Goal: Information Seeking & Learning: Learn about a topic

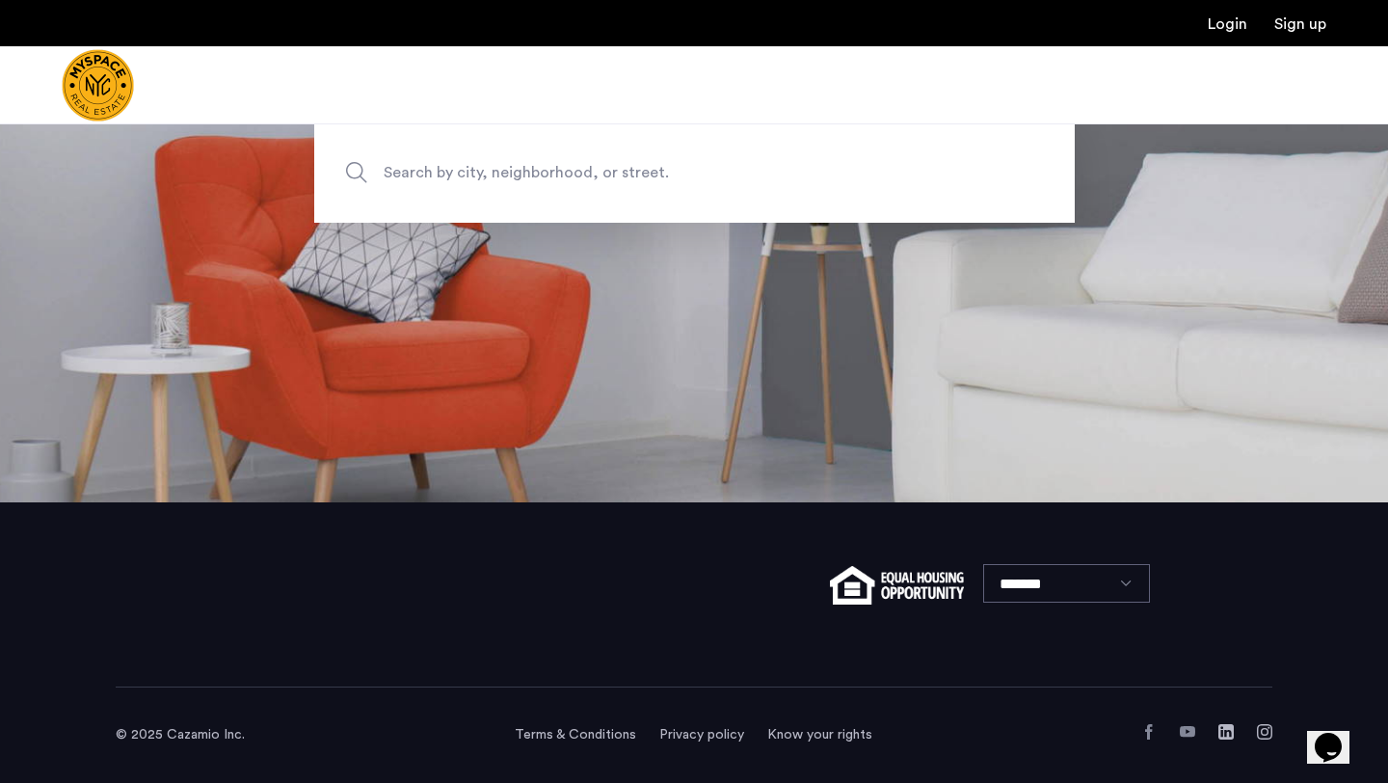
scroll to position [45, 0]
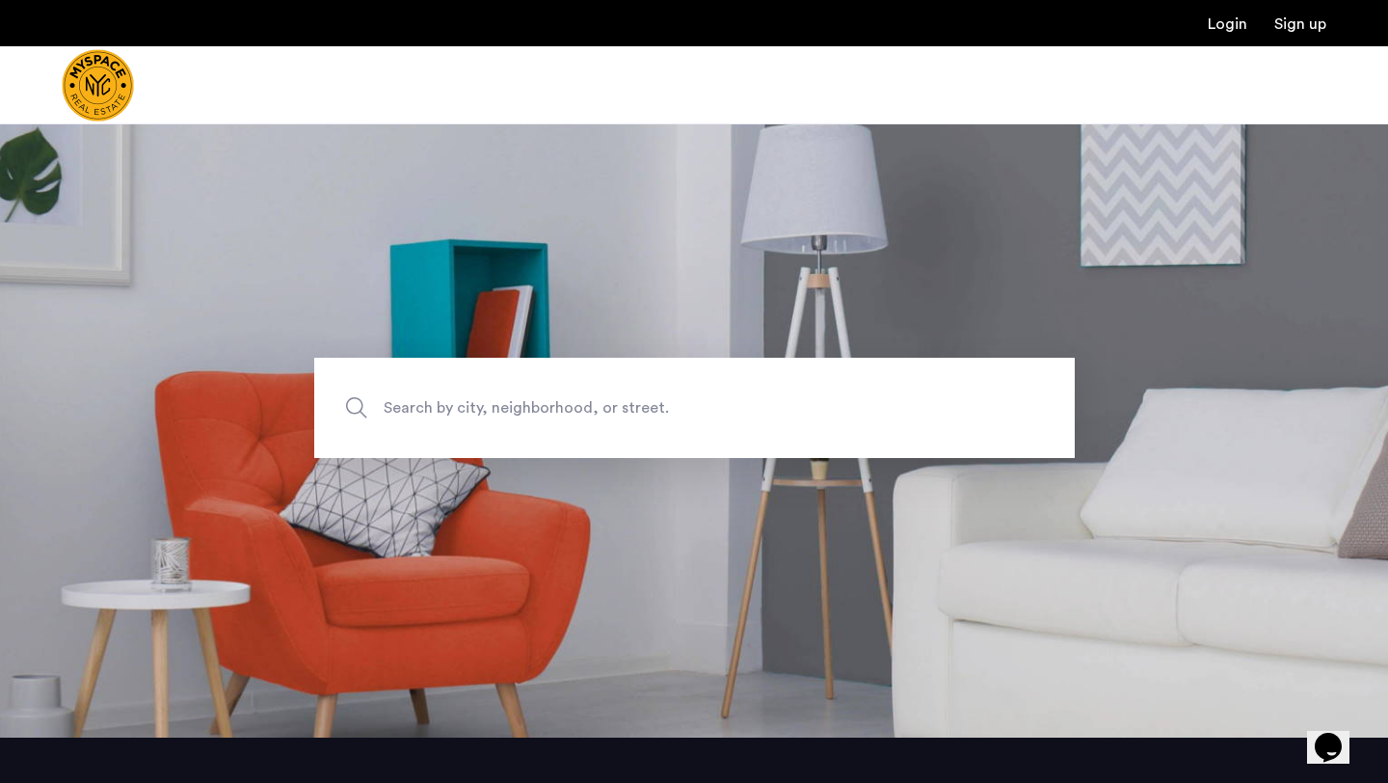
click at [562, 407] on span "Search by city, neighborhood, or street." at bounding box center [650, 408] width 532 height 26
click at [562, 407] on input "Search by city, neighborhood, or street." at bounding box center [694, 408] width 761 height 100
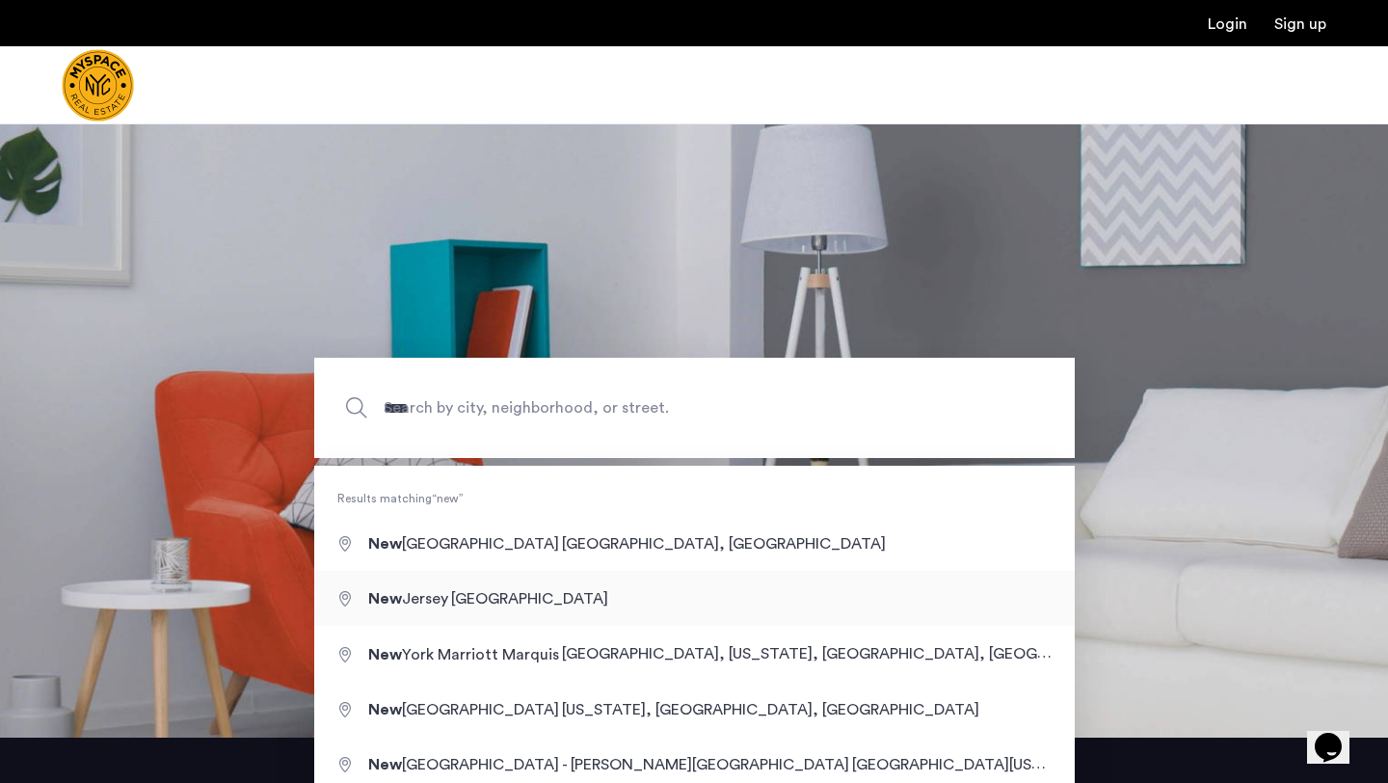
type input "**********"
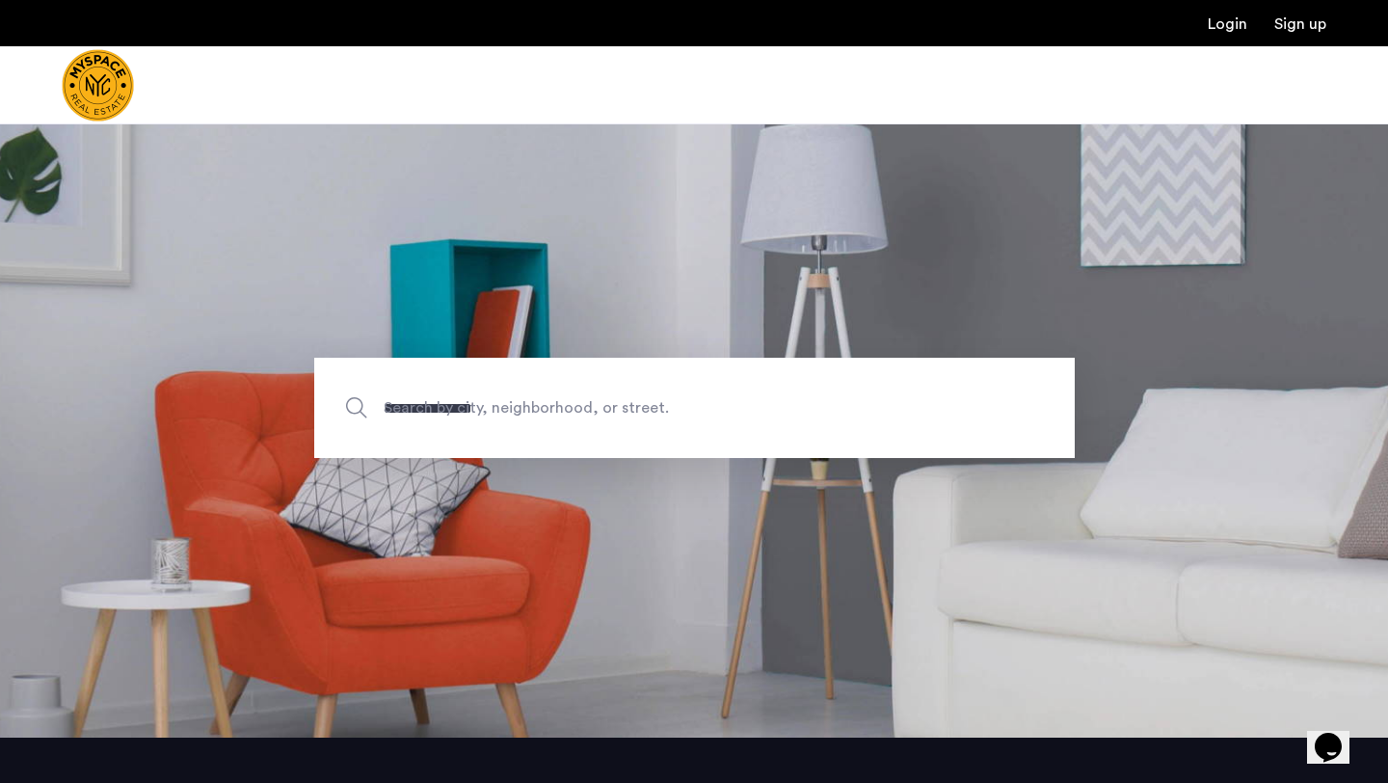
click at [494, 572] on section "**********" at bounding box center [694, 407] width 1388 height 659
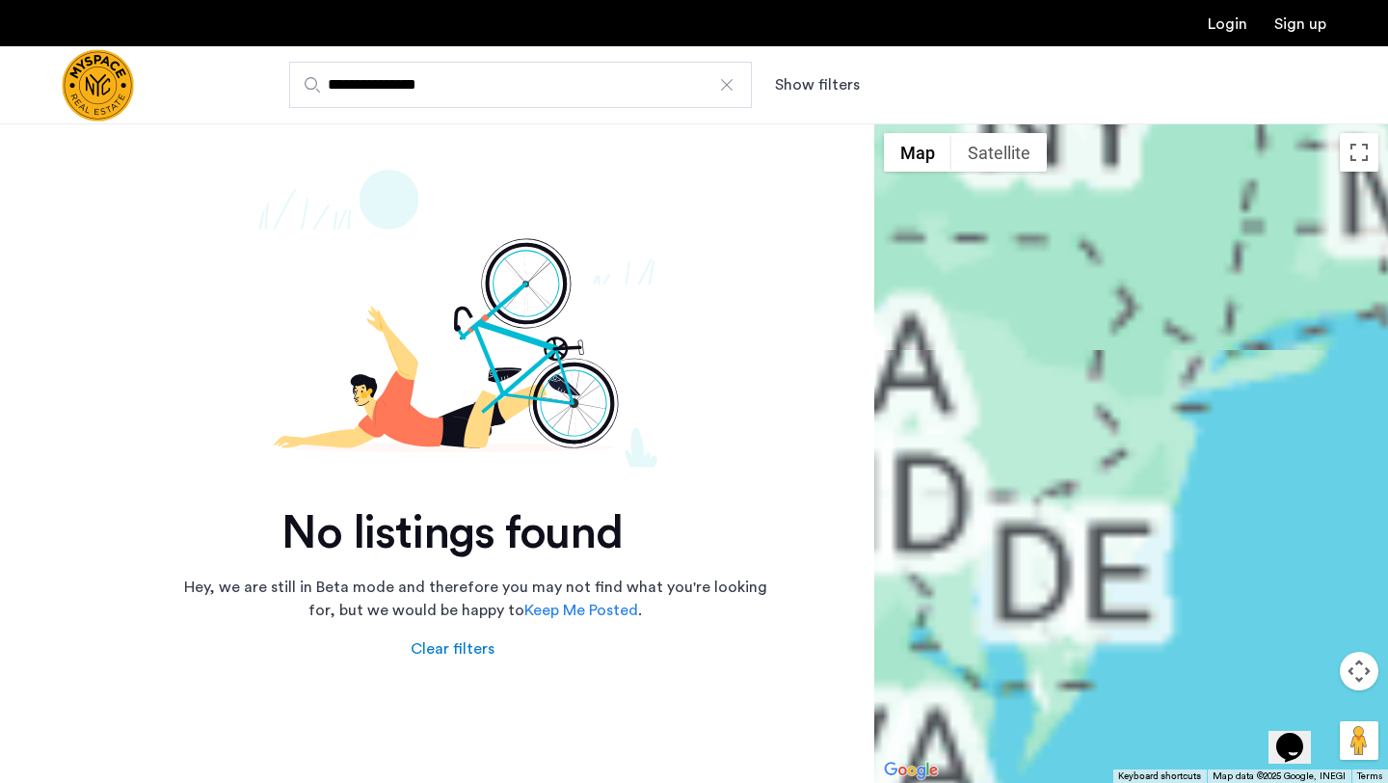
click at [729, 83] on div at bounding box center [726, 84] width 19 height 19
click at [729, 83] on input "**********" at bounding box center [520, 85] width 463 height 46
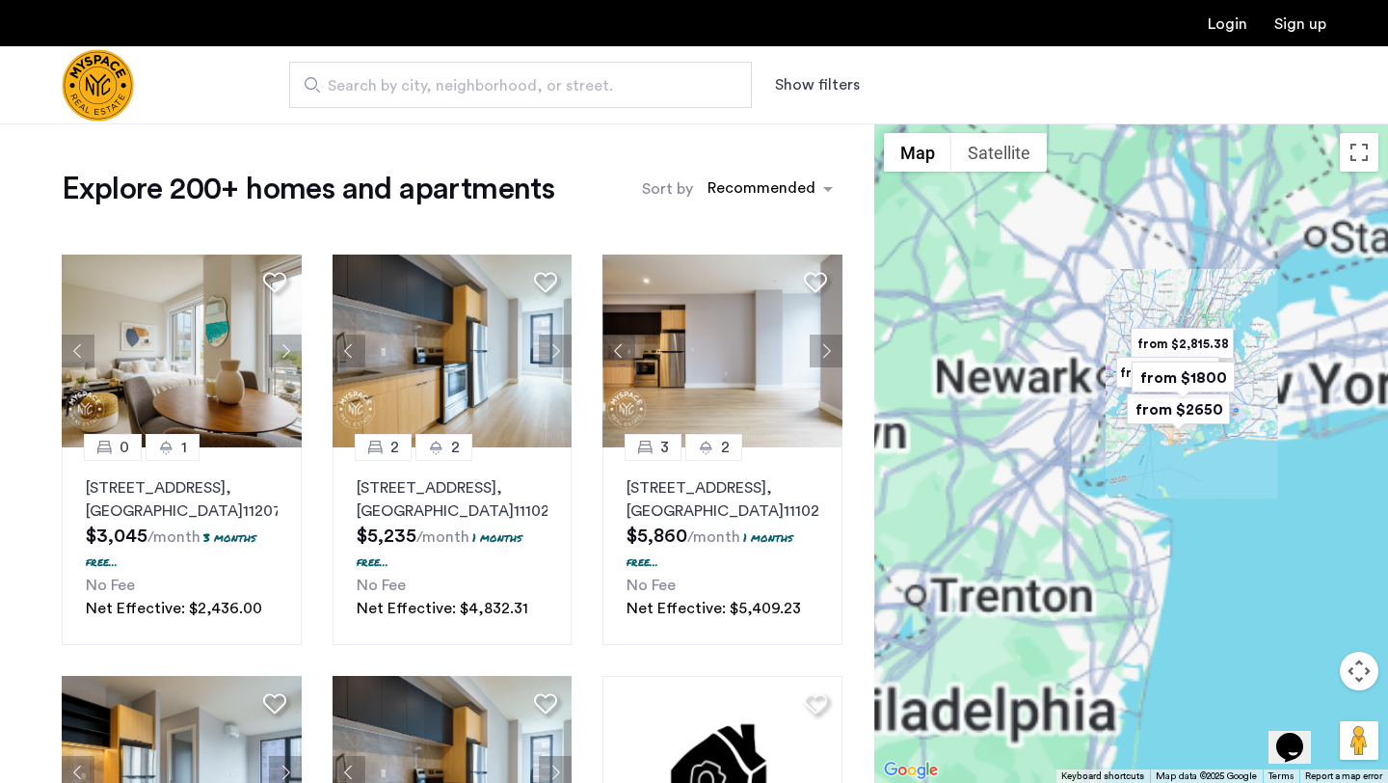
click at [606, 93] on span "Search by city, neighborhood, or street." at bounding box center [513, 85] width 370 height 23
click at [606, 93] on input "Search by city, neighborhood, or street." at bounding box center [520, 85] width 463 height 46
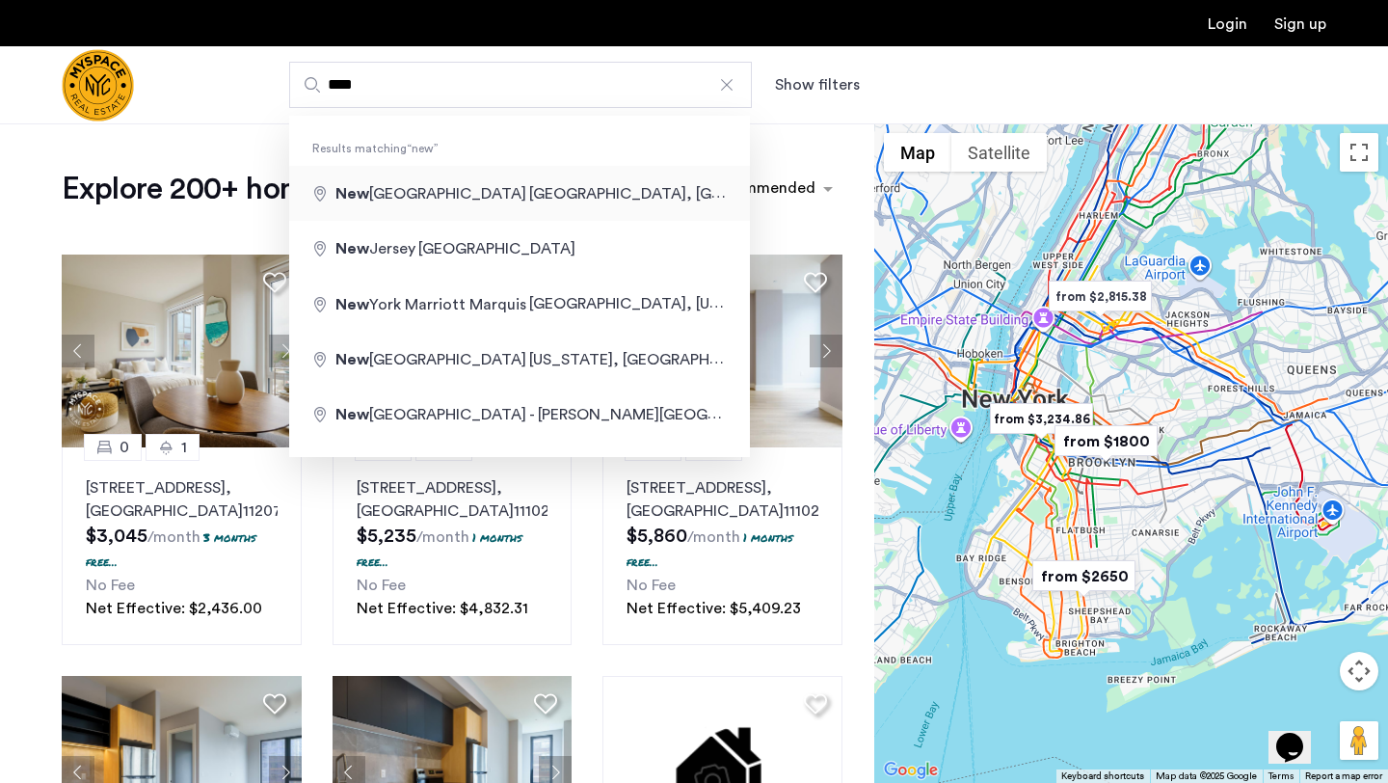
type input "**********"
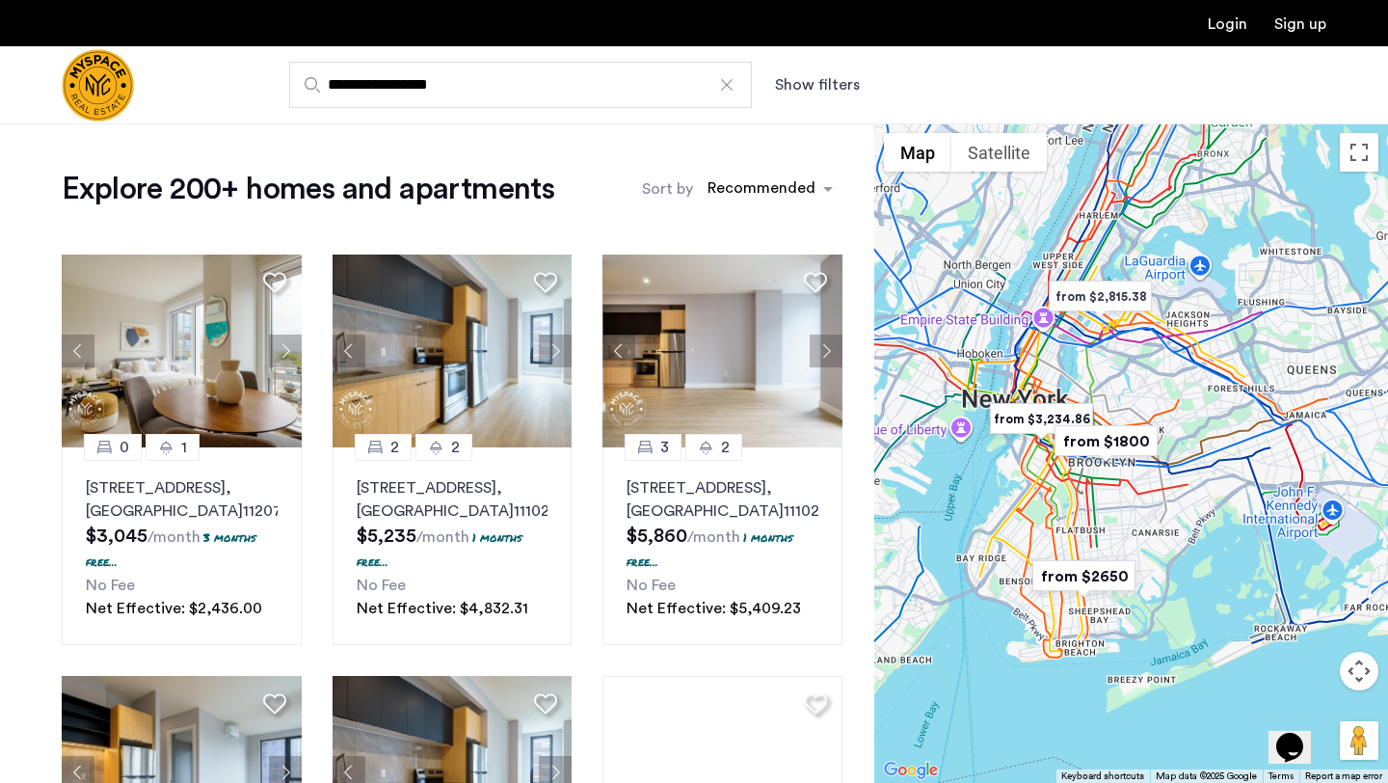
click at [1081, 445] on img "from $1800" at bounding box center [1106, 440] width 119 height 43
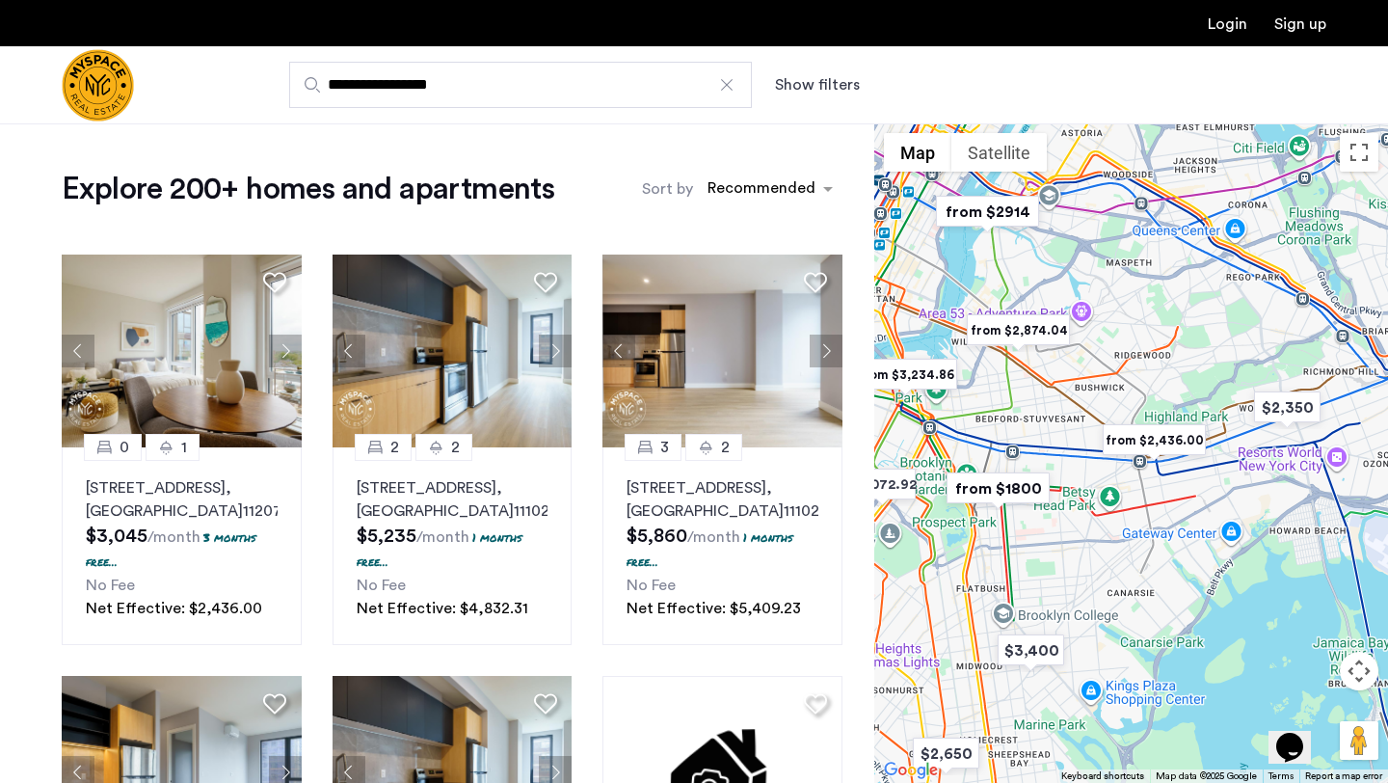
click at [1051, 332] on img "from $2,874.04" at bounding box center [1018, 329] width 119 height 43
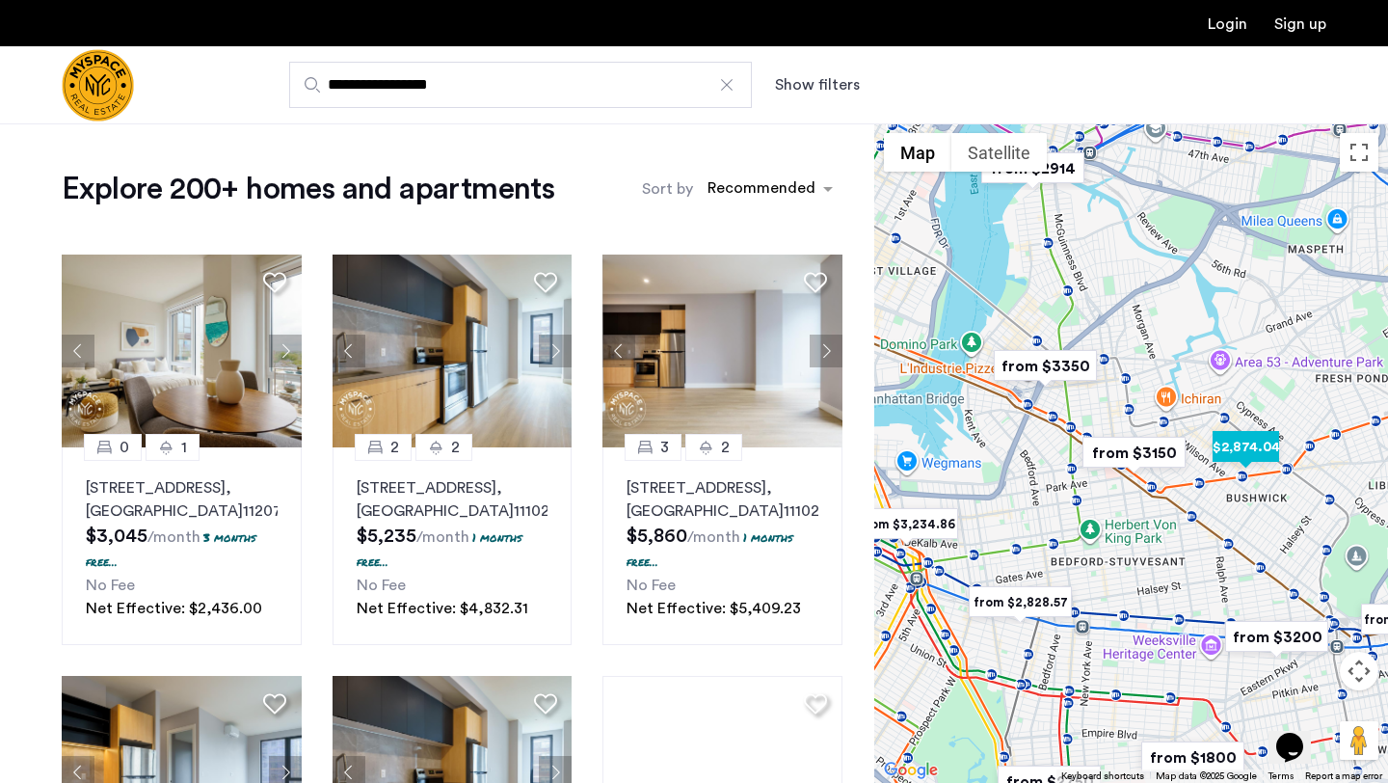
click at [1235, 445] on img "$2,874.04" at bounding box center [1246, 446] width 82 height 43
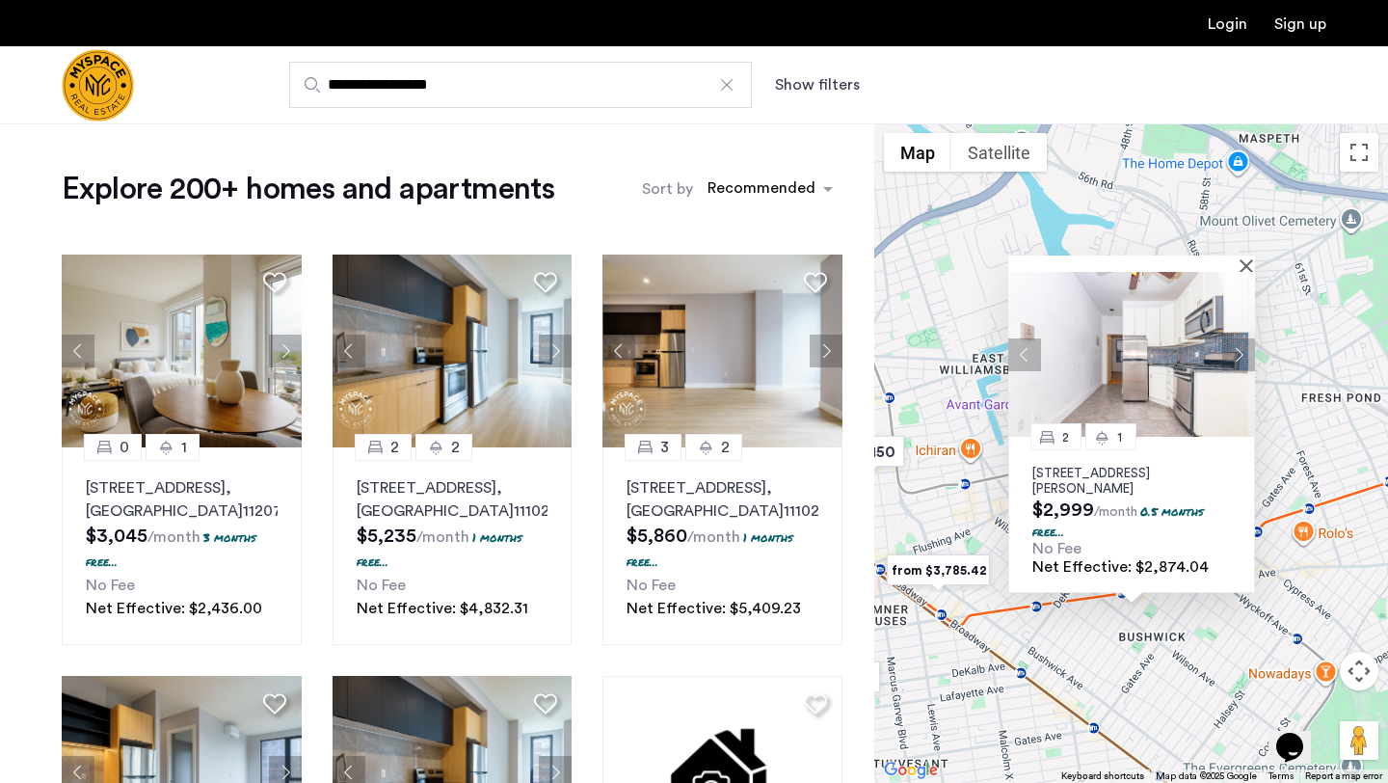
click at [1238, 348] on button "Next apartment" at bounding box center [1238, 354] width 33 height 33
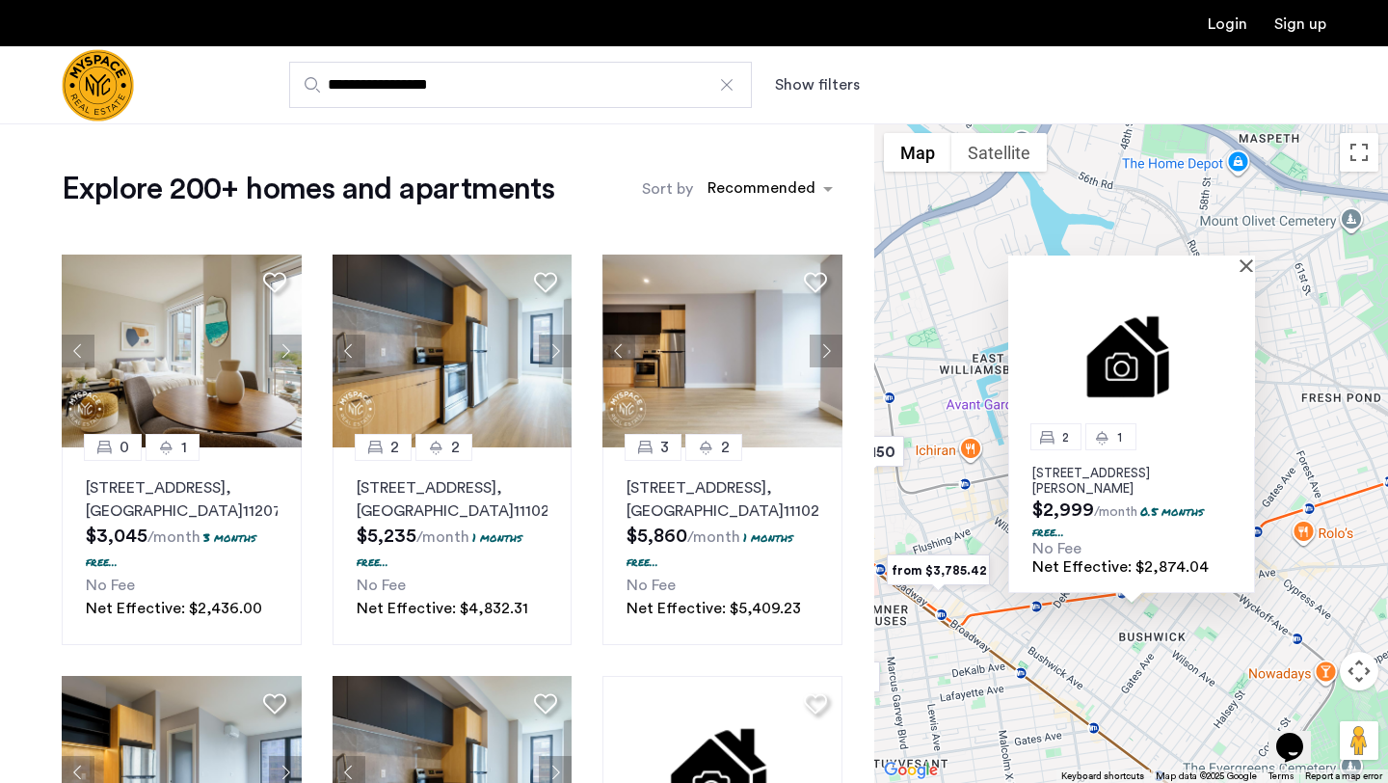
click at [1238, 348] on img at bounding box center [1131, 354] width 247 height 165
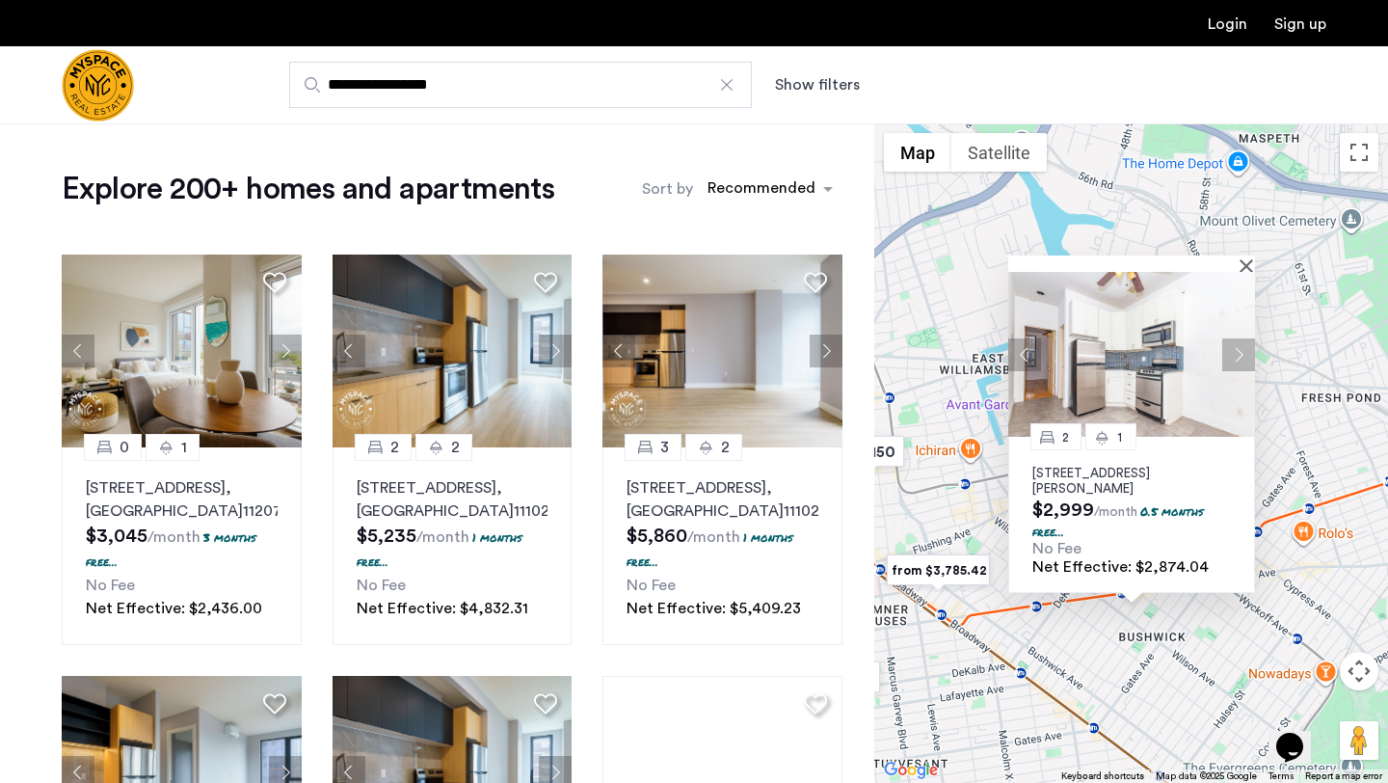
click at [1238, 348] on button "Next apartment" at bounding box center [1238, 354] width 33 height 33
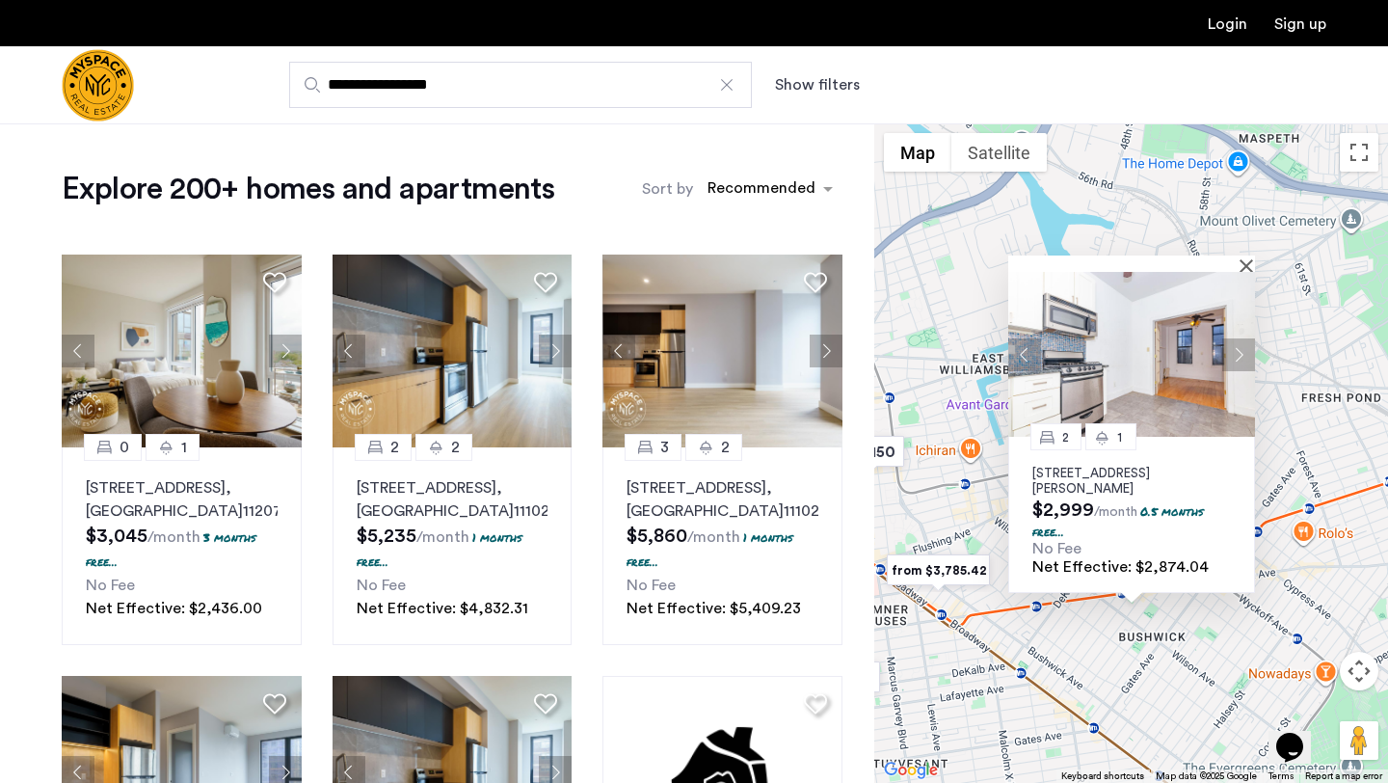
click at [1238, 348] on button "Next apartment" at bounding box center [1238, 354] width 33 height 33
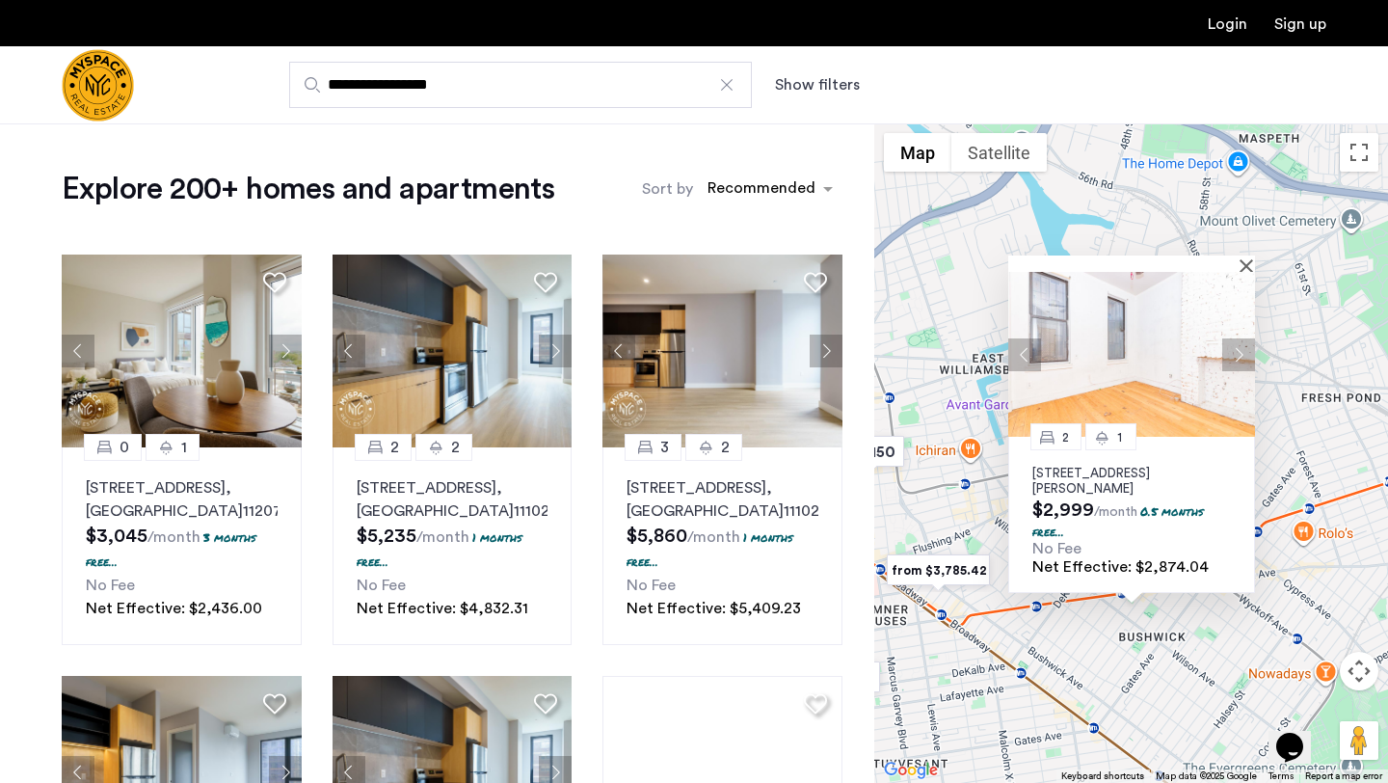
click at [1238, 348] on button "Next apartment" at bounding box center [1238, 354] width 33 height 33
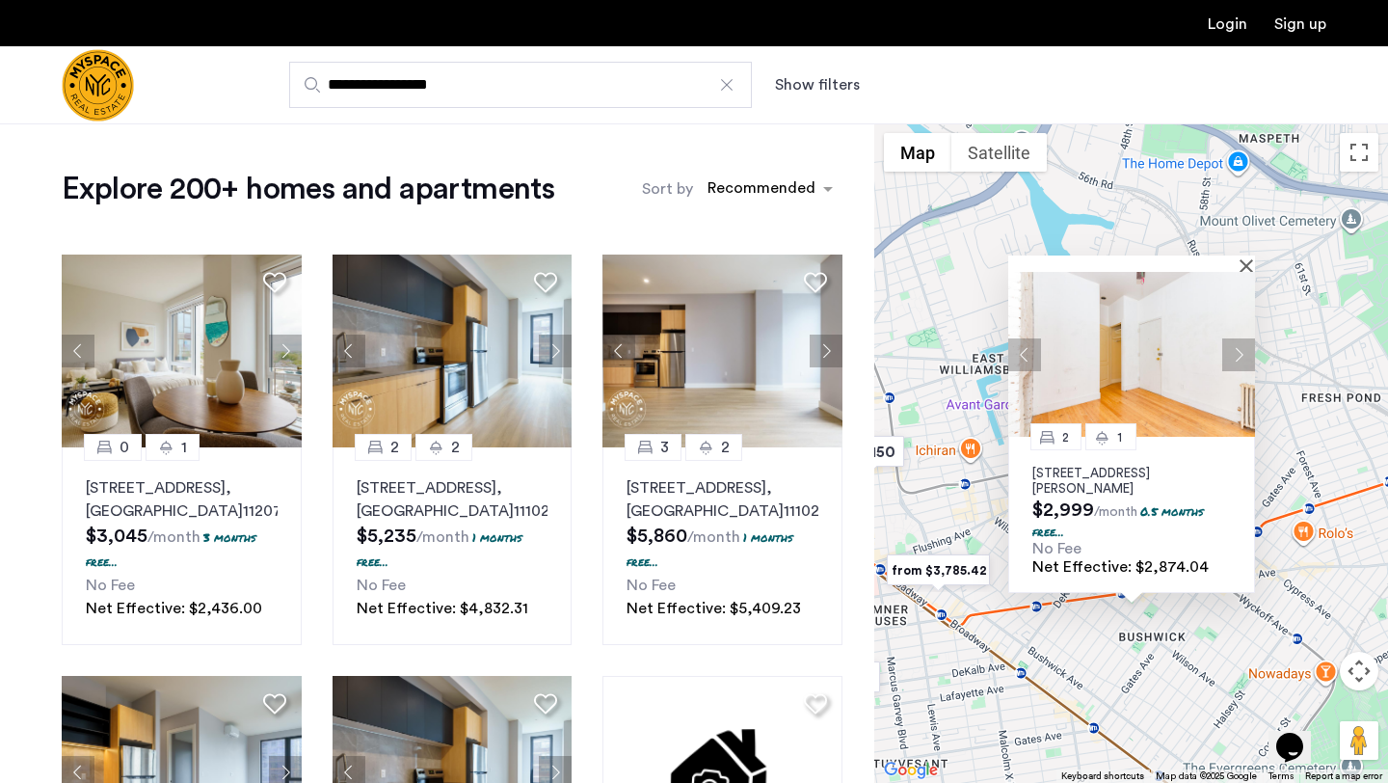
click at [1238, 348] on button "Next apartment" at bounding box center [1238, 354] width 33 height 33
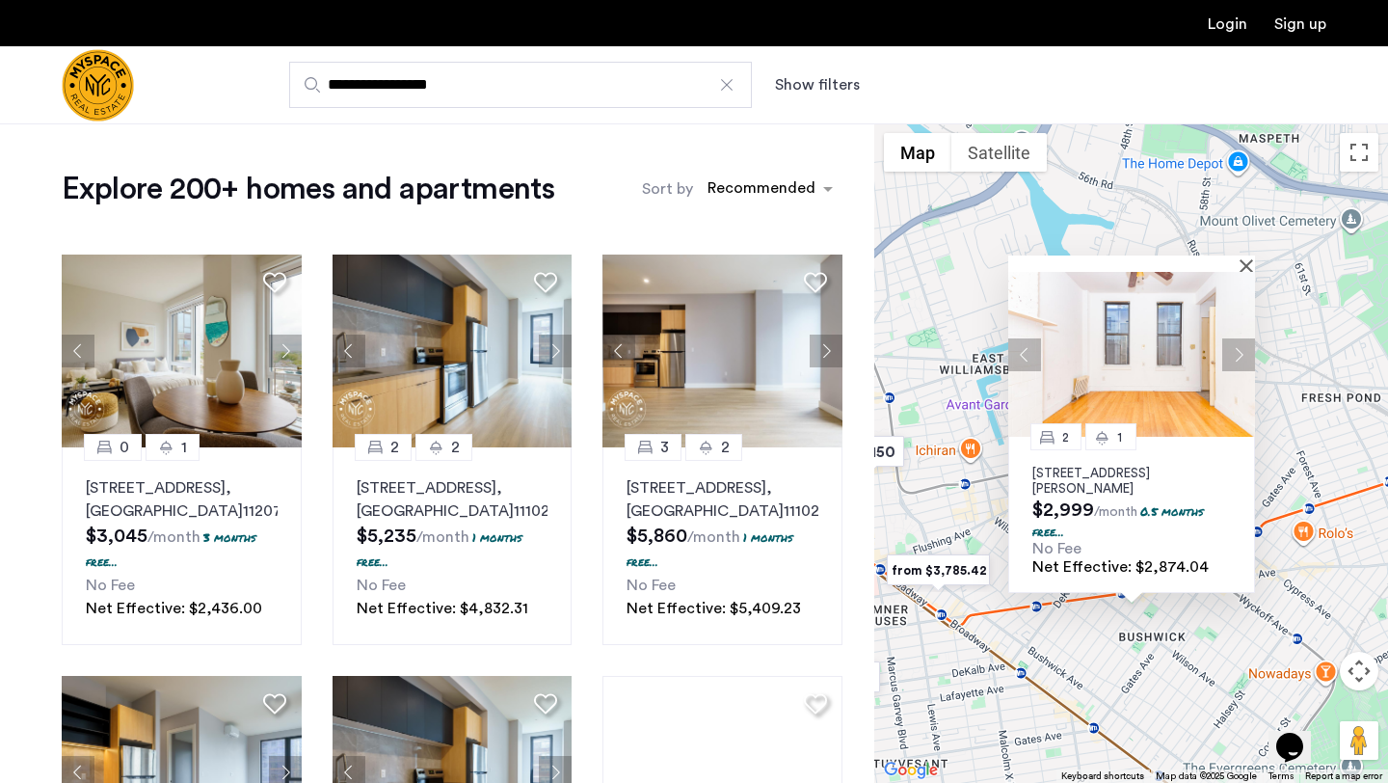
click at [1238, 348] on button "Next apartment" at bounding box center [1238, 354] width 33 height 33
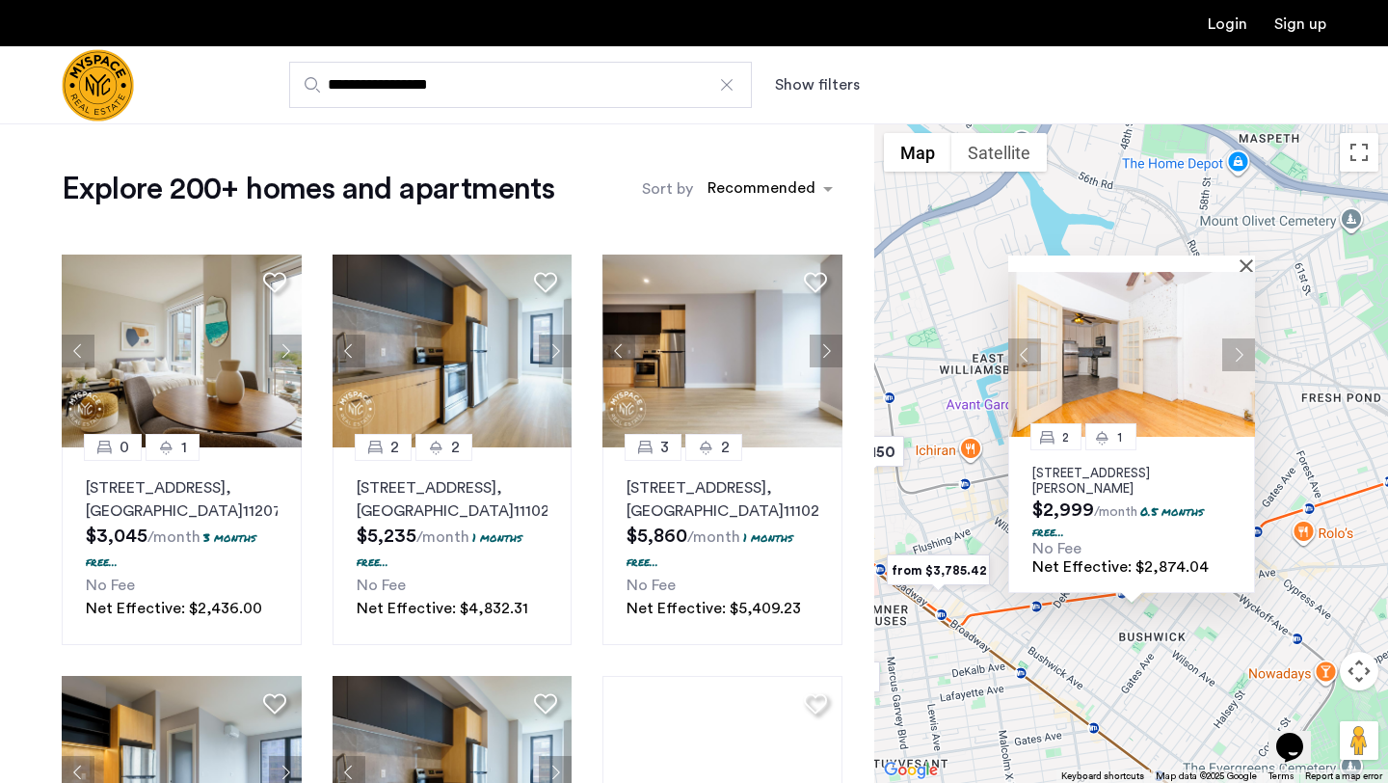
click at [1238, 348] on button "Next apartment" at bounding box center [1238, 354] width 33 height 33
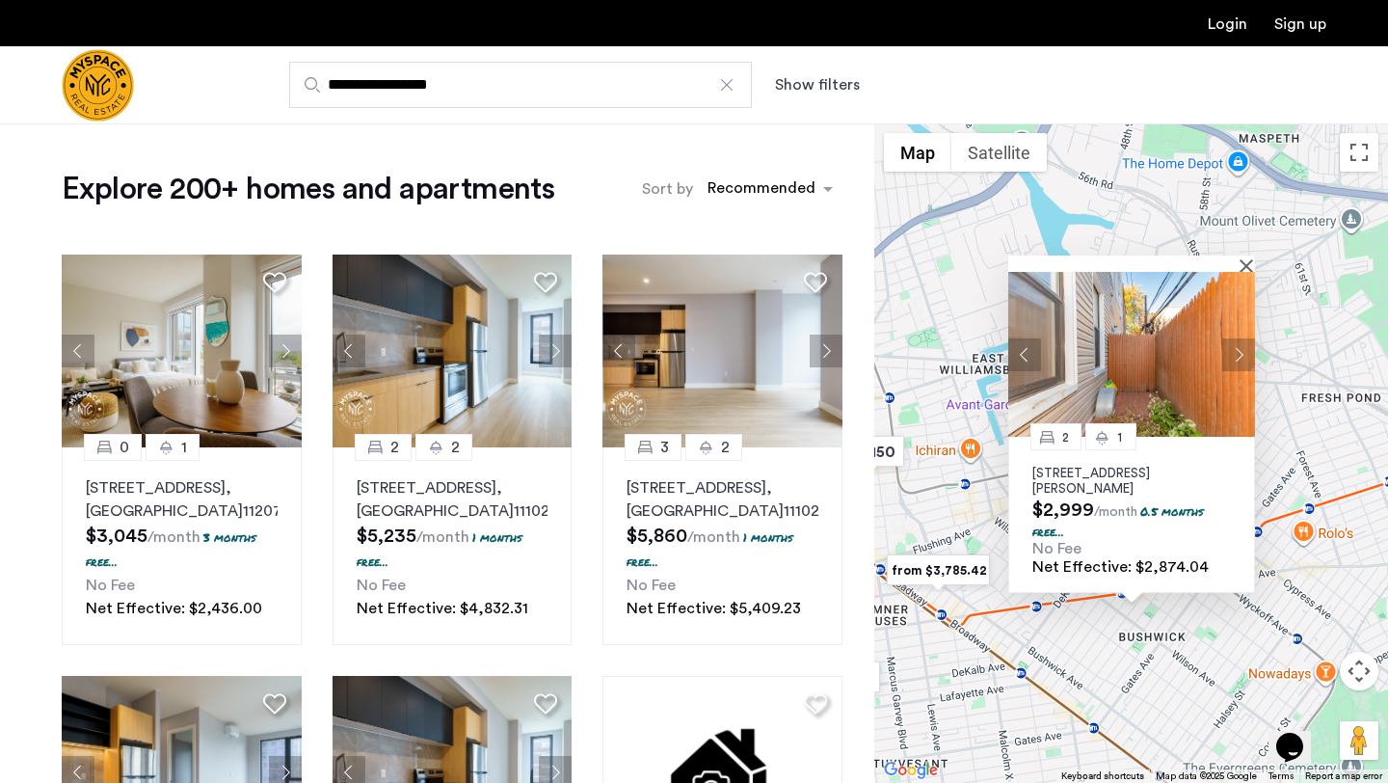
click at [1238, 348] on button "Next apartment" at bounding box center [1238, 354] width 33 height 33
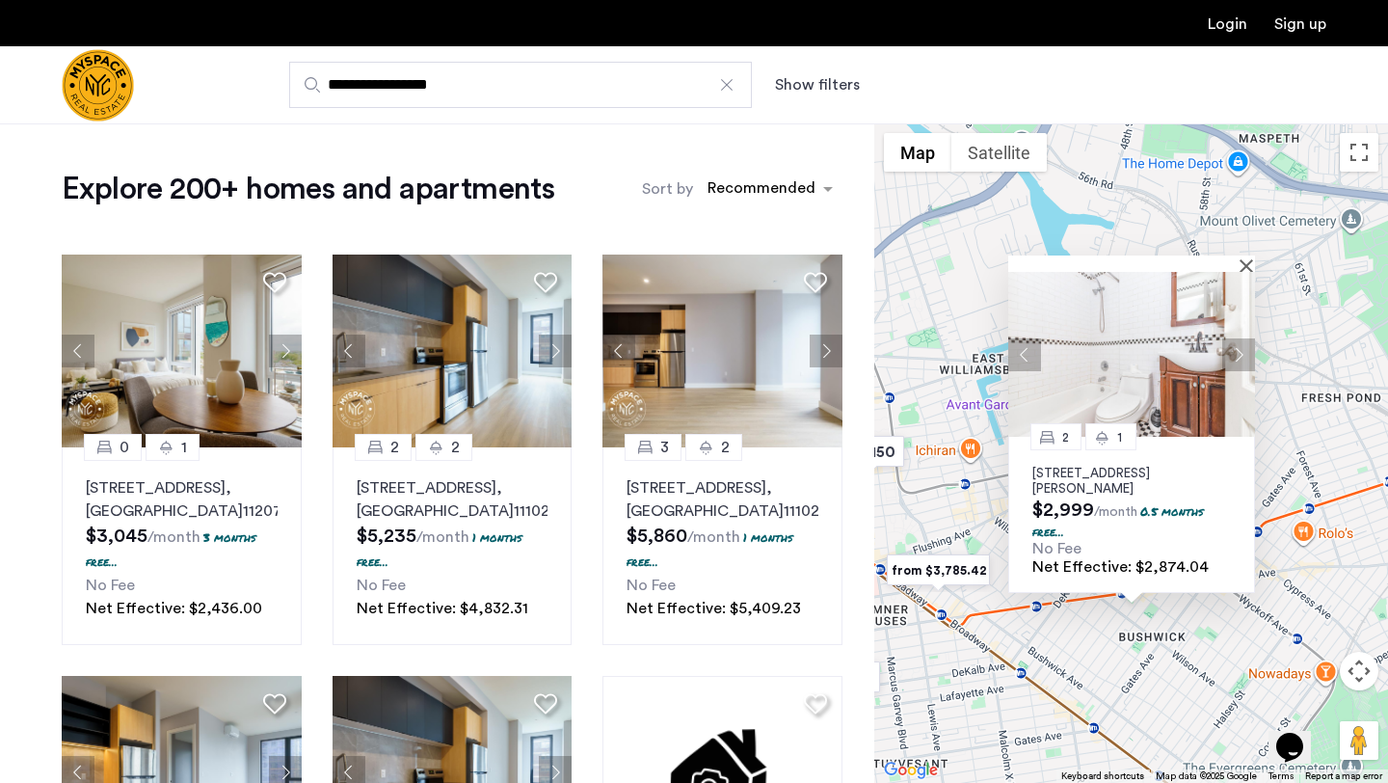
click at [1238, 350] on button "Next apartment" at bounding box center [1238, 354] width 33 height 33
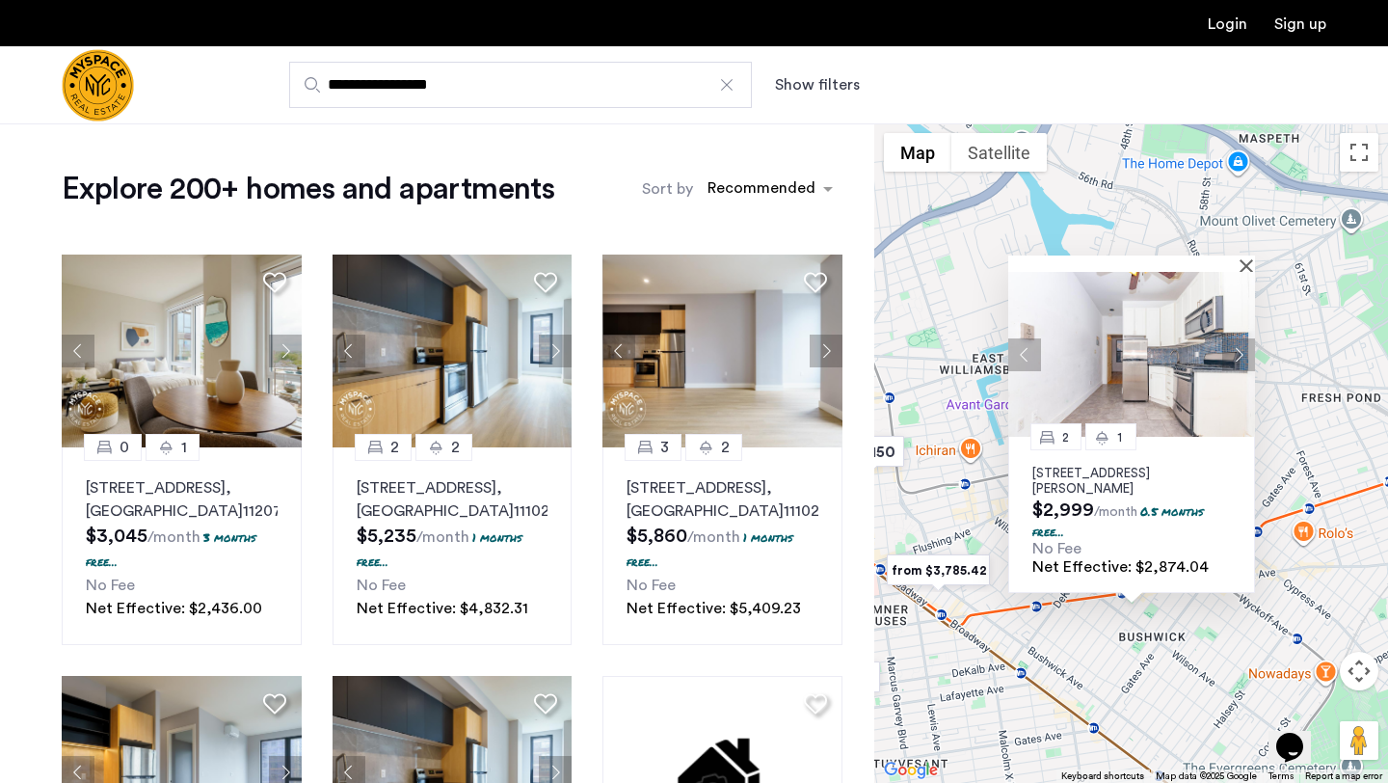
click at [1238, 350] on button "Next apartment" at bounding box center [1238, 354] width 33 height 33
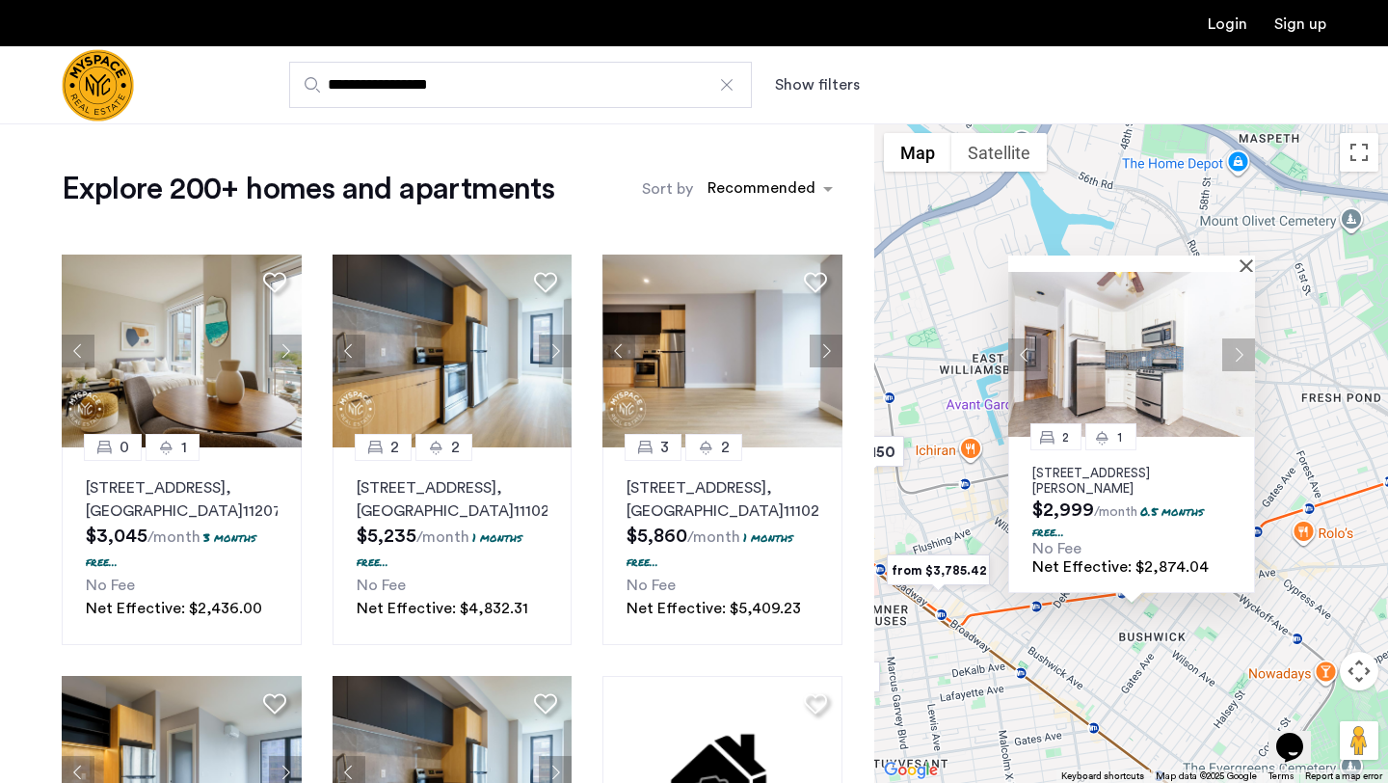
click at [1238, 350] on button "Next apartment" at bounding box center [1238, 354] width 33 height 33
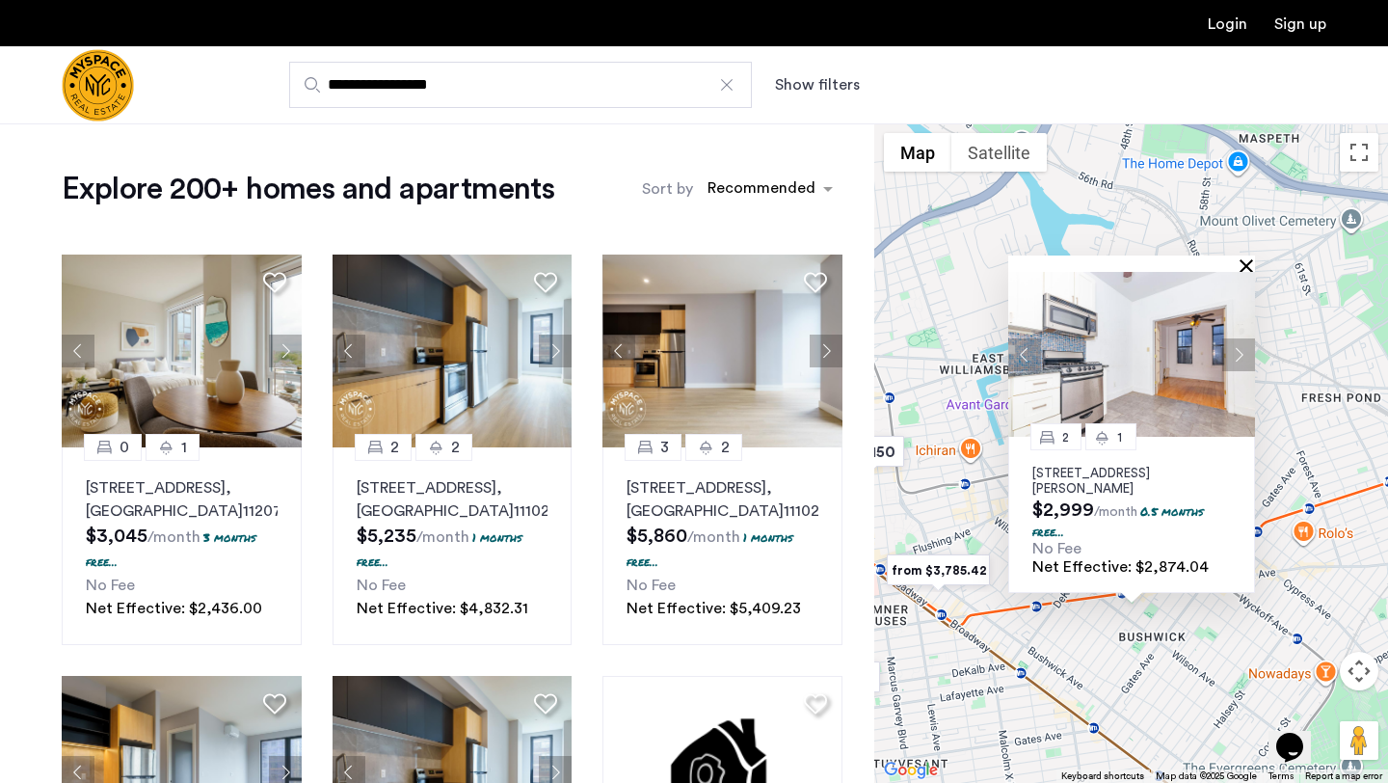
click at [1247, 262] on button "Close" at bounding box center [1250, 264] width 13 height 13
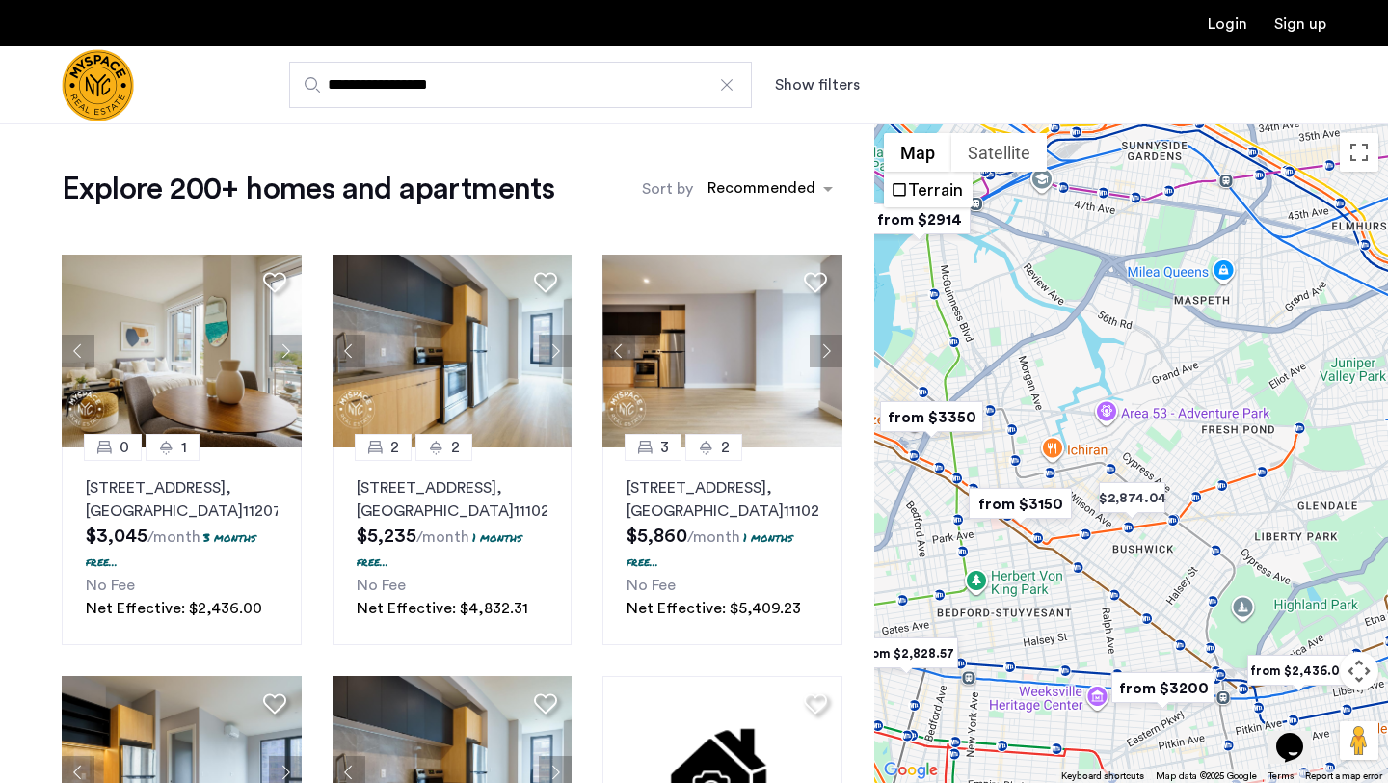
click at [829, 80] on button "Show filters" at bounding box center [817, 84] width 85 height 23
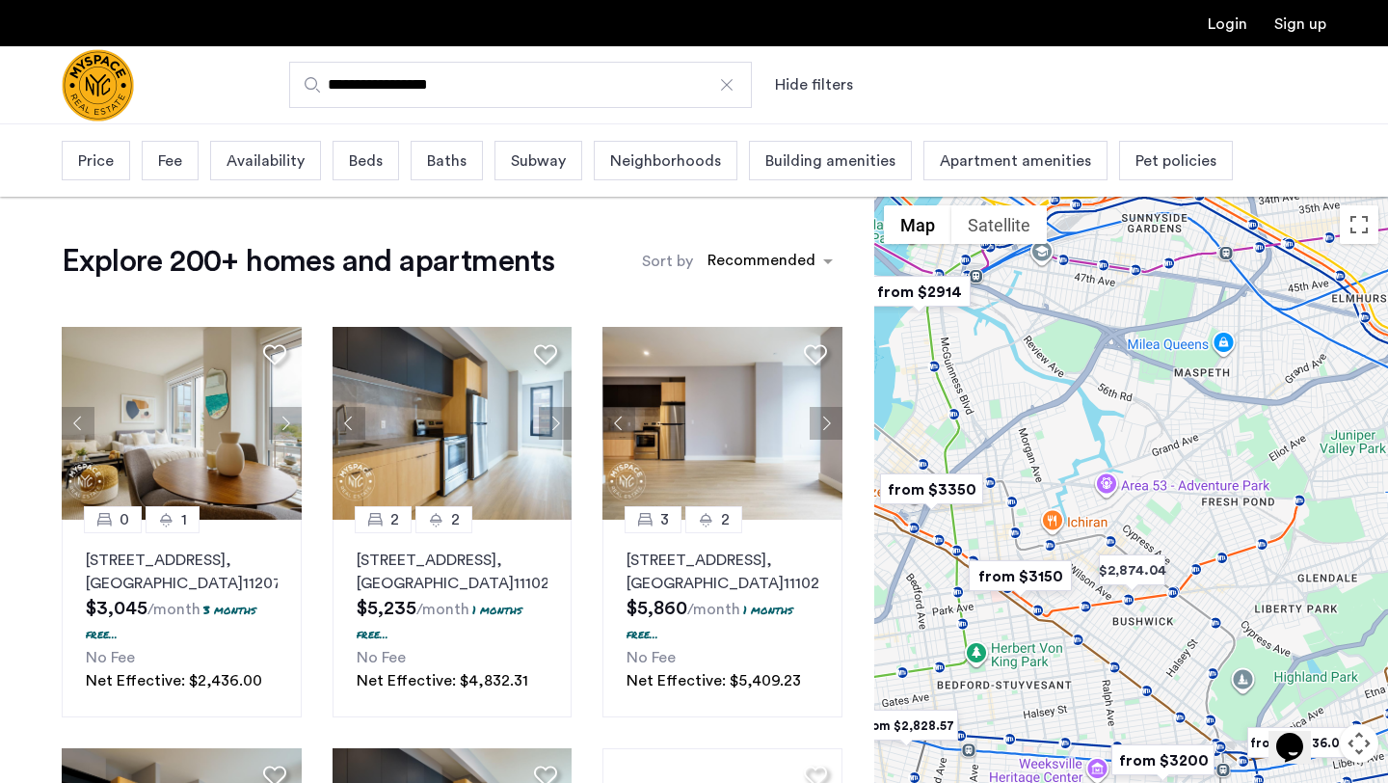
click at [90, 174] on div "Price" at bounding box center [96, 161] width 68 height 40
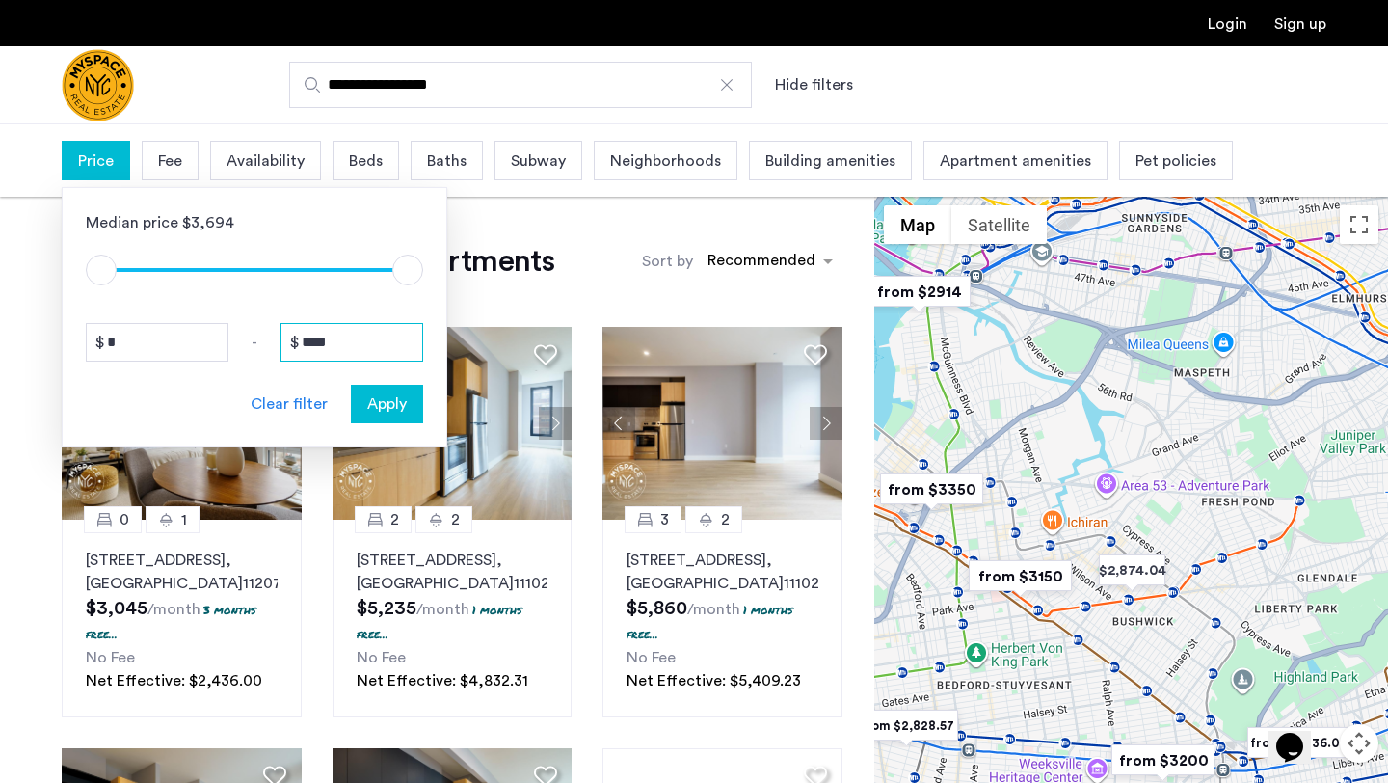
drag, startPoint x: 364, startPoint y: 347, endPoint x: 180, endPoint y: 344, distance: 184.2
click at [180, 344] on div "* - ****" at bounding box center [254, 342] width 337 height 39
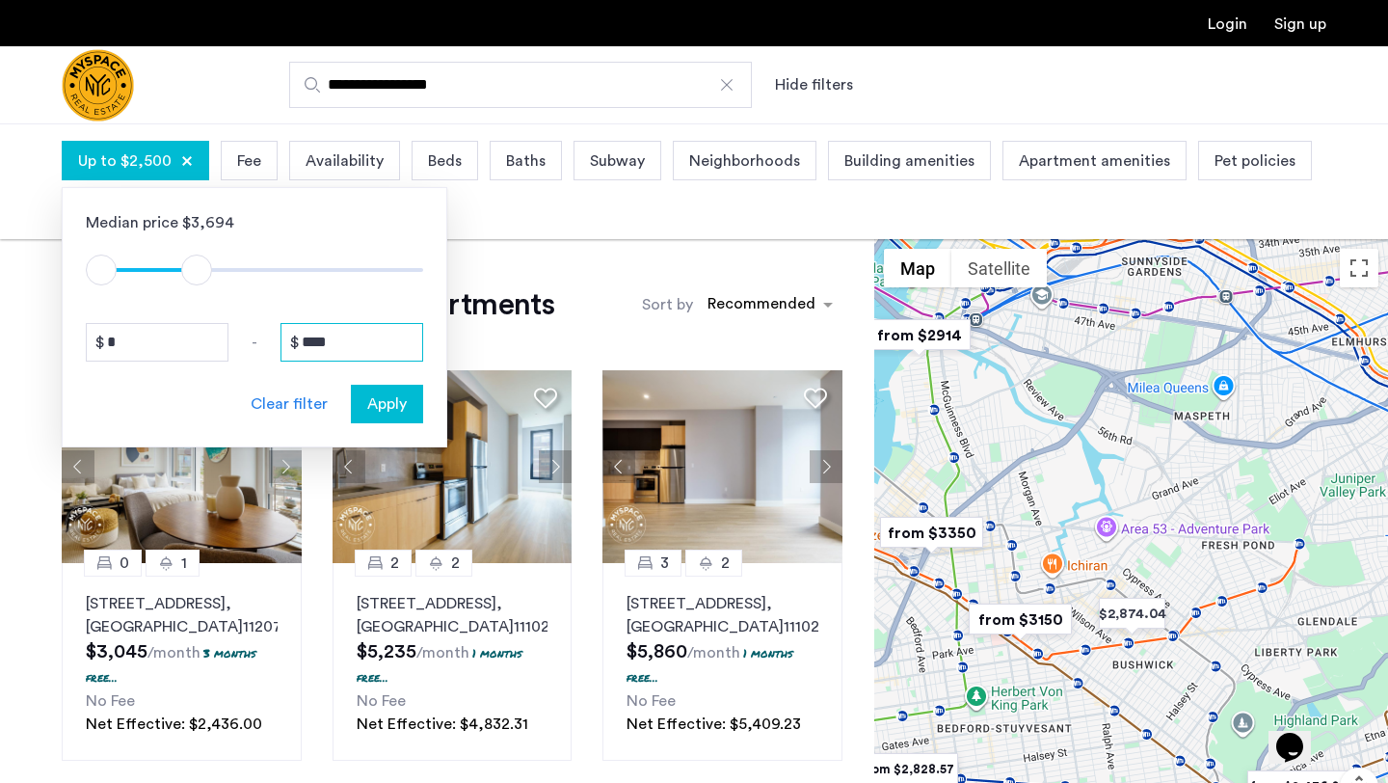
type input "****"
click at [391, 405] on span "Apply" at bounding box center [387, 403] width 40 height 23
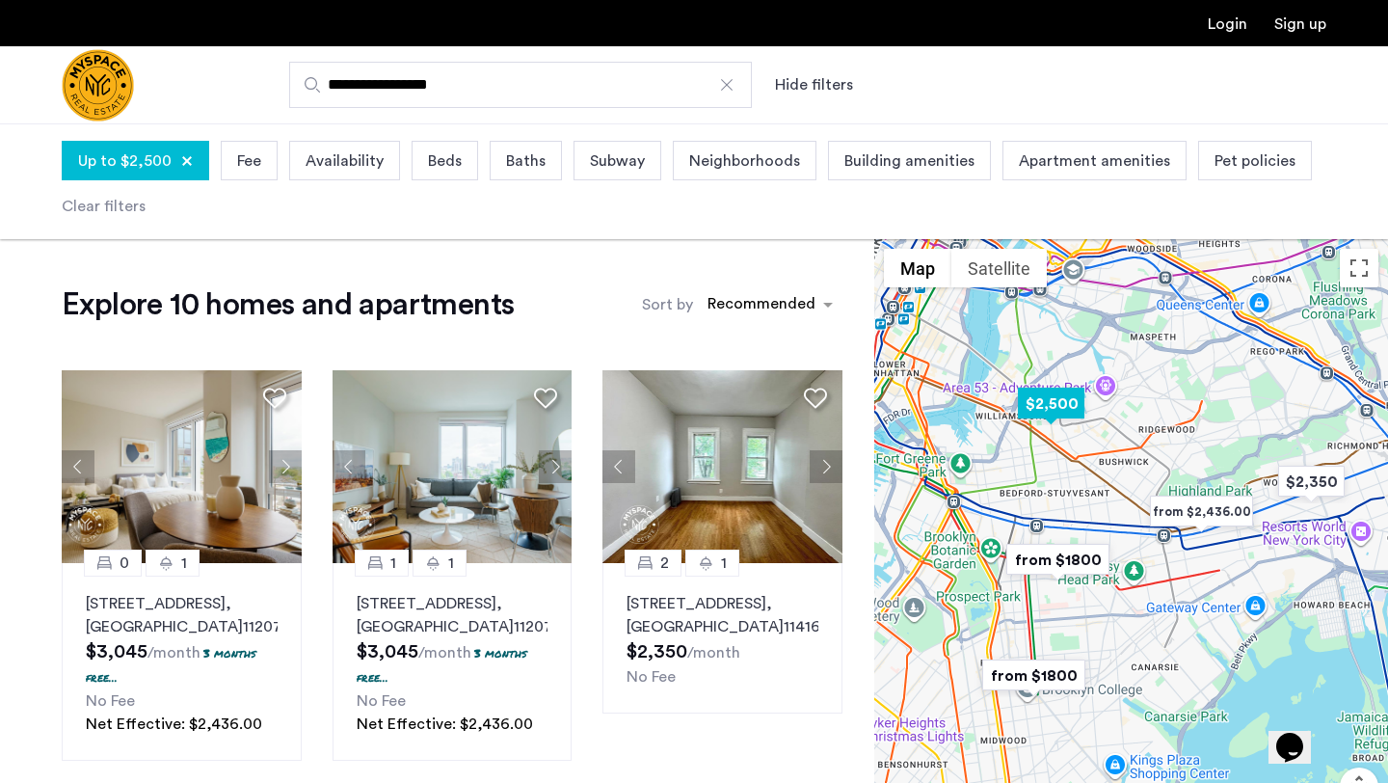
click at [1060, 409] on img "$2,500" at bounding box center [1051, 403] width 82 height 43
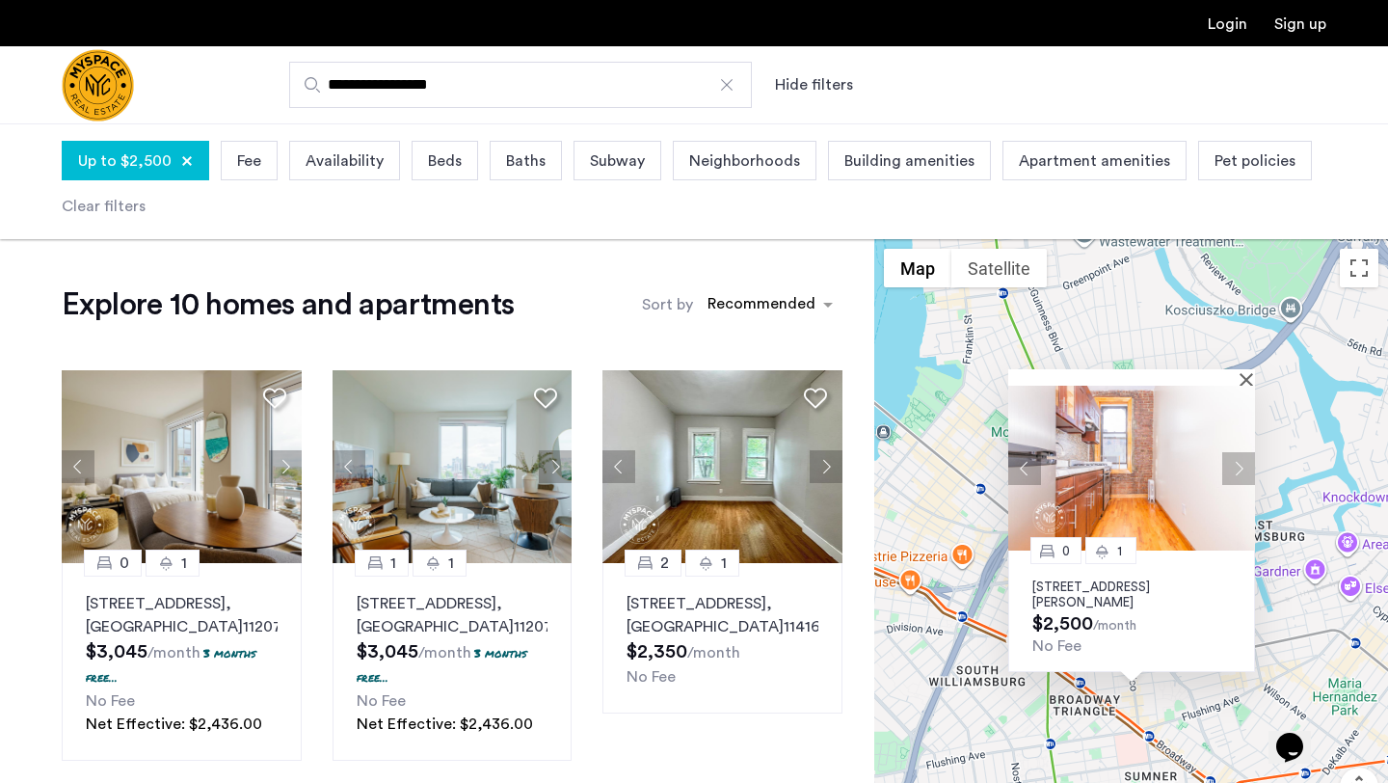
click at [1249, 469] on button "Next apartment" at bounding box center [1238, 468] width 33 height 33
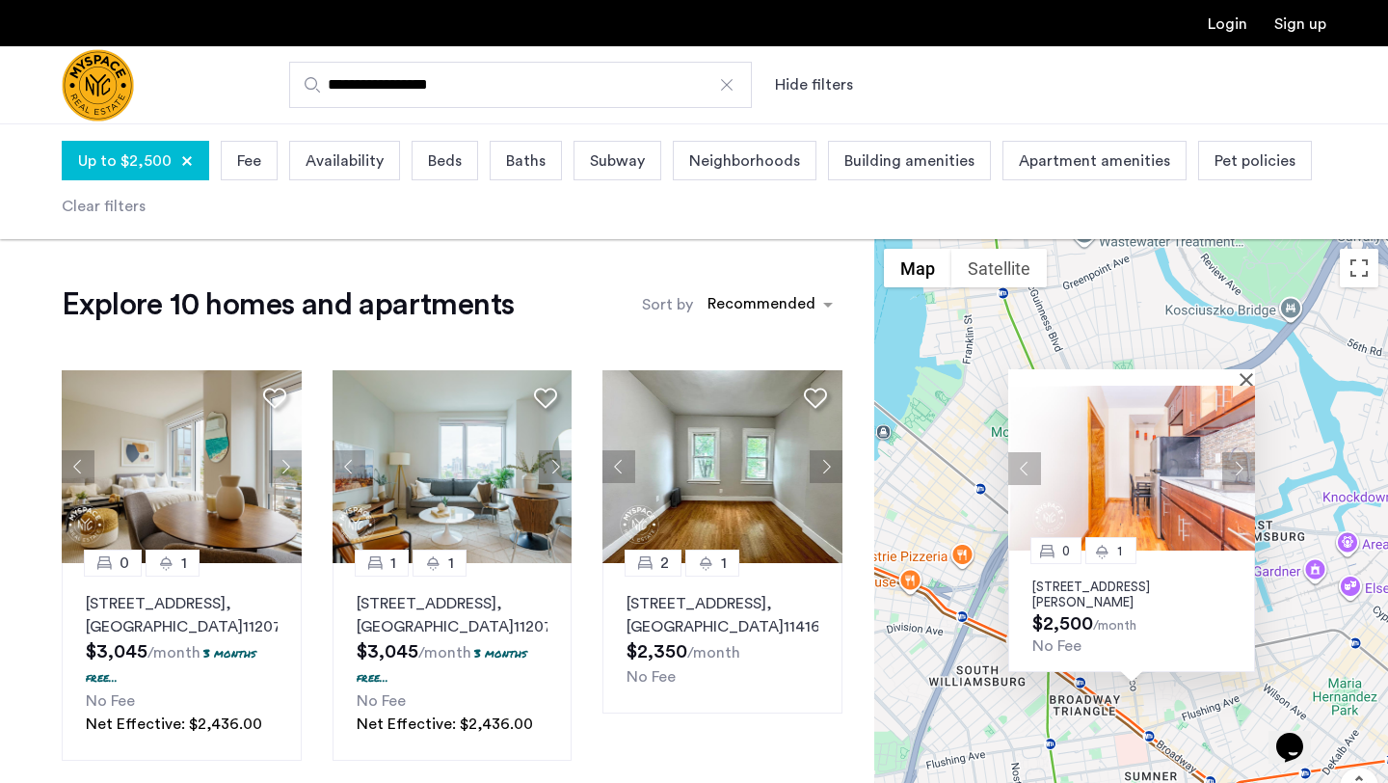
click at [1250, 469] on button "Next apartment" at bounding box center [1238, 468] width 33 height 33
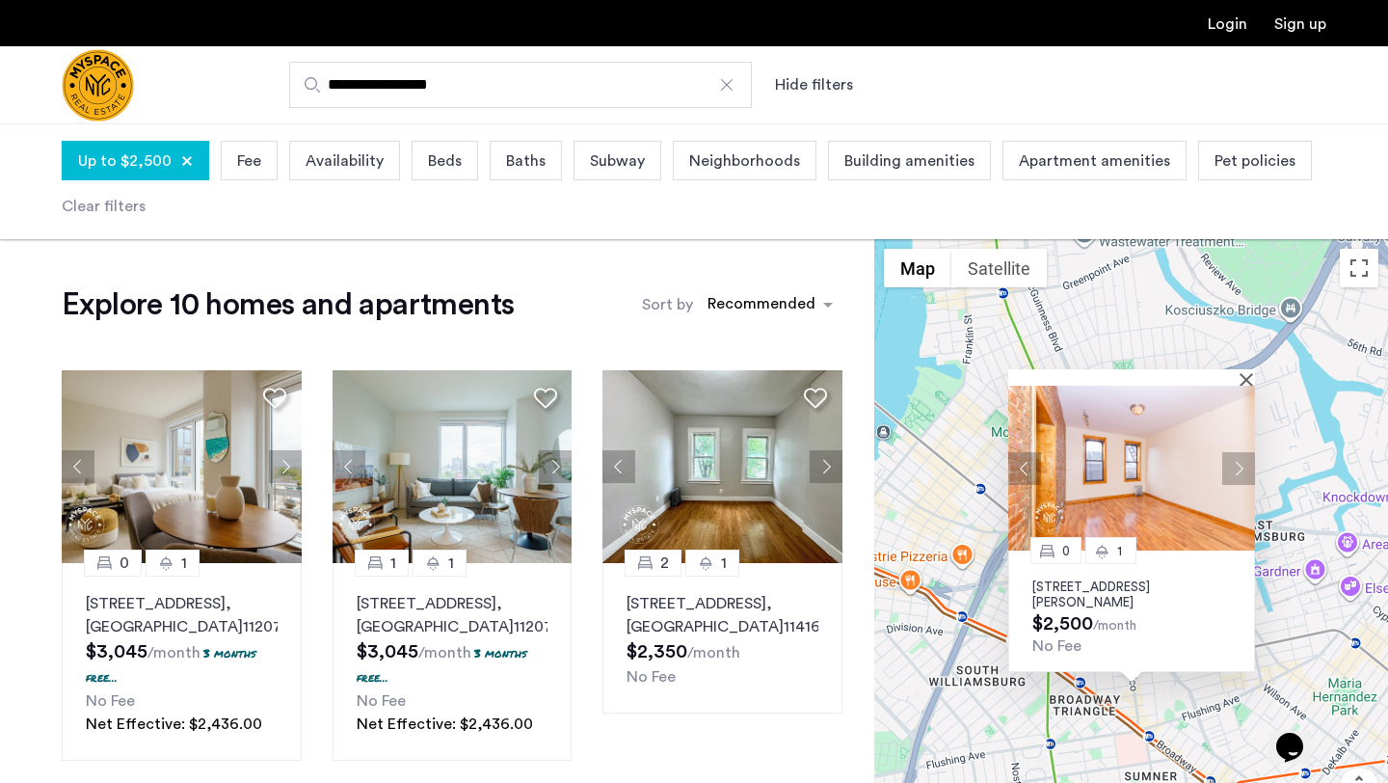
click at [1251, 469] on button "Next apartment" at bounding box center [1238, 468] width 33 height 33
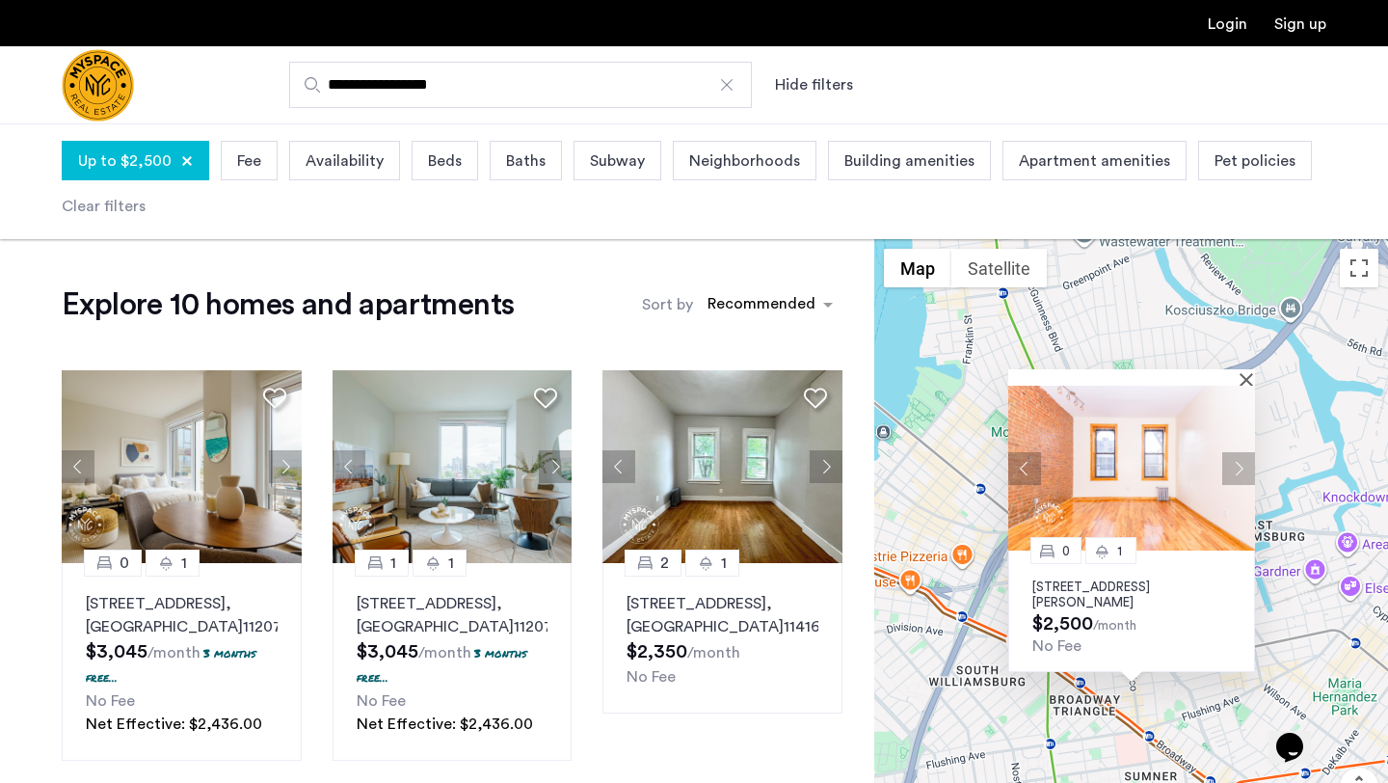
click at [1251, 470] on button "Next apartment" at bounding box center [1238, 468] width 33 height 33
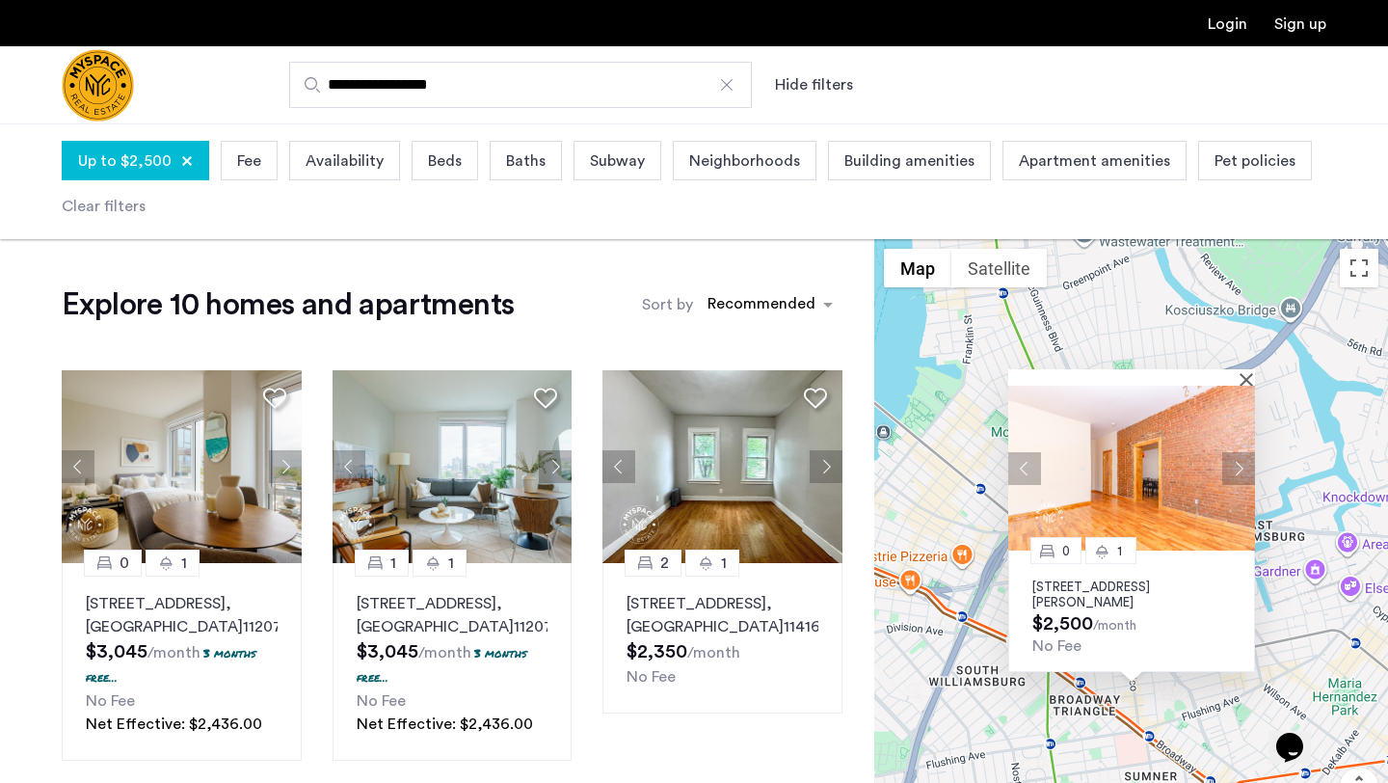
click at [1252, 470] on button "Next apartment" at bounding box center [1238, 468] width 33 height 33
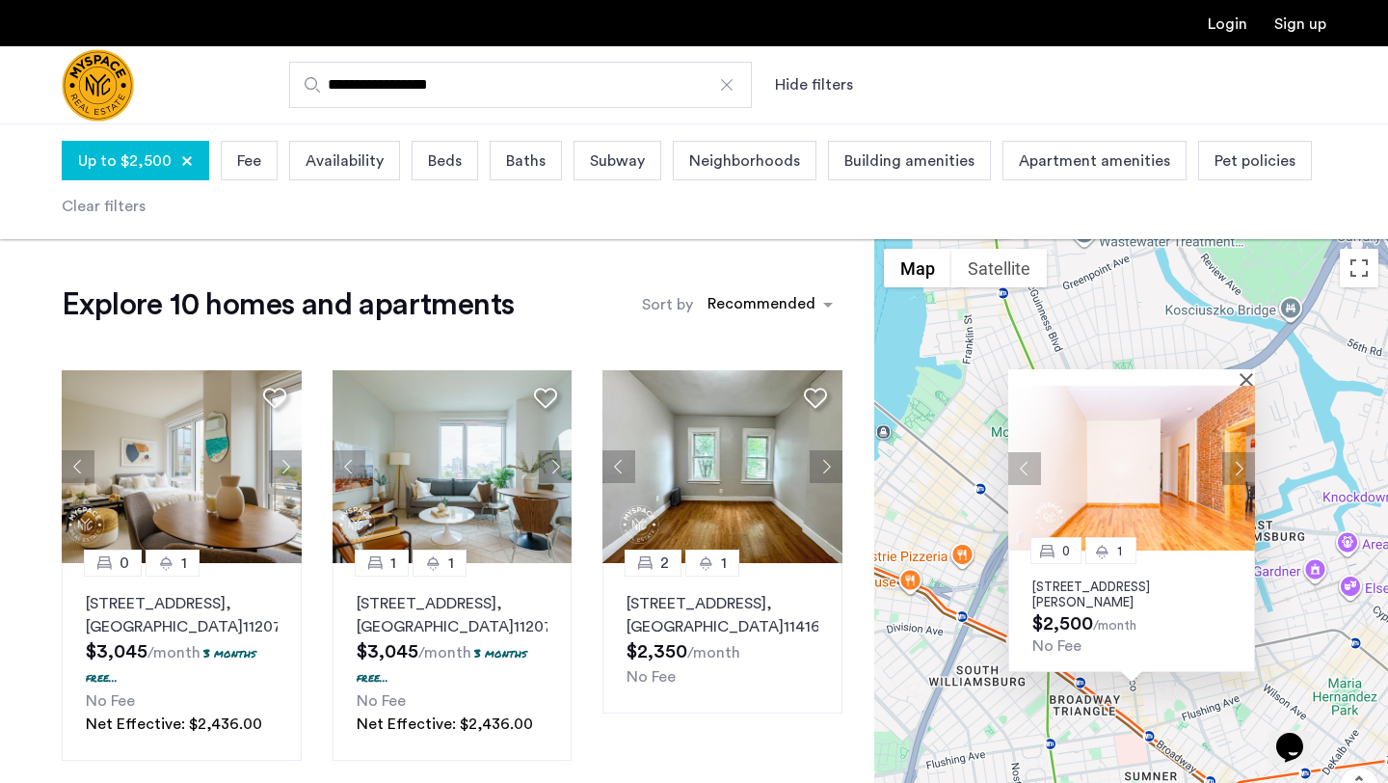
click at [1252, 471] on button "Next apartment" at bounding box center [1238, 468] width 33 height 33
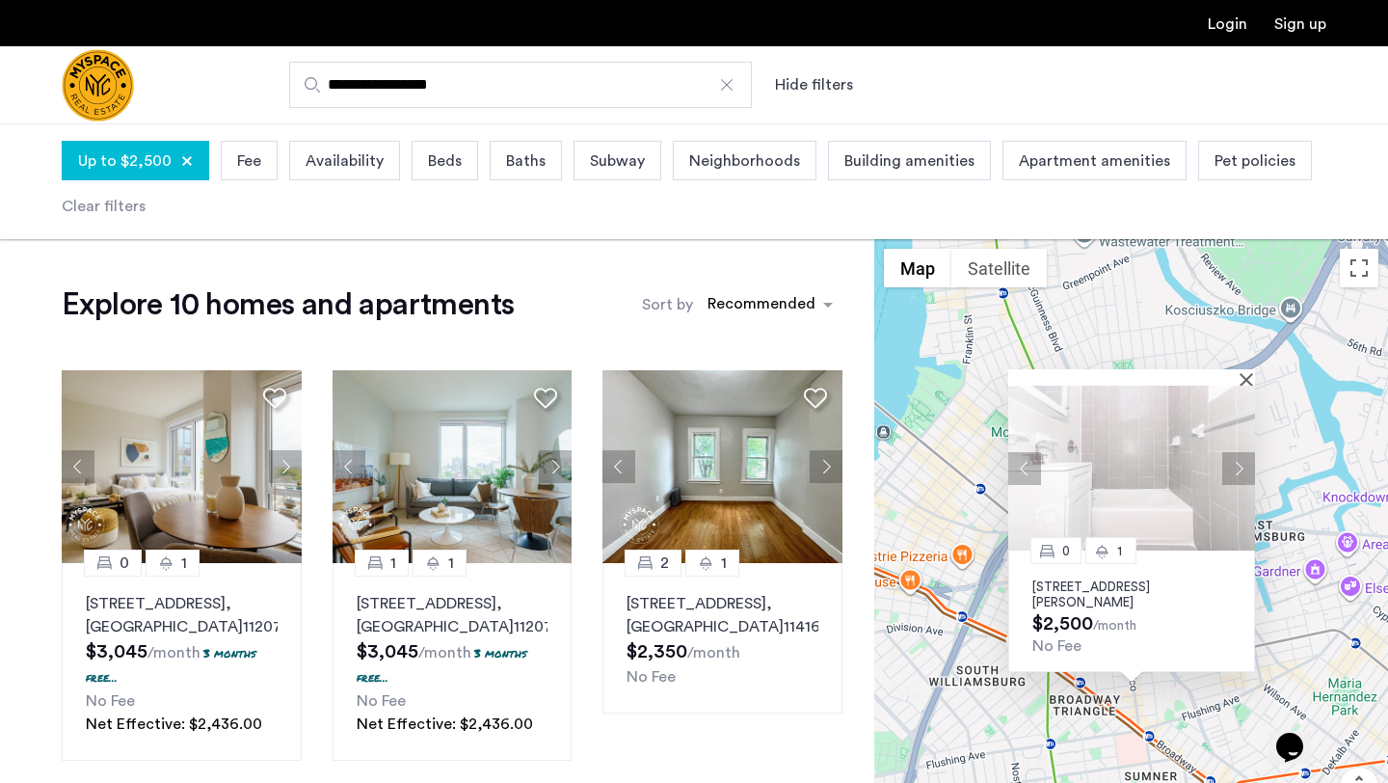
click at [1253, 472] on button "Next apartment" at bounding box center [1238, 468] width 33 height 33
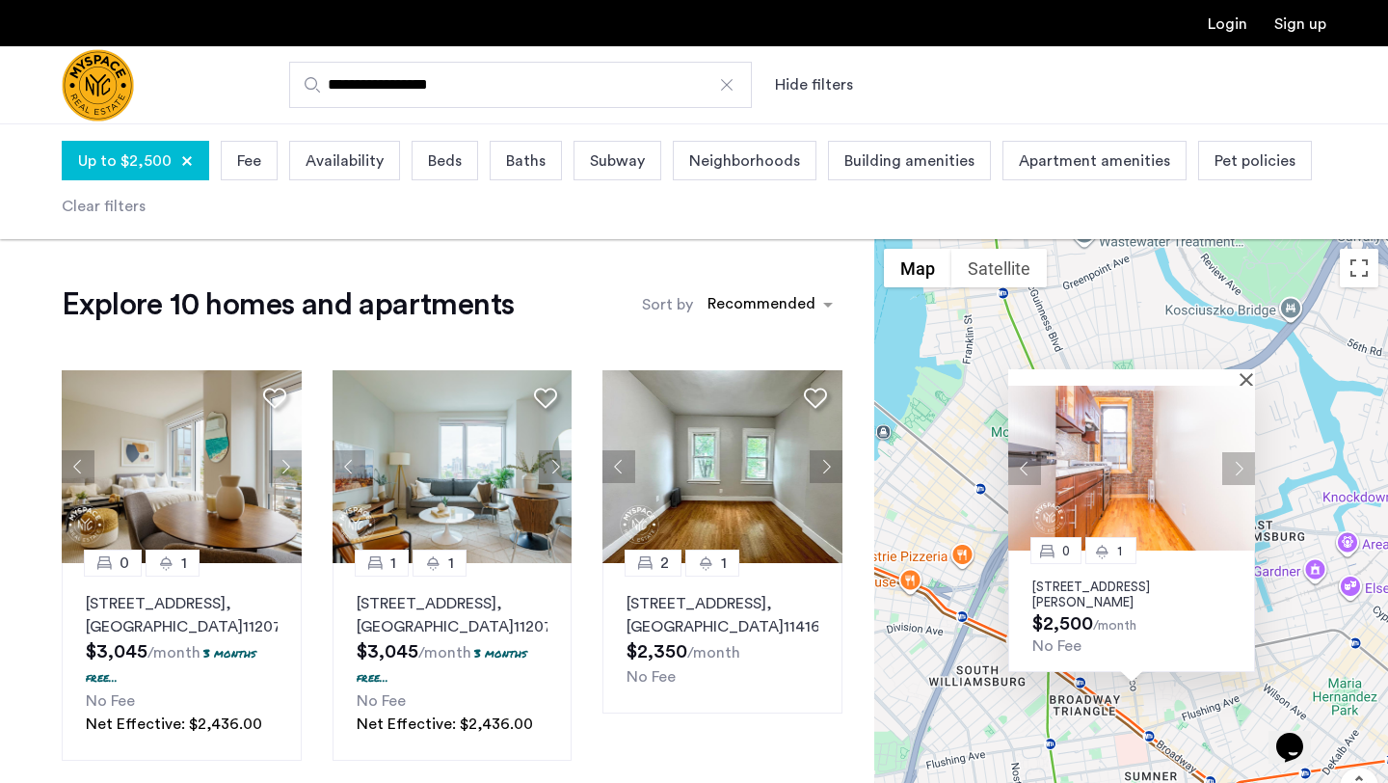
click at [1253, 472] on button "Next apartment" at bounding box center [1238, 468] width 33 height 33
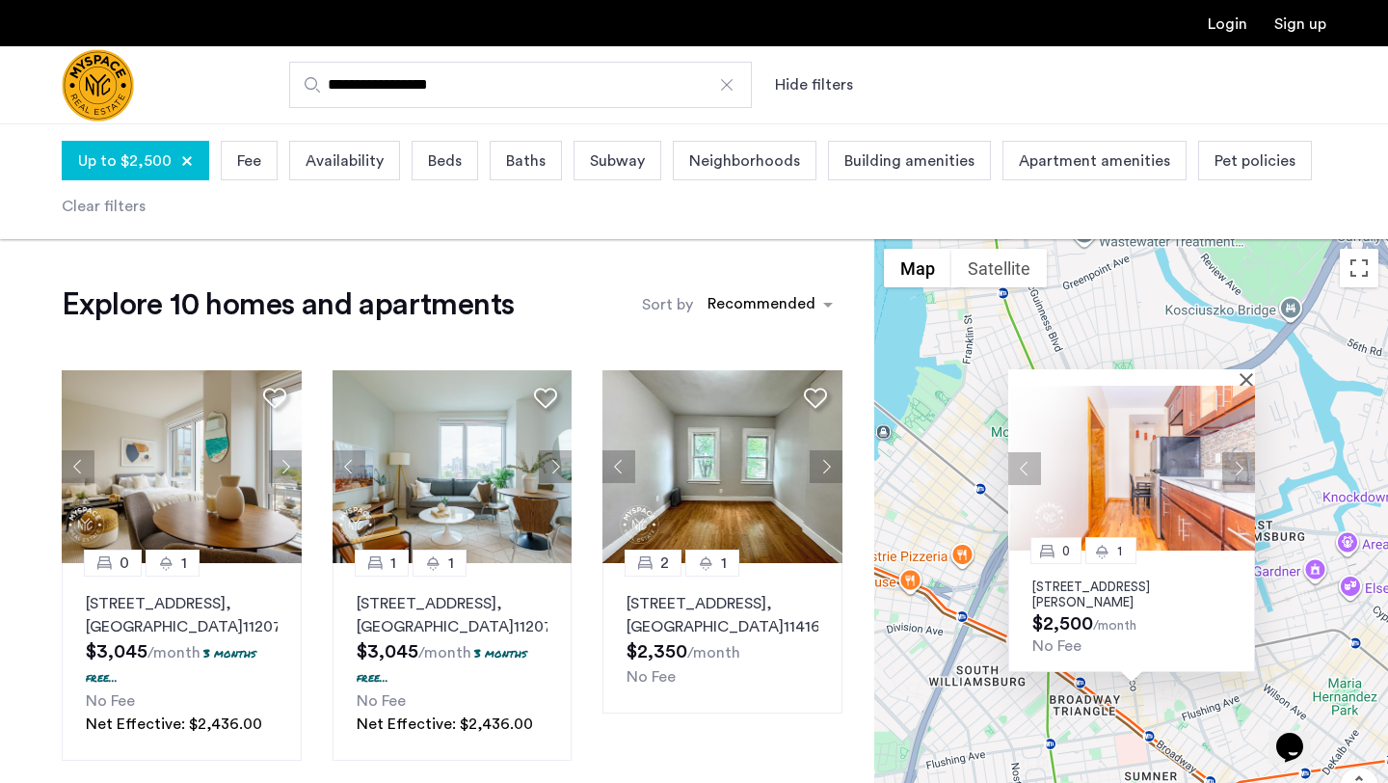
click at [1254, 473] on button "Next apartment" at bounding box center [1238, 468] width 33 height 33
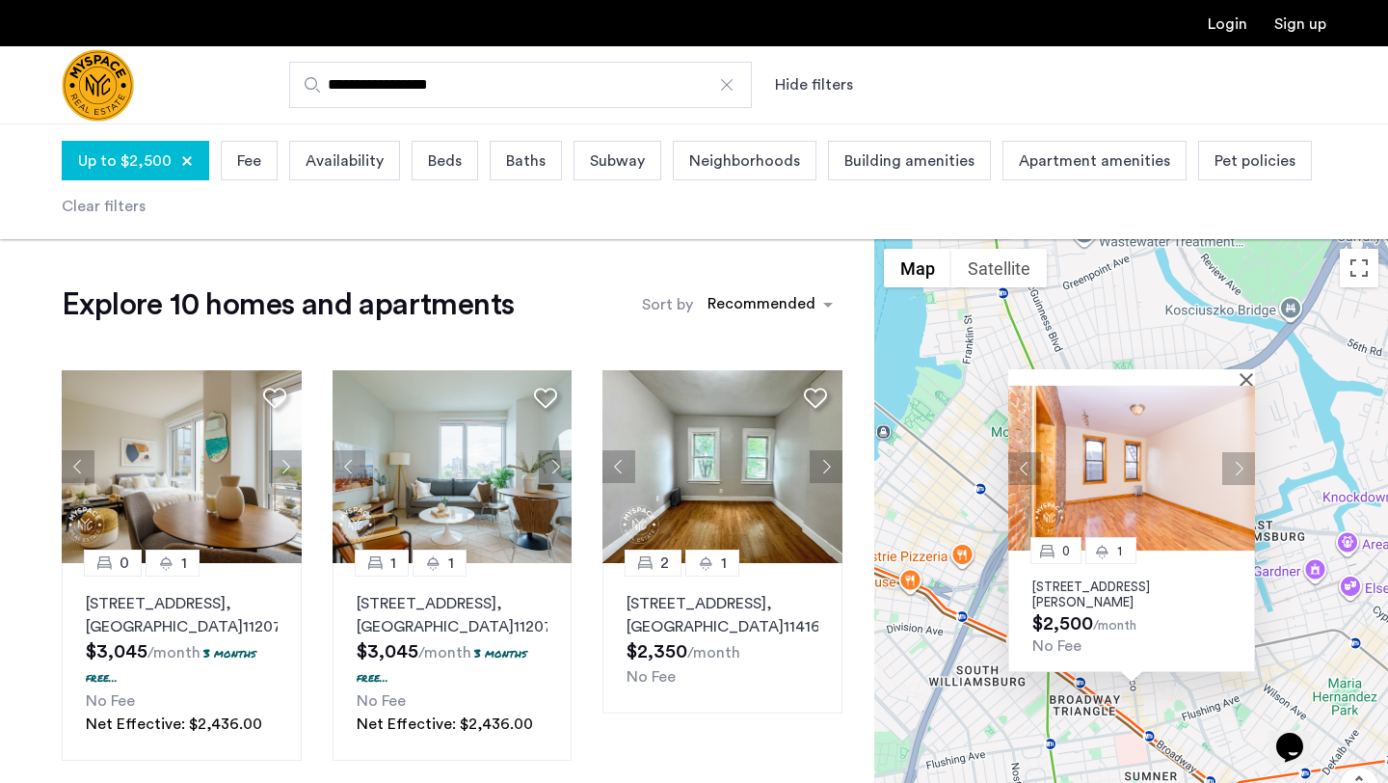
click at [1255, 475] on div "0 1 126 Graham Ave, Unit 1B, Brooklyn, NY 11206 $2,500 /month No Fee" at bounding box center [1131, 568] width 514 height 659
click at [1247, 469] on button "Next apartment" at bounding box center [1238, 468] width 33 height 33
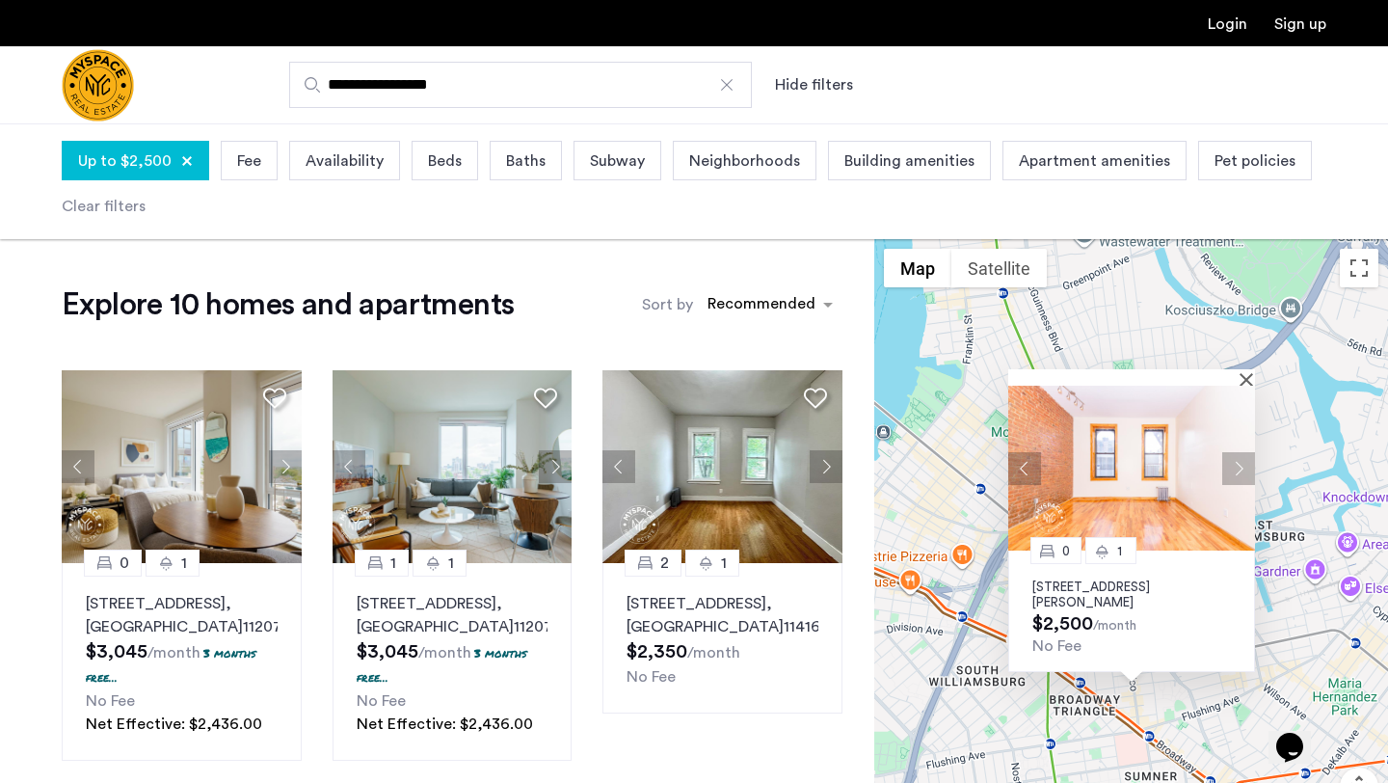
click at [1246, 467] on button "Next apartment" at bounding box center [1238, 468] width 33 height 33
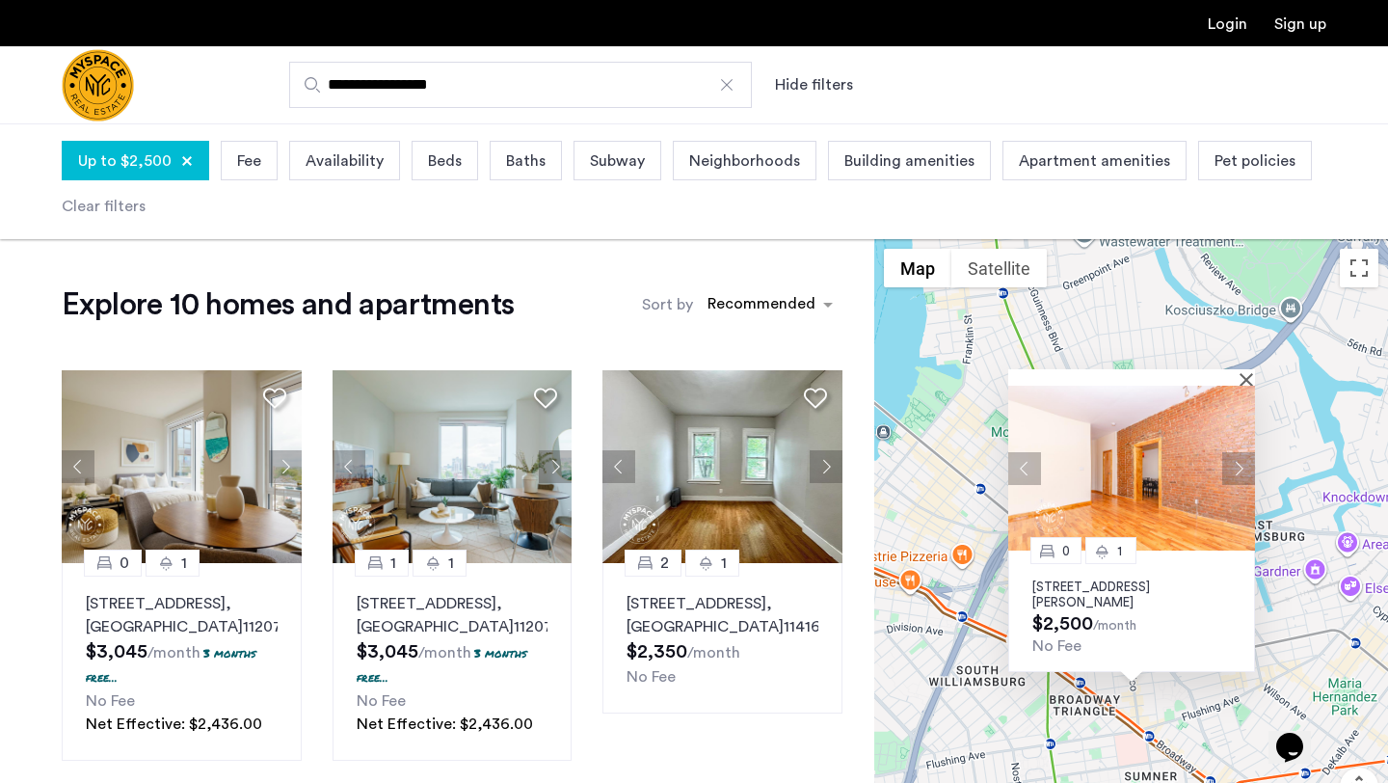
click at [1246, 468] on button "Next apartment" at bounding box center [1238, 468] width 33 height 33
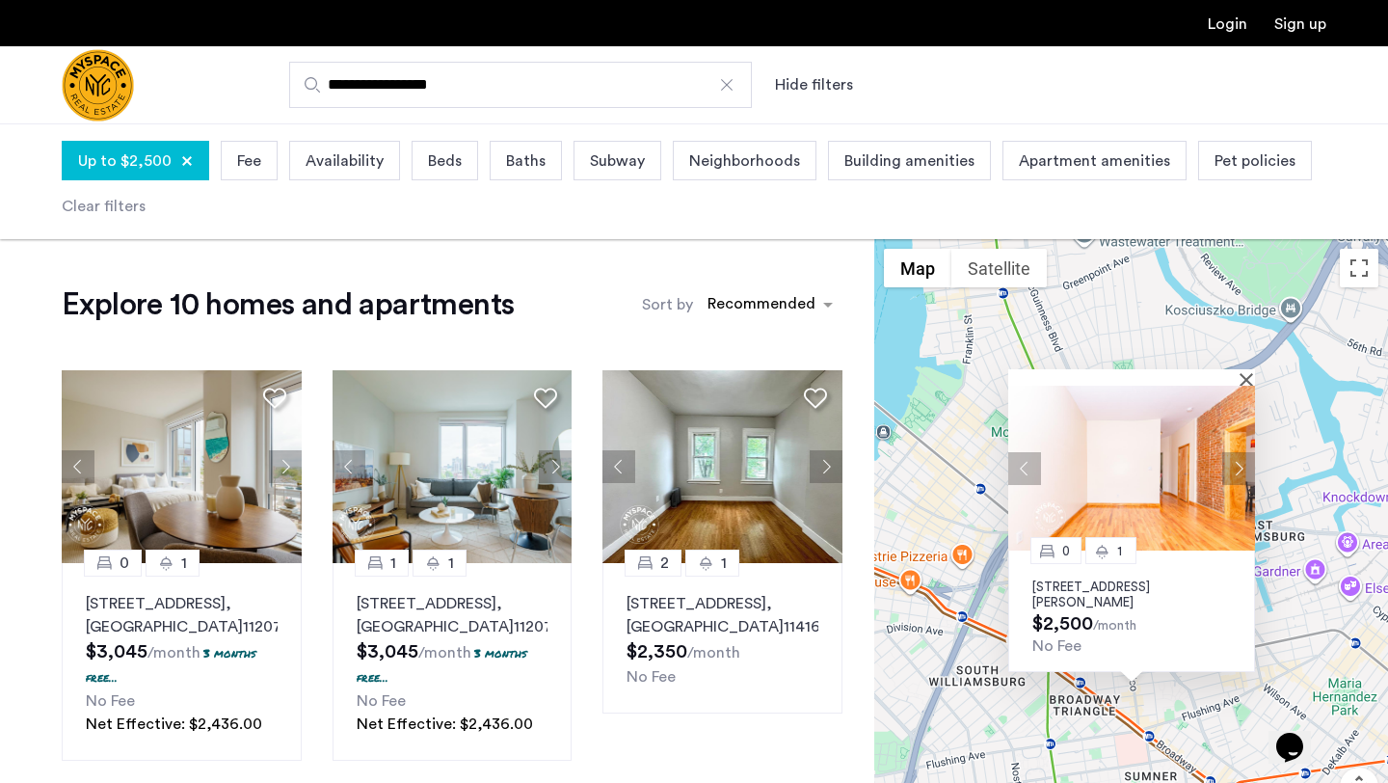
click at [1246, 468] on button "Next apartment" at bounding box center [1238, 468] width 33 height 33
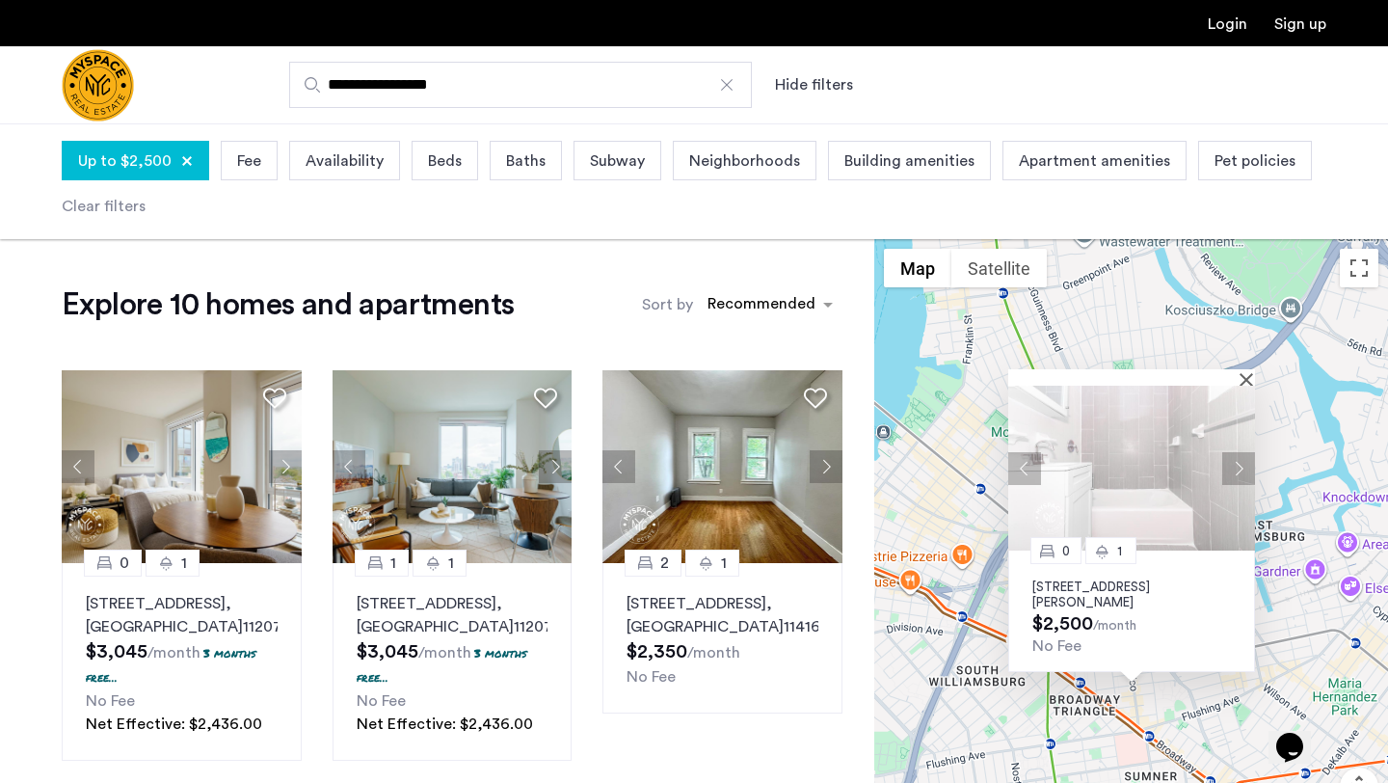
click at [1246, 468] on button "Next apartment" at bounding box center [1238, 468] width 33 height 33
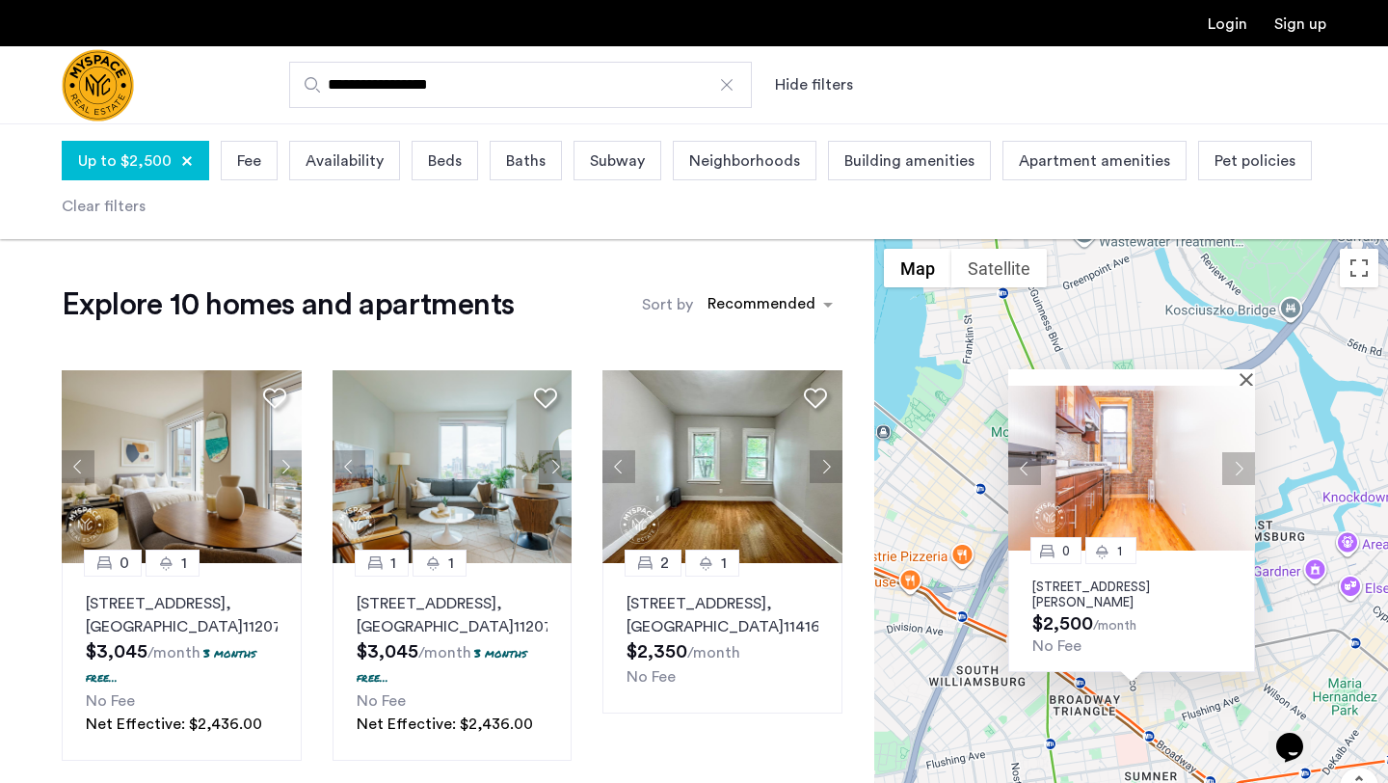
click at [1246, 468] on button "Next apartment" at bounding box center [1238, 468] width 33 height 33
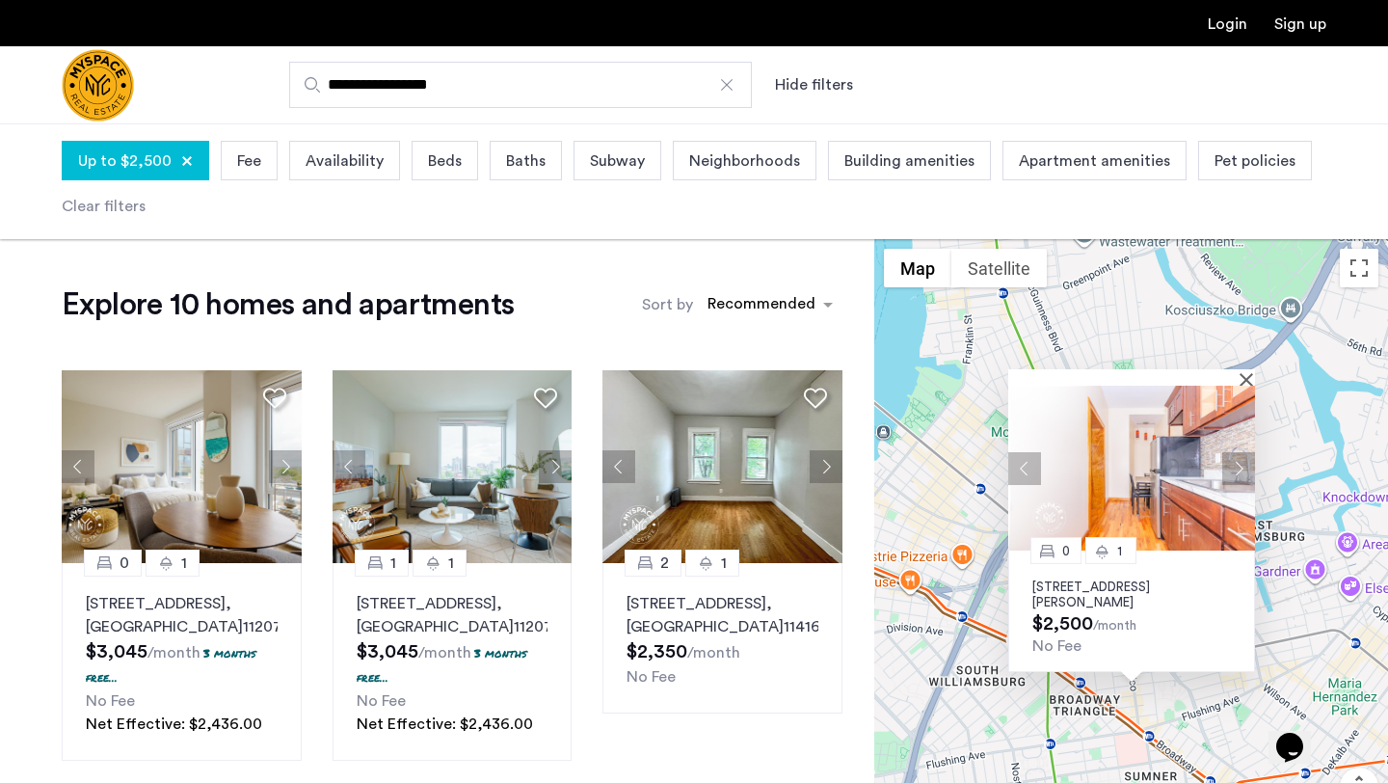
click at [1246, 468] on button "Next apartment" at bounding box center [1238, 468] width 33 height 33
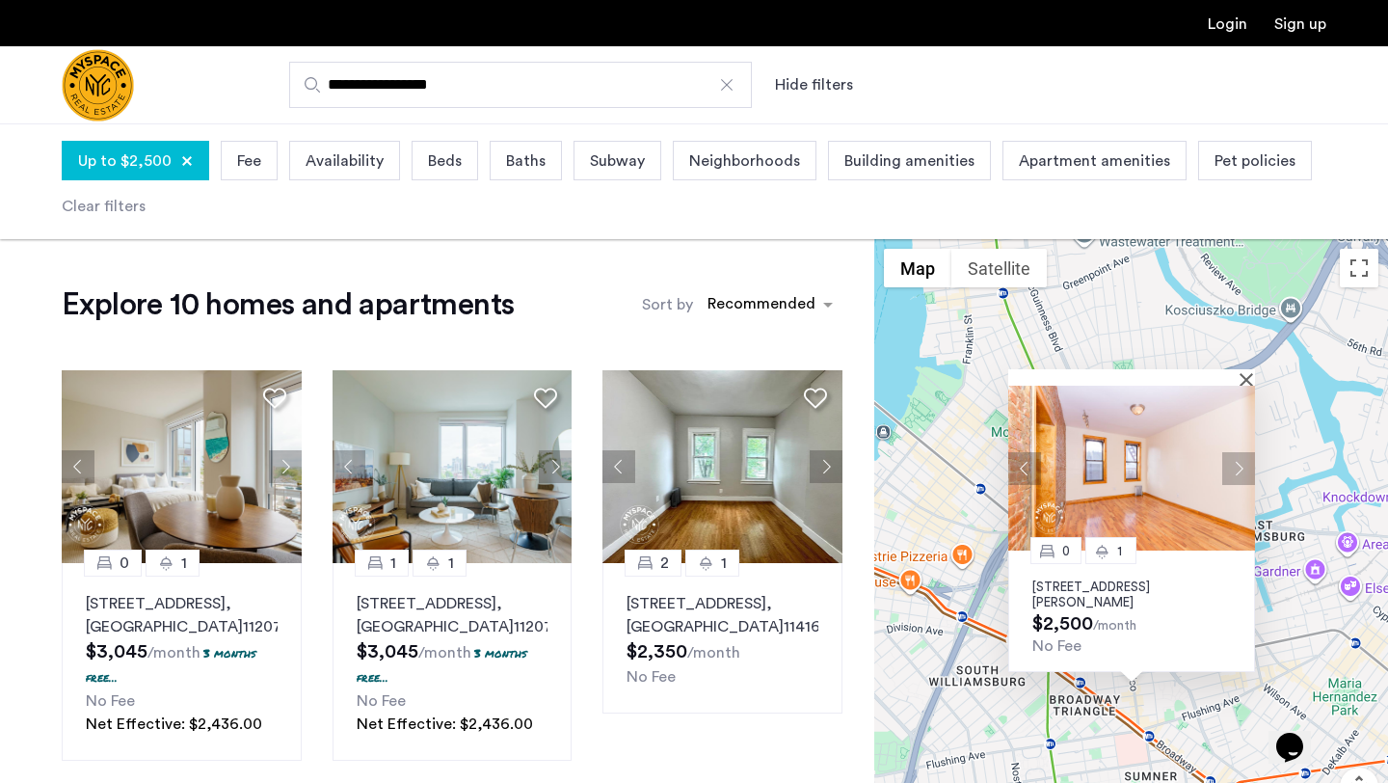
click at [1246, 468] on button "Next apartment" at bounding box center [1238, 468] width 33 height 33
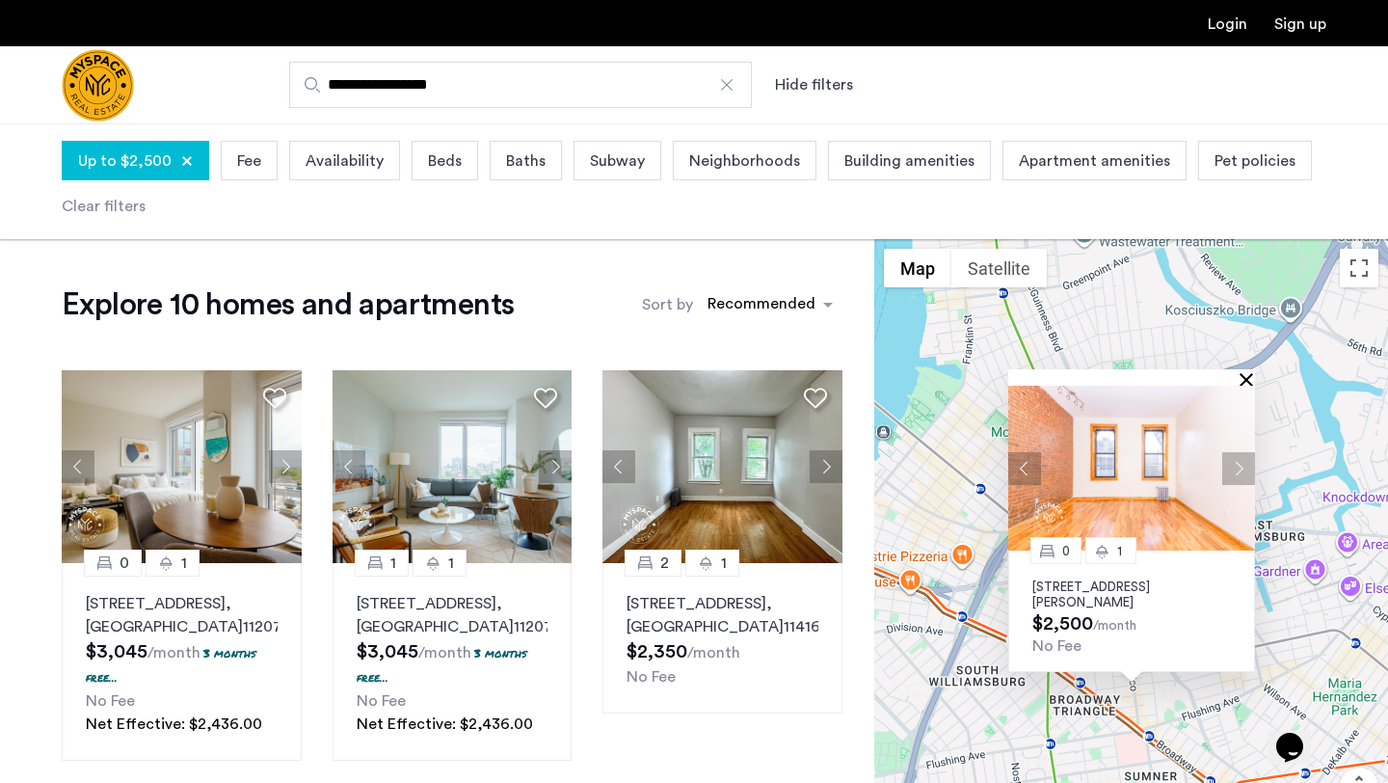
click at [1245, 380] on button "Close" at bounding box center [1250, 378] width 13 height 13
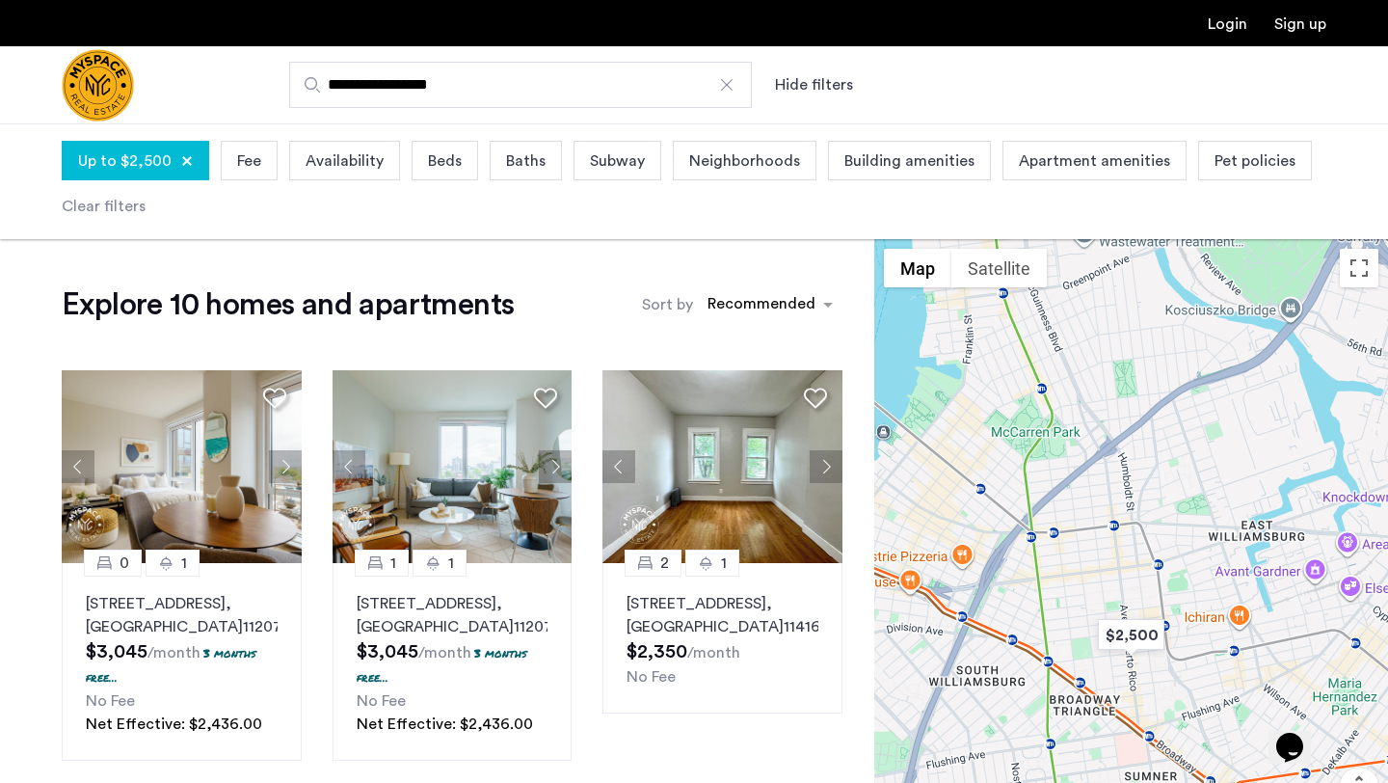
click at [1186, 362] on div "To navigate, press the arrow keys." at bounding box center [1131, 568] width 514 height 659
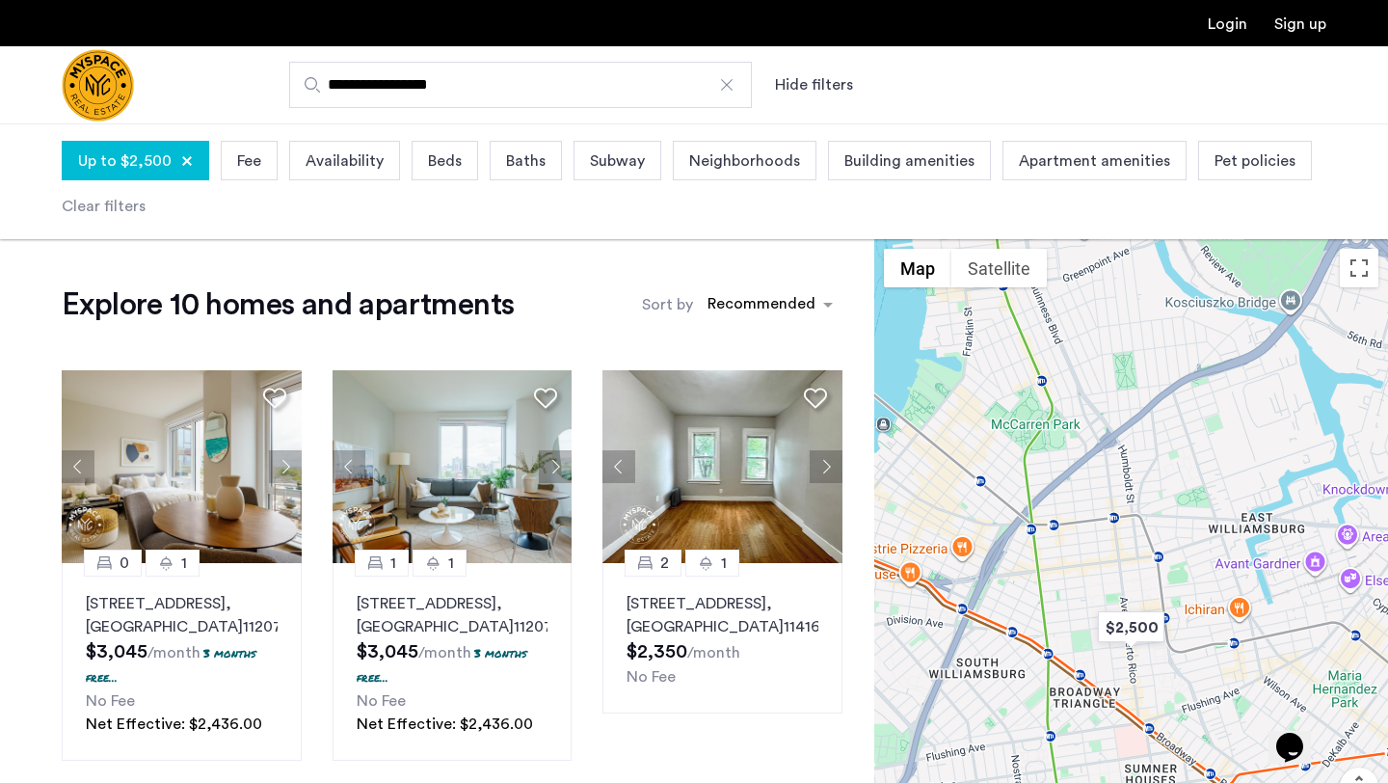
drag, startPoint x: 1186, startPoint y: 362, endPoint x: 1174, endPoint y: 295, distance: 68.5
click at [1174, 295] on div at bounding box center [1131, 568] width 514 height 659
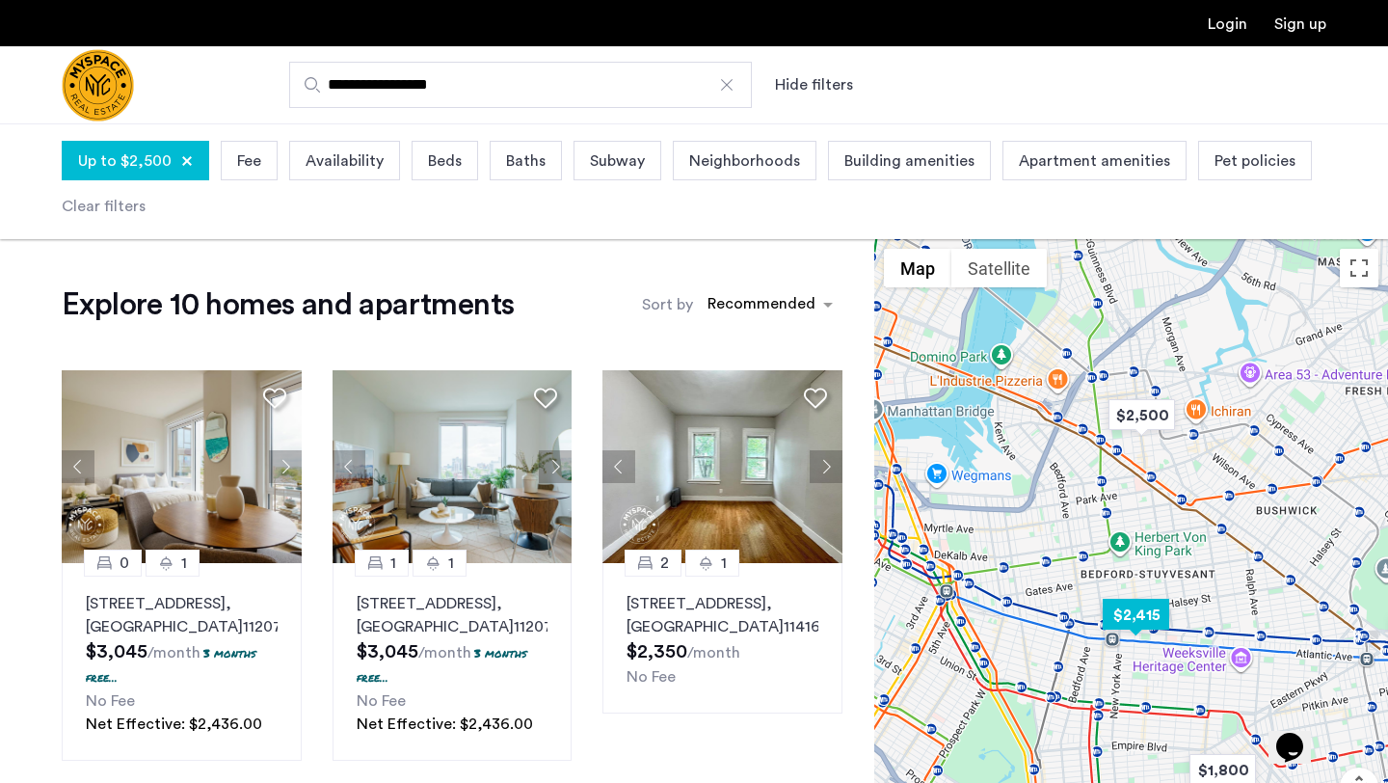
click at [1130, 616] on img "$2,415" at bounding box center [1136, 614] width 82 height 43
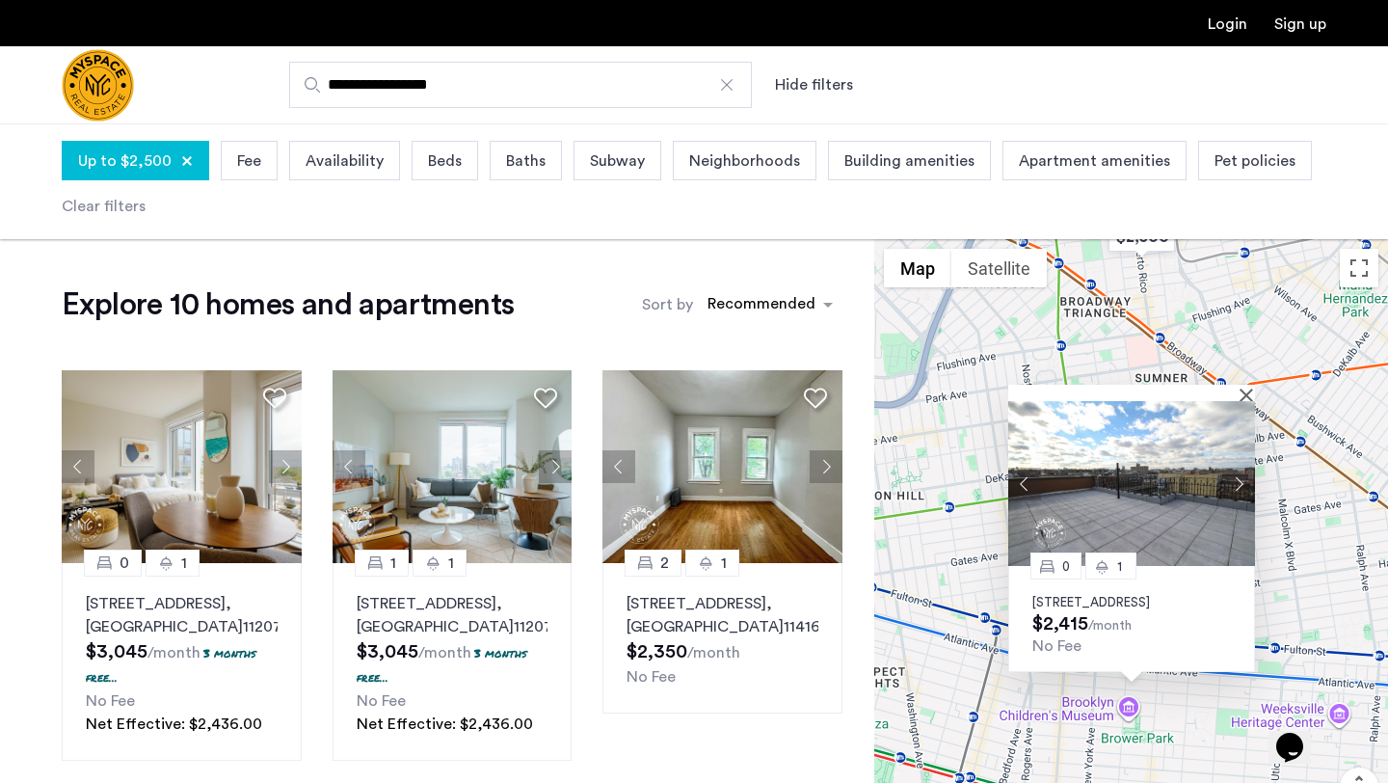
click at [1237, 468] on button "Next apartment" at bounding box center [1238, 484] width 33 height 33
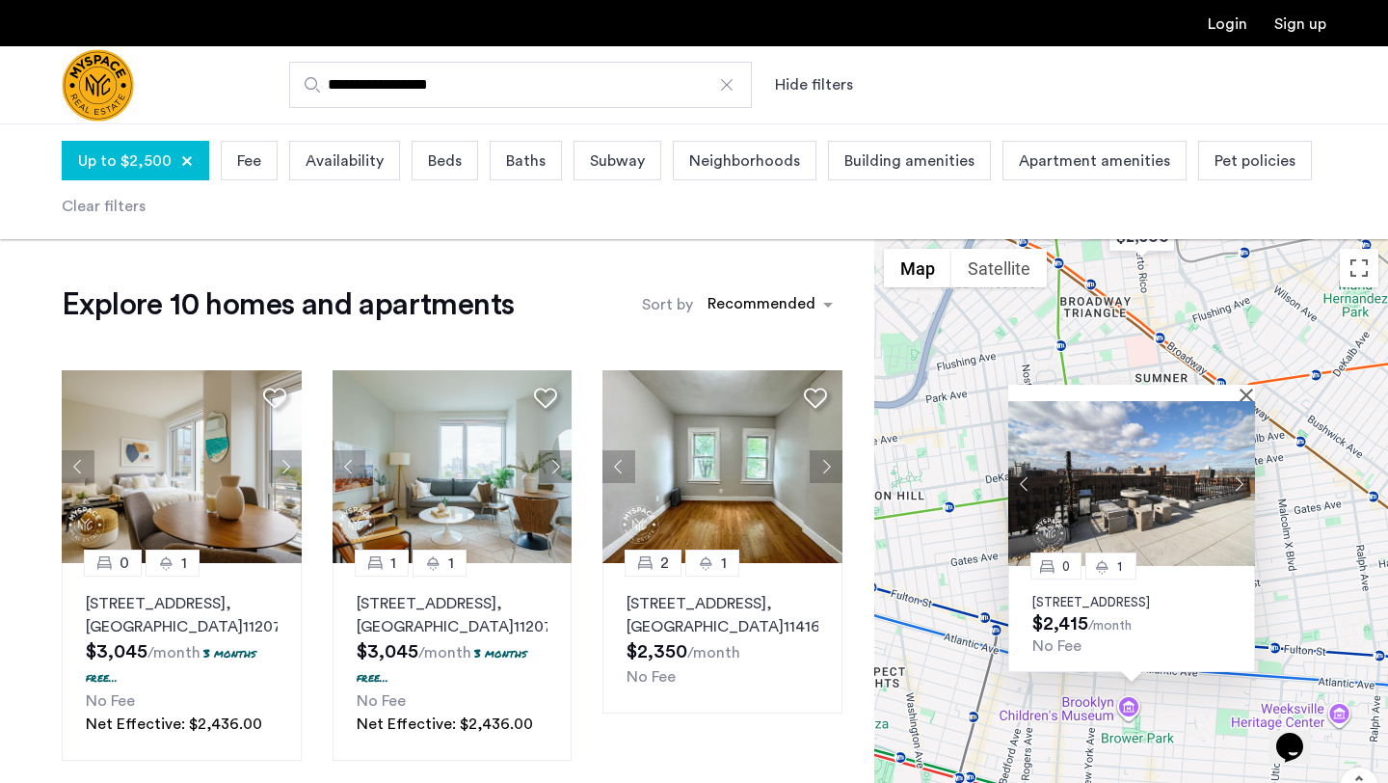
click at [1238, 468] on button "Next apartment" at bounding box center [1238, 484] width 33 height 33
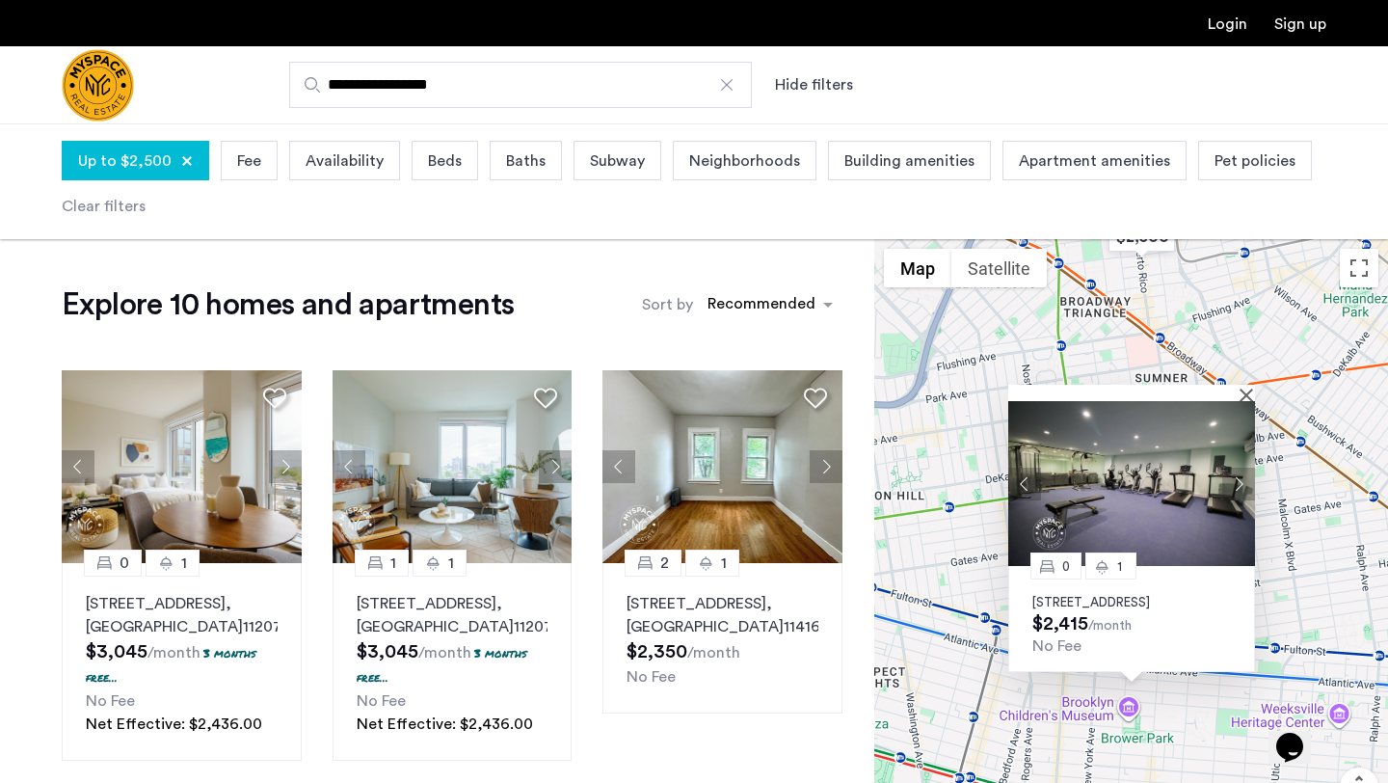
click at [1240, 468] on button "Next apartment" at bounding box center [1238, 484] width 33 height 33
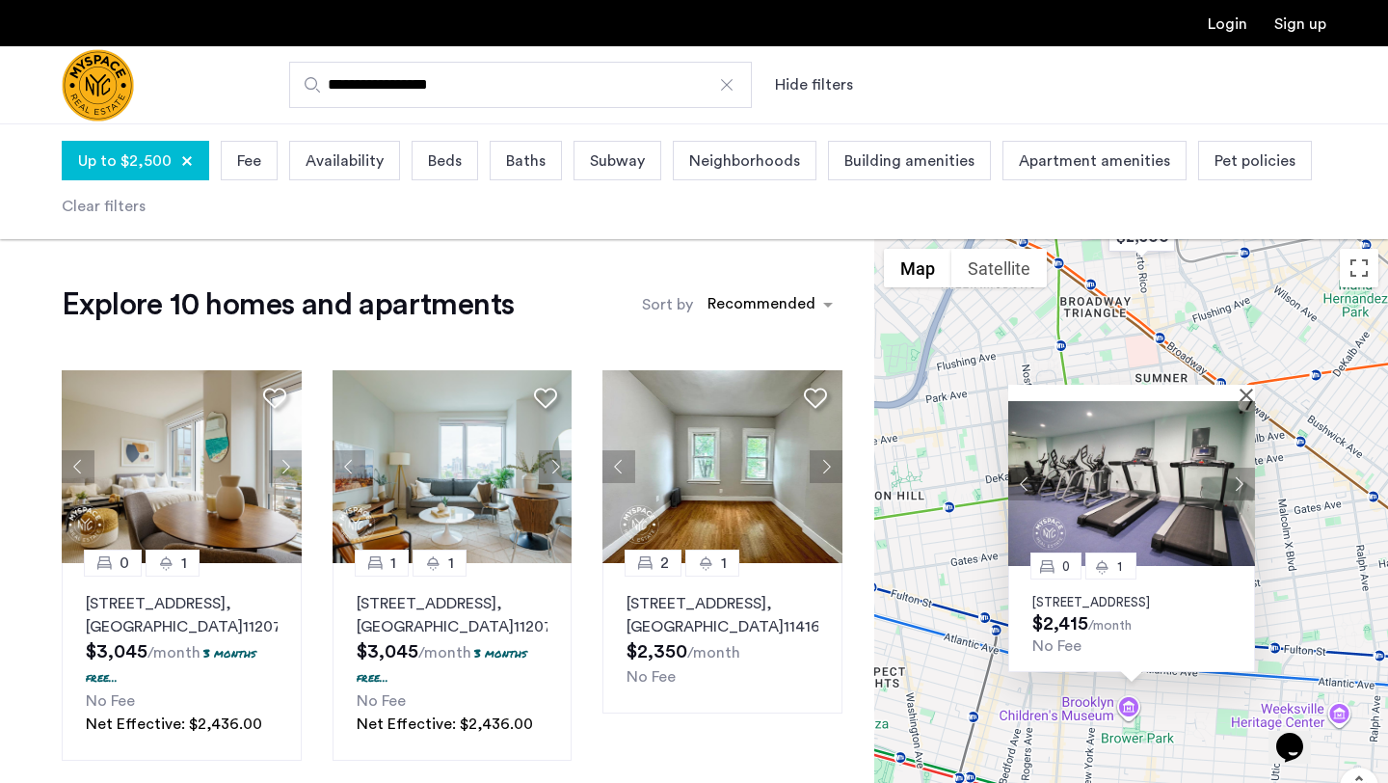
click at [1240, 468] on button "Next apartment" at bounding box center [1238, 484] width 33 height 33
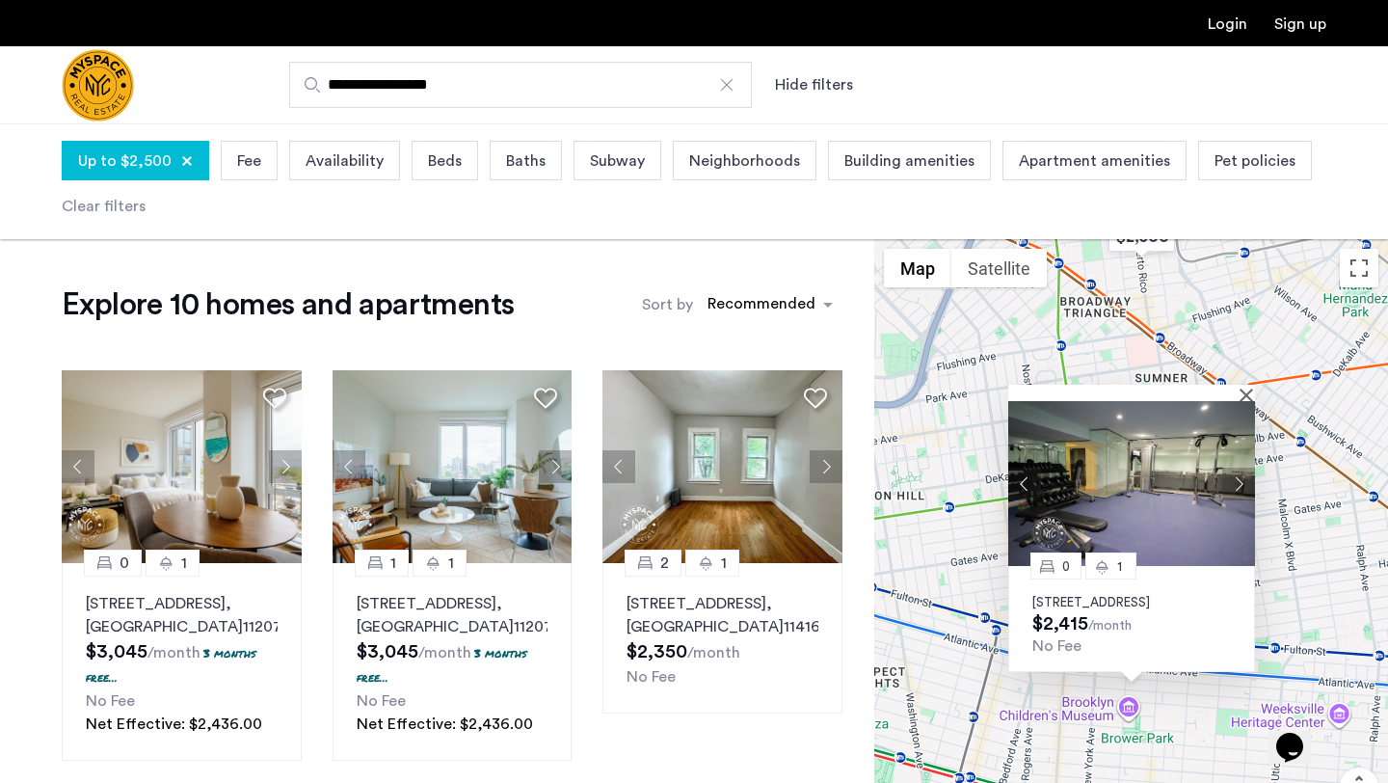
click at [1240, 468] on button "Next apartment" at bounding box center [1238, 484] width 33 height 33
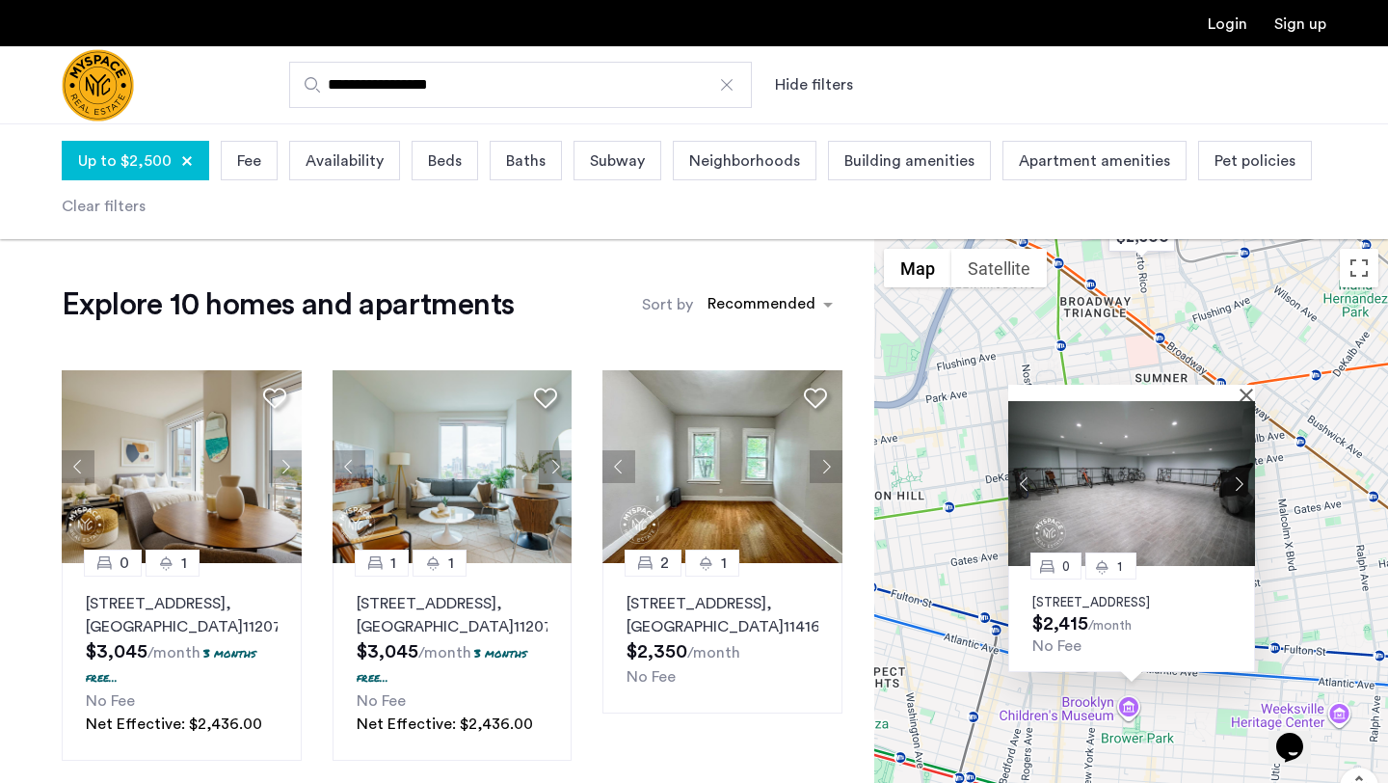
click at [1240, 468] on button "Next apartment" at bounding box center [1238, 484] width 33 height 33
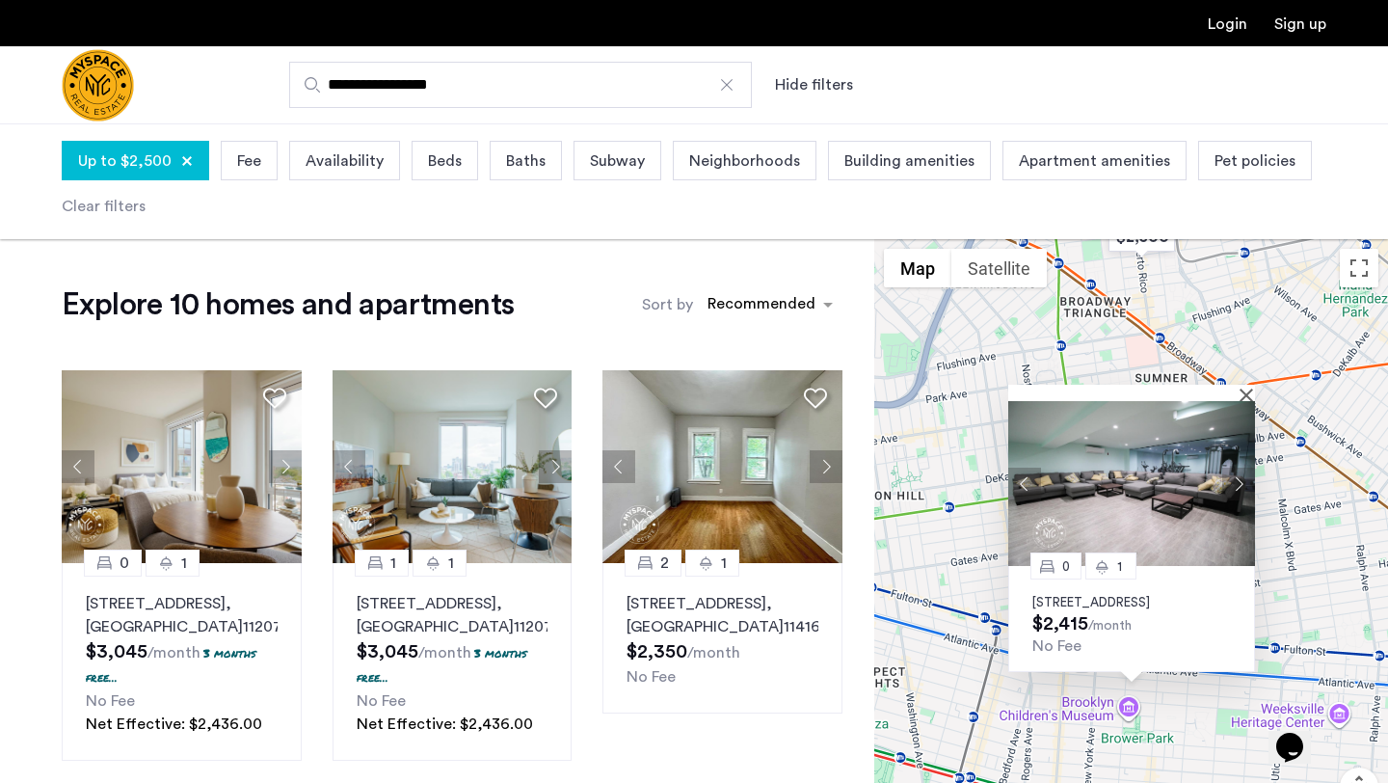
click at [1240, 468] on button "Next apartment" at bounding box center [1238, 484] width 33 height 33
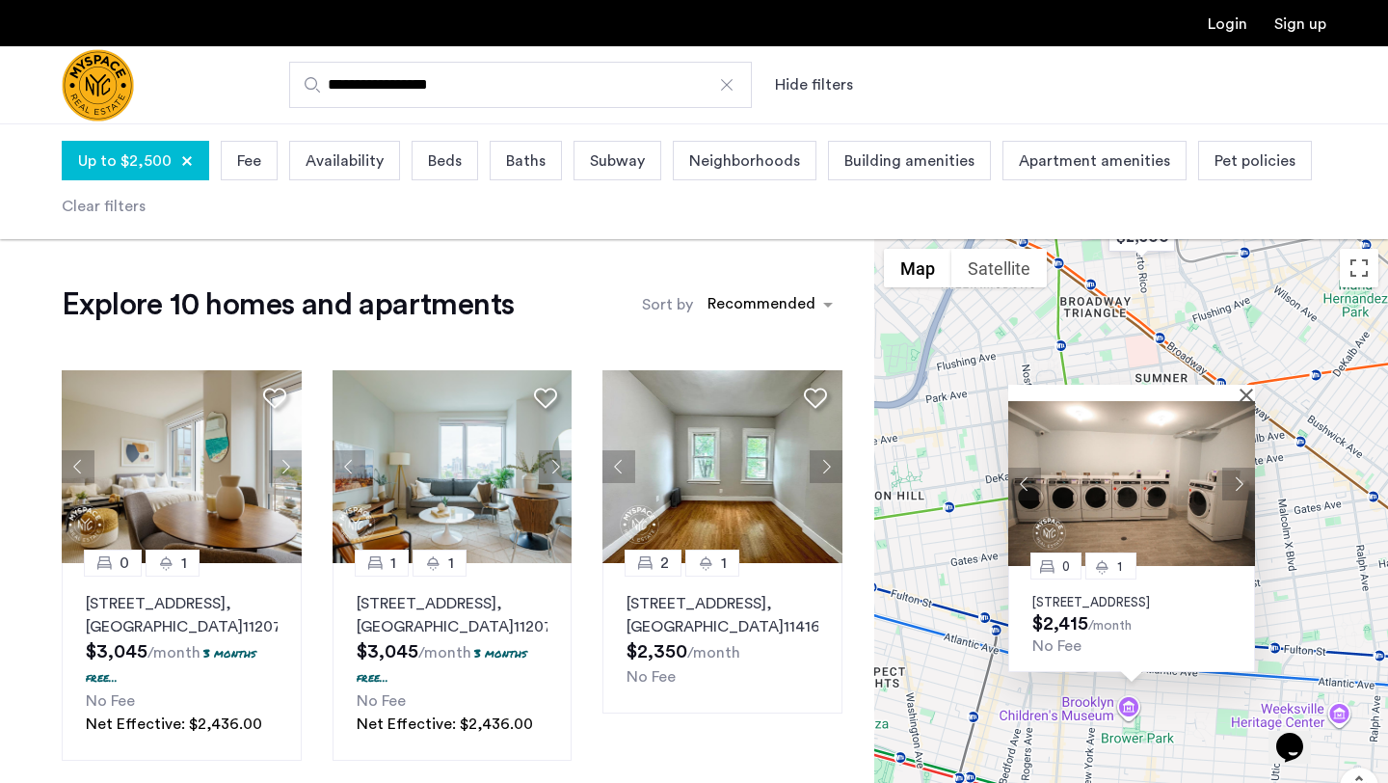
click at [1240, 468] on button "Next apartment" at bounding box center [1238, 484] width 33 height 33
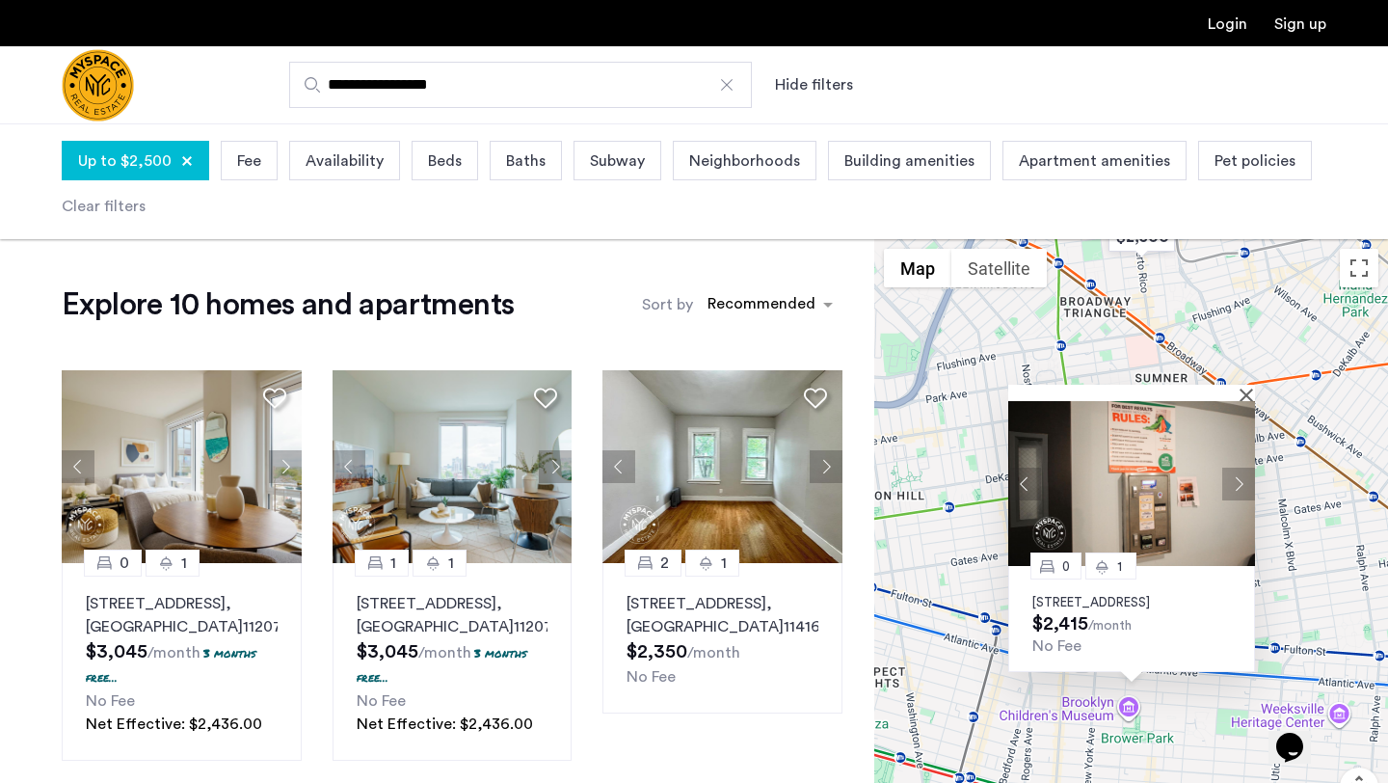
click at [1240, 468] on button "Next apartment" at bounding box center [1238, 484] width 33 height 33
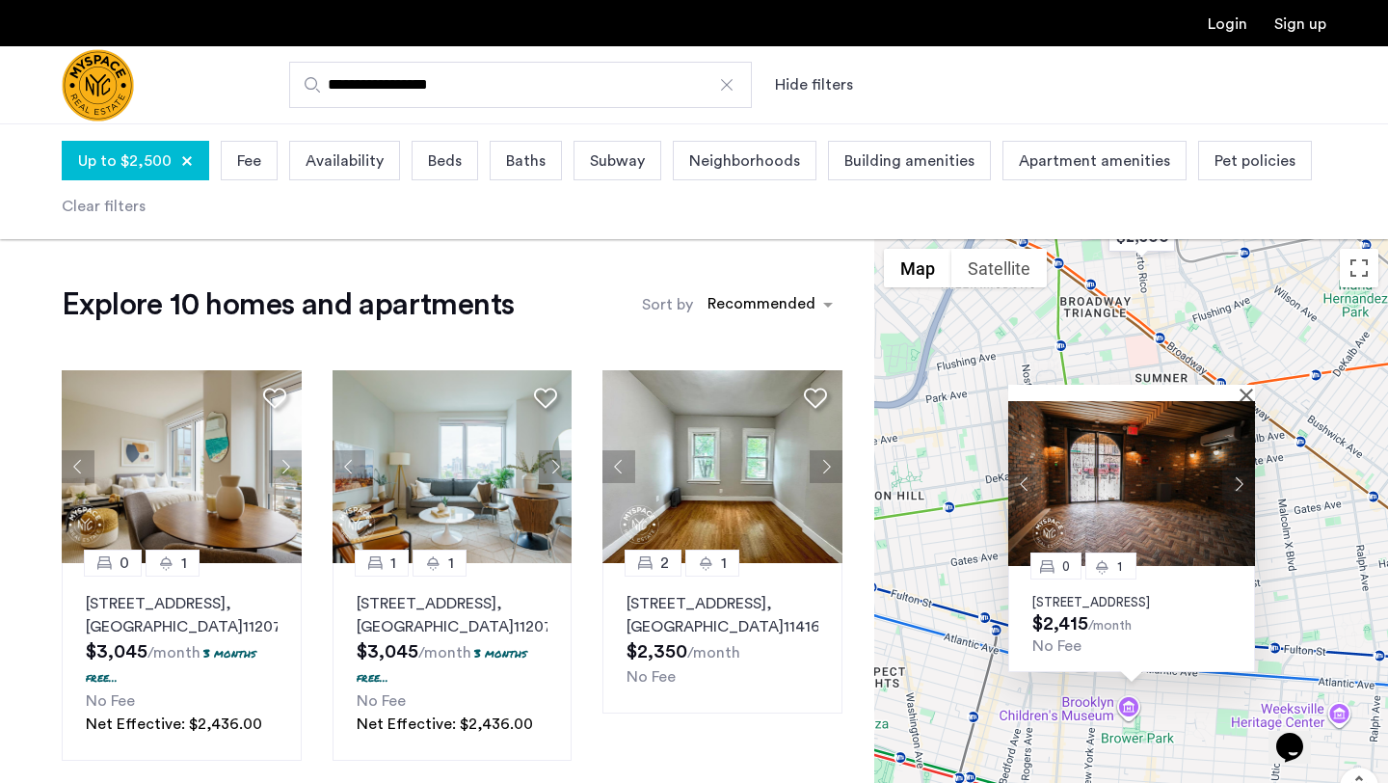
click at [1241, 468] on button "Next apartment" at bounding box center [1238, 484] width 33 height 33
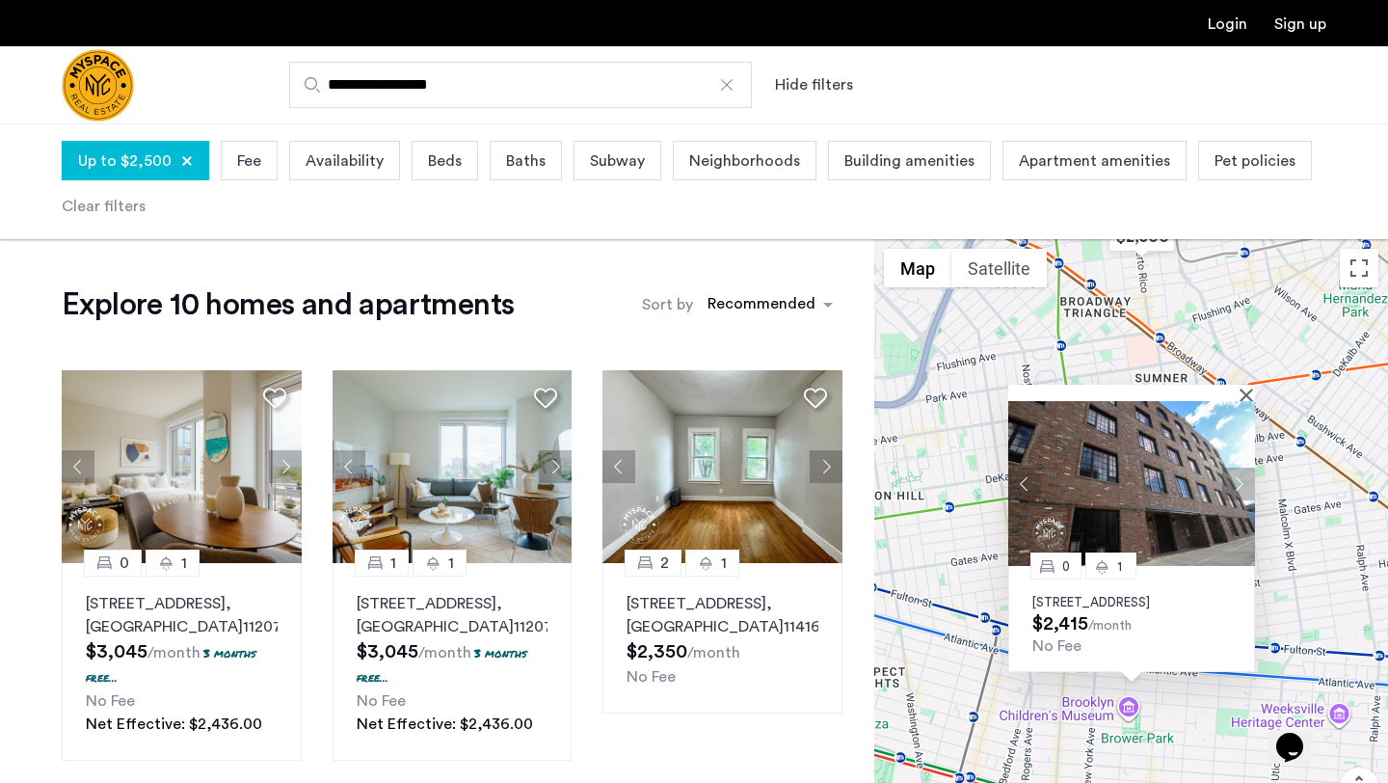
click at [1242, 468] on button "Next apartment" at bounding box center [1238, 484] width 33 height 33
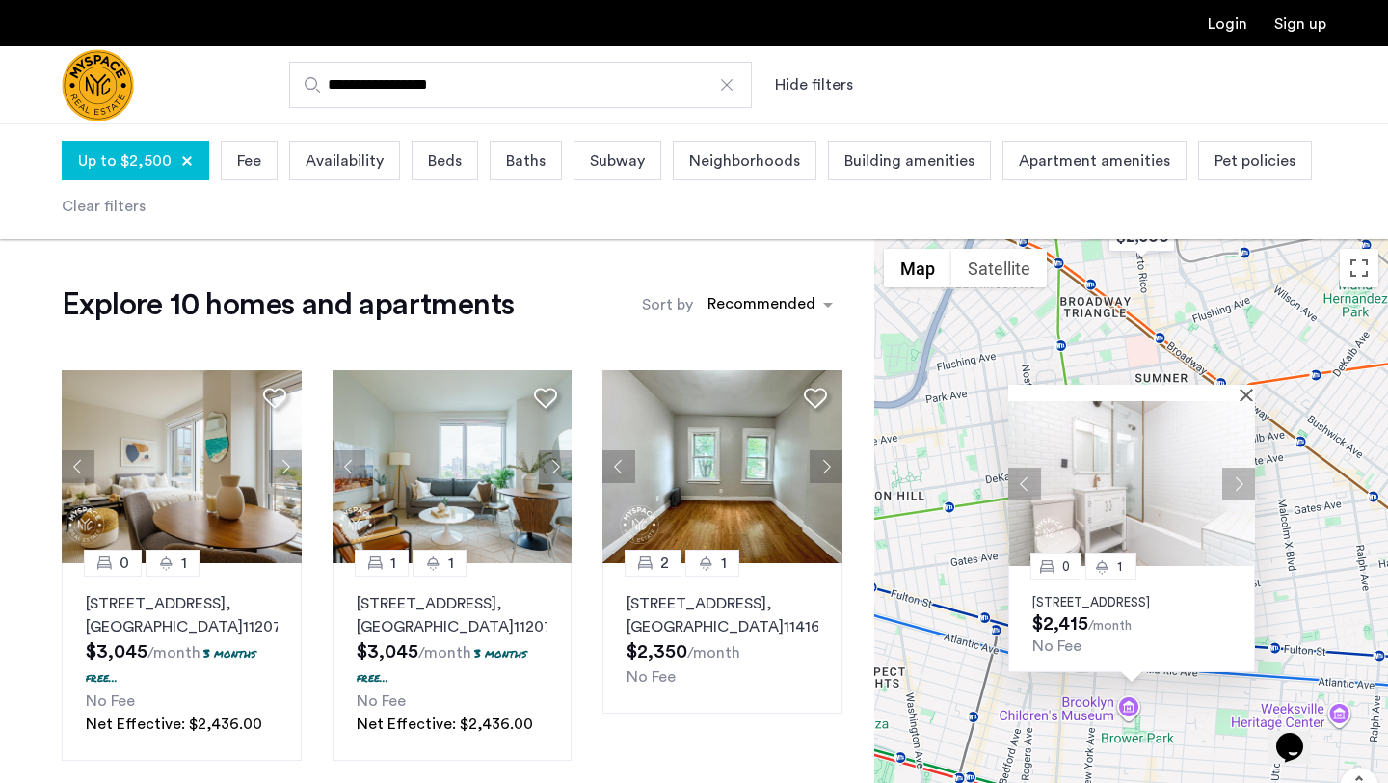
click at [1242, 468] on button "Next apartment" at bounding box center [1238, 484] width 33 height 33
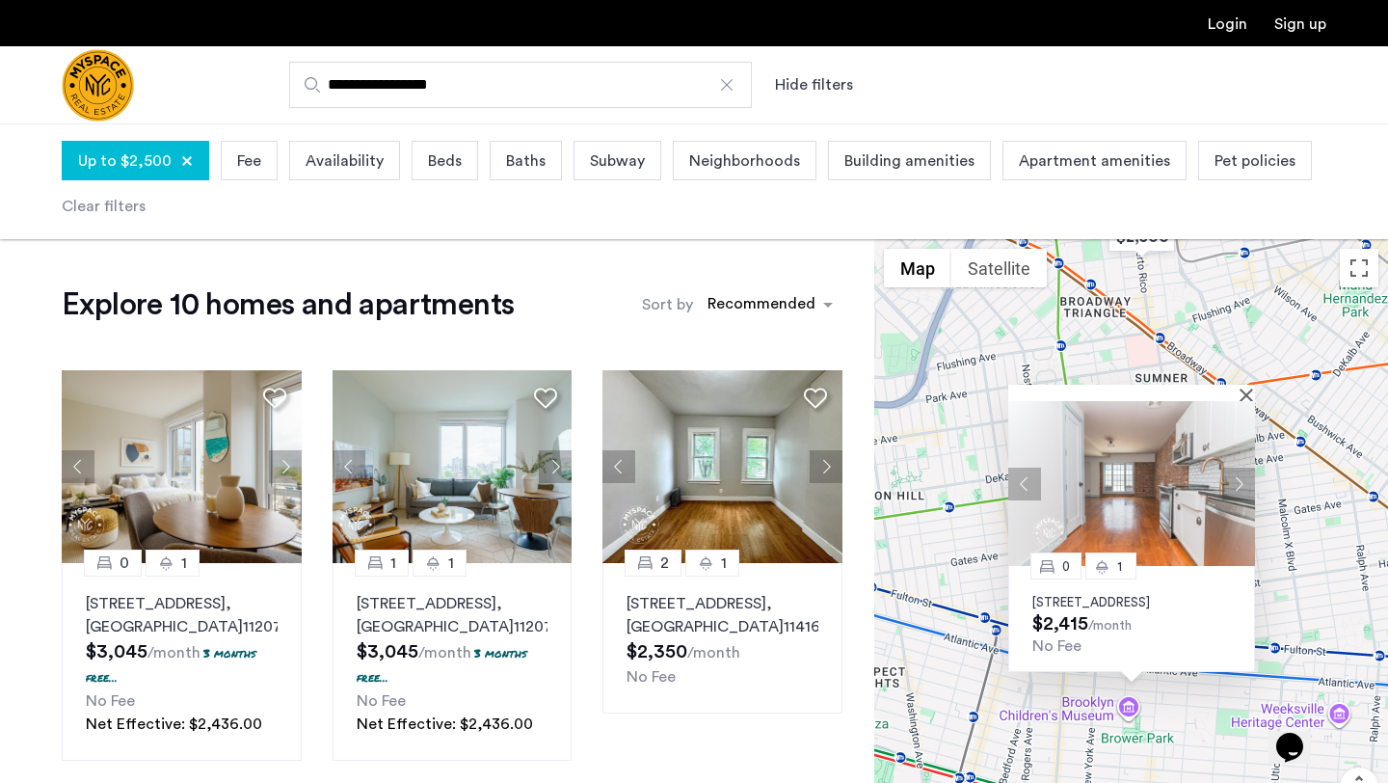
click at [1242, 468] on button "Next apartment" at bounding box center [1238, 484] width 33 height 33
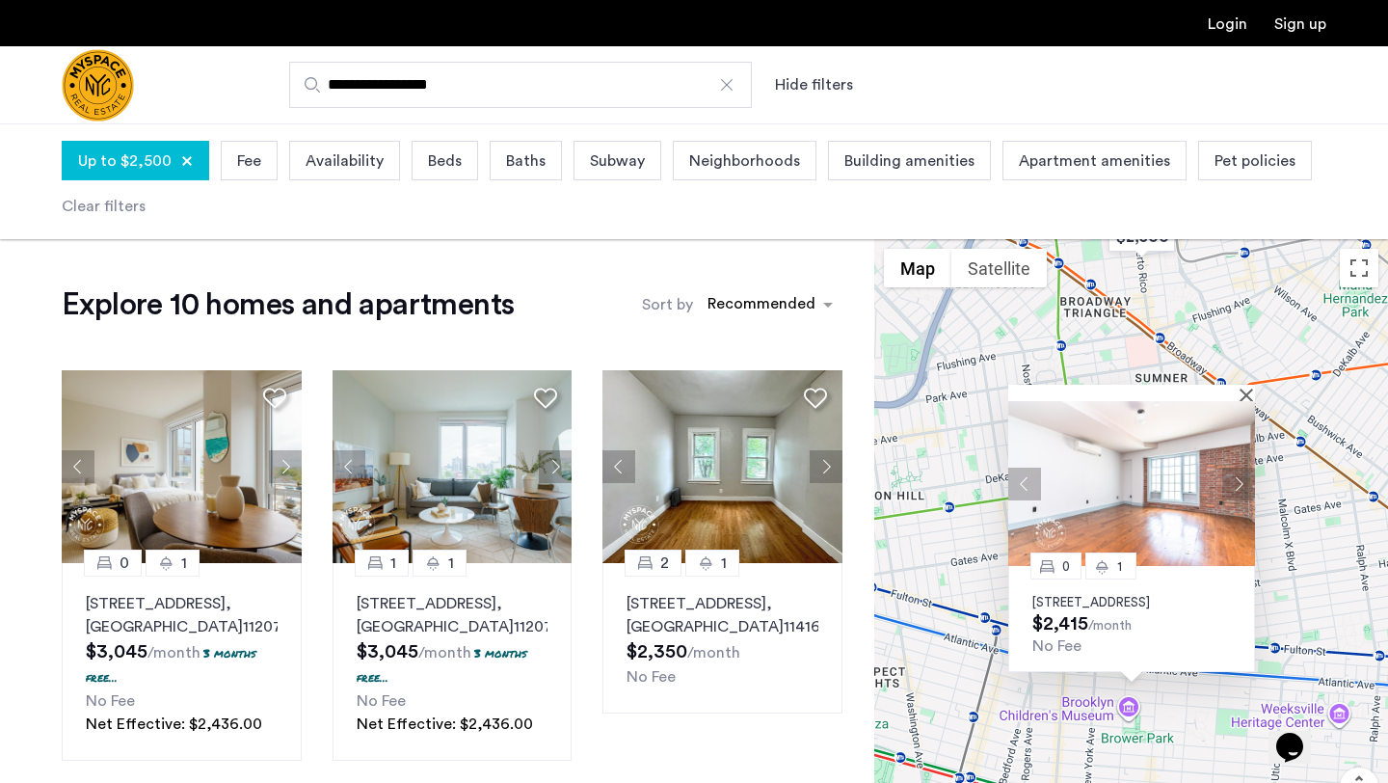
click at [1242, 468] on button "Next apartment" at bounding box center [1238, 484] width 33 height 33
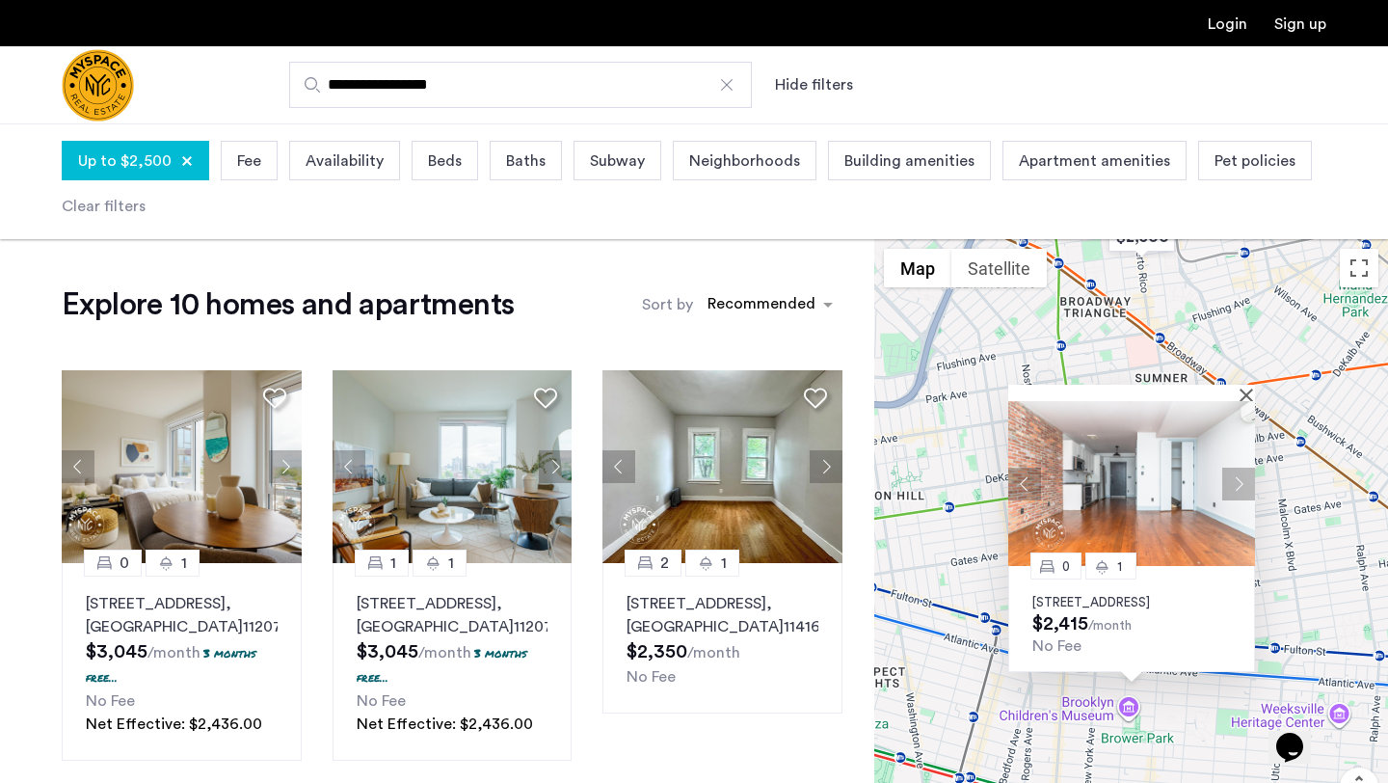
click at [1242, 468] on button "Next apartment" at bounding box center [1238, 484] width 33 height 33
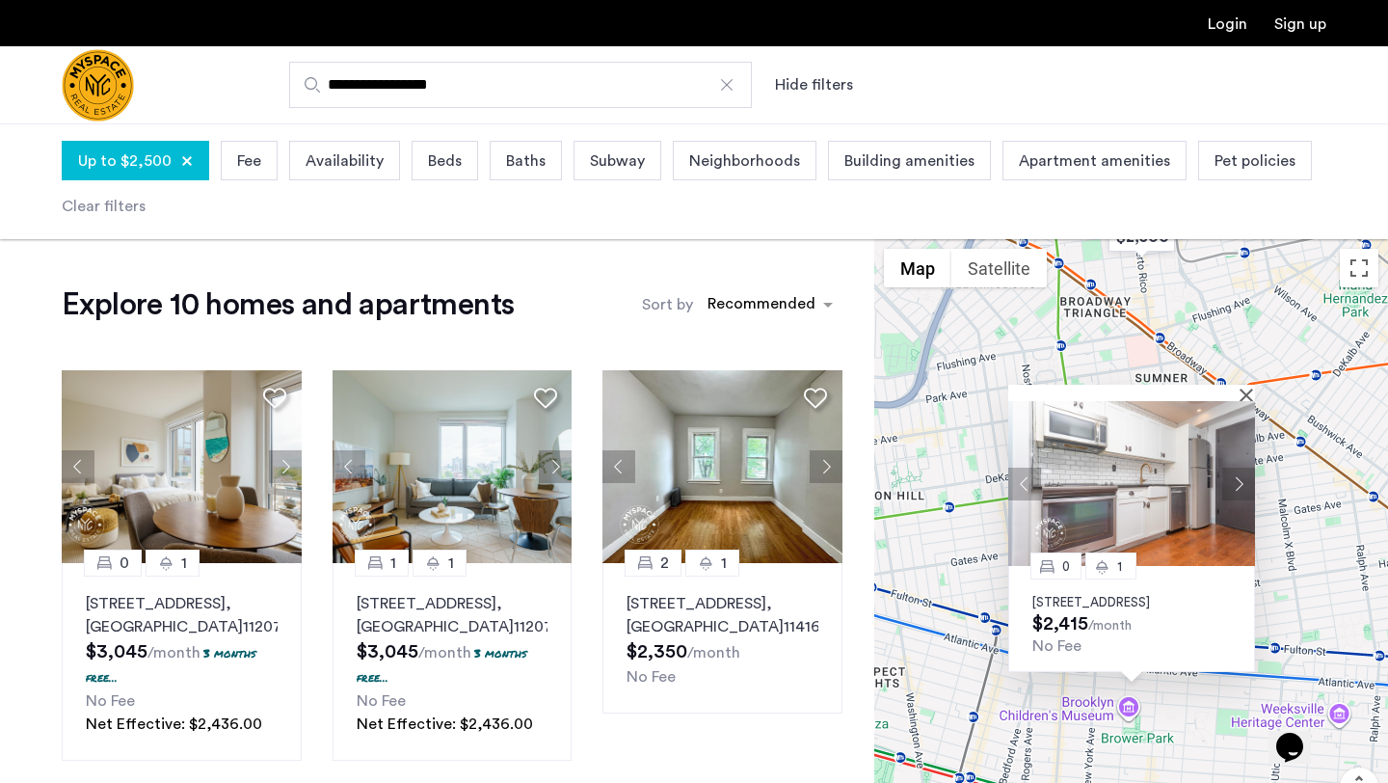
click at [1242, 468] on button "Next apartment" at bounding box center [1238, 484] width 33 height 33
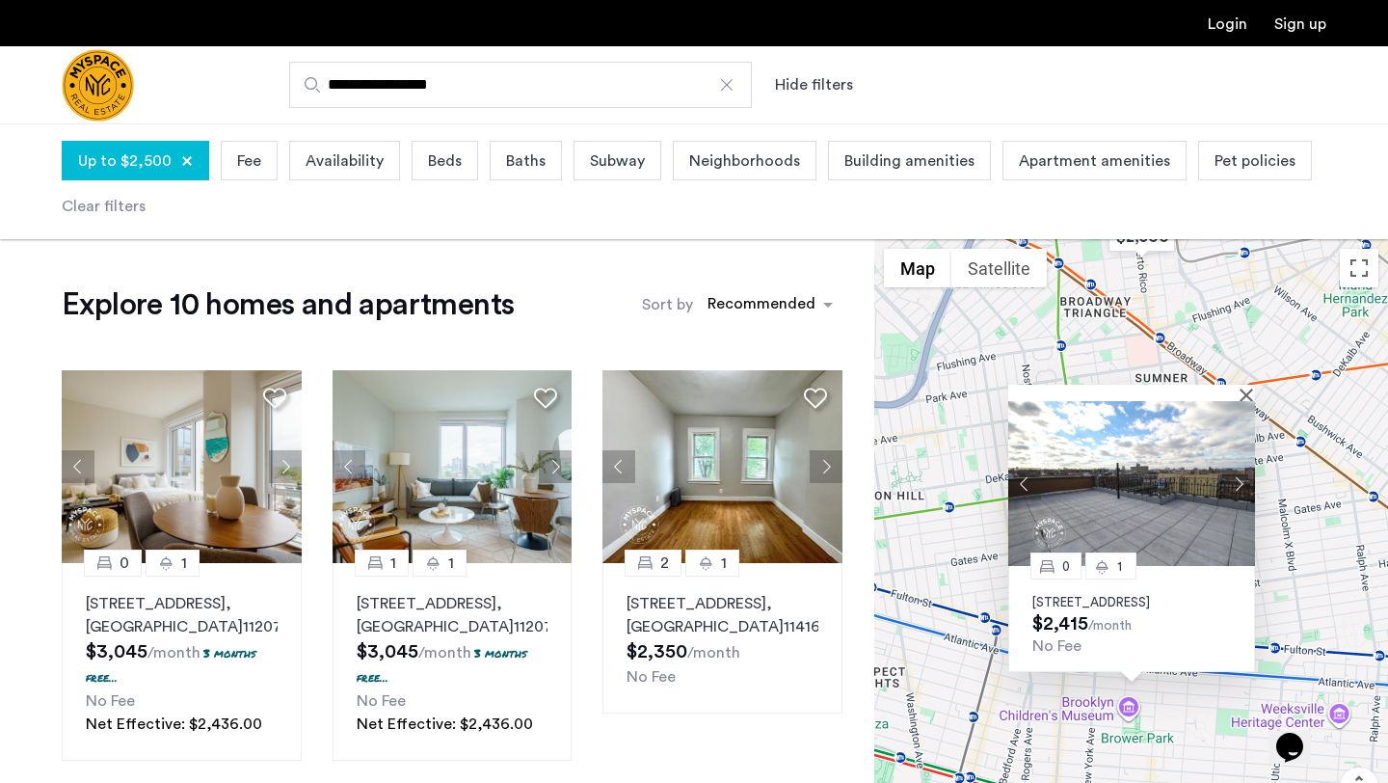
click at [1242, 468] on button "Next apartment" at bounding box center [1238, 484] width 33 height 33
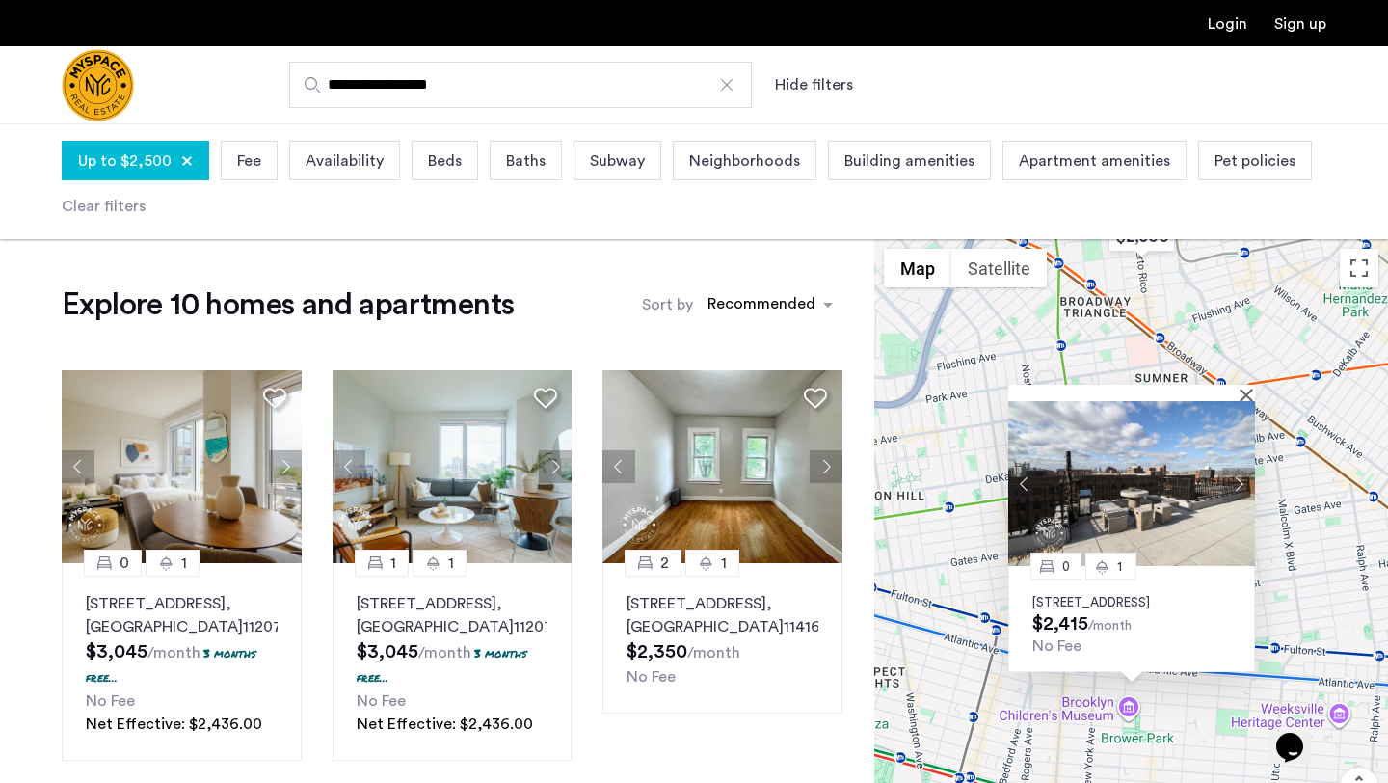
click at [1242, 468] on button "Next apartment" at bounding box center [1238, 484] width 33 height 33
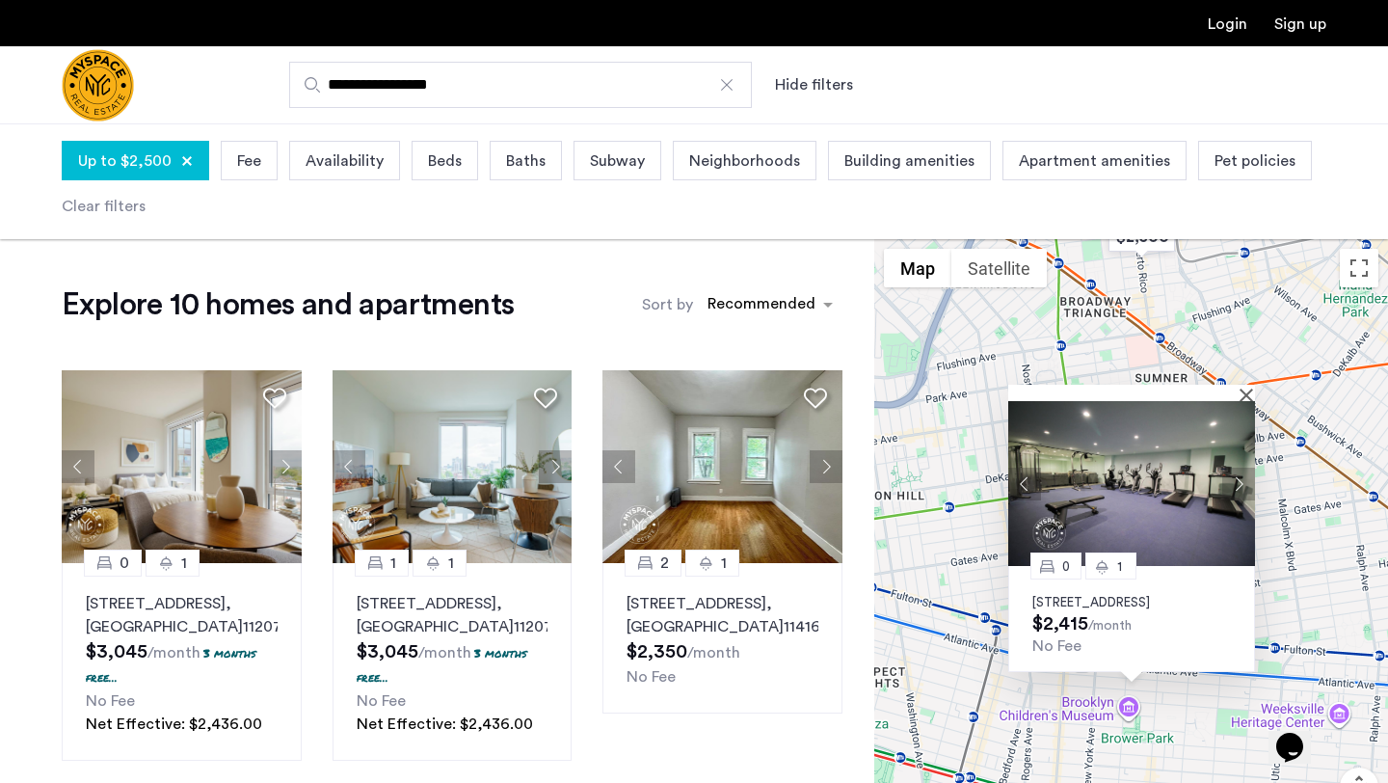
click at [1242, 468] on button "Next apartment" at bounding box center [1238, 484] width 33 height 33
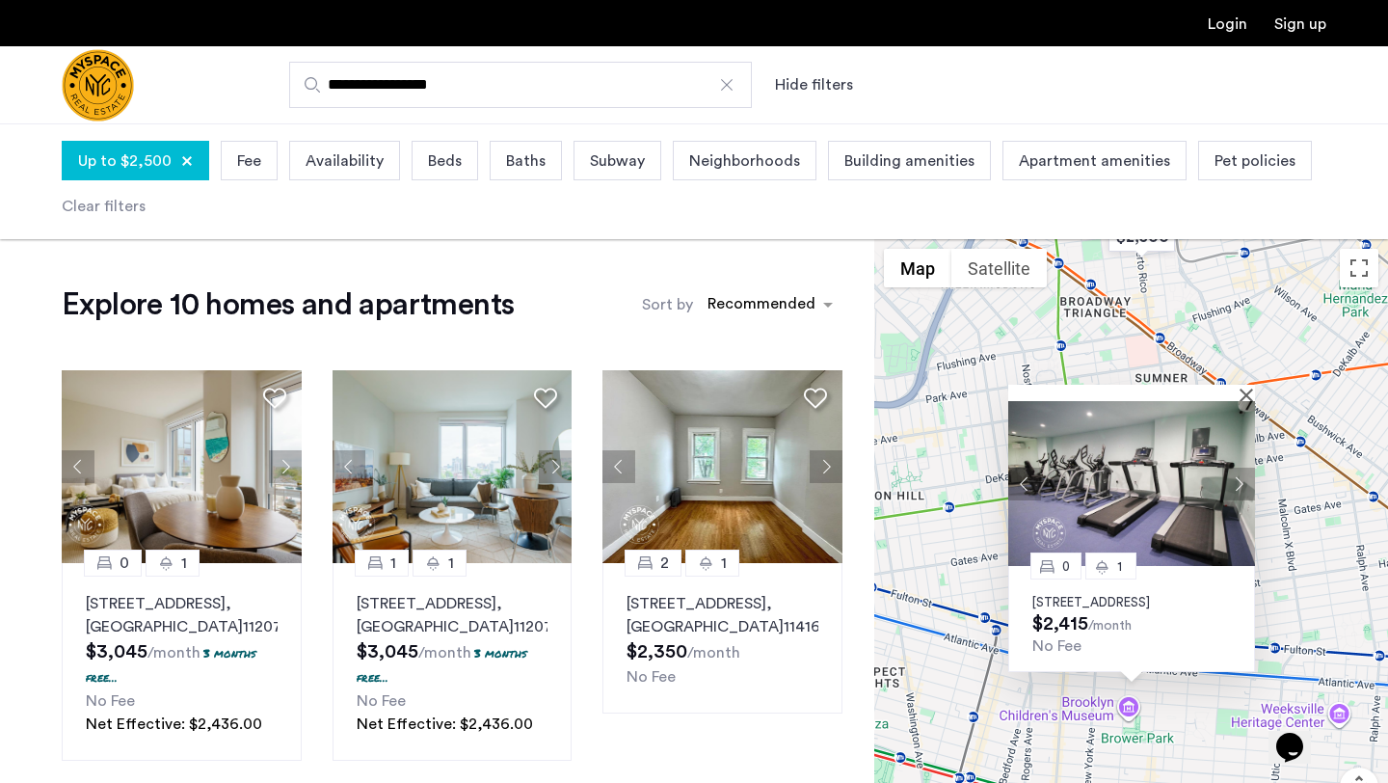
click at [1242, 468] on button "Next apartment" at bounding box center [1238, 484] width 33 height 33
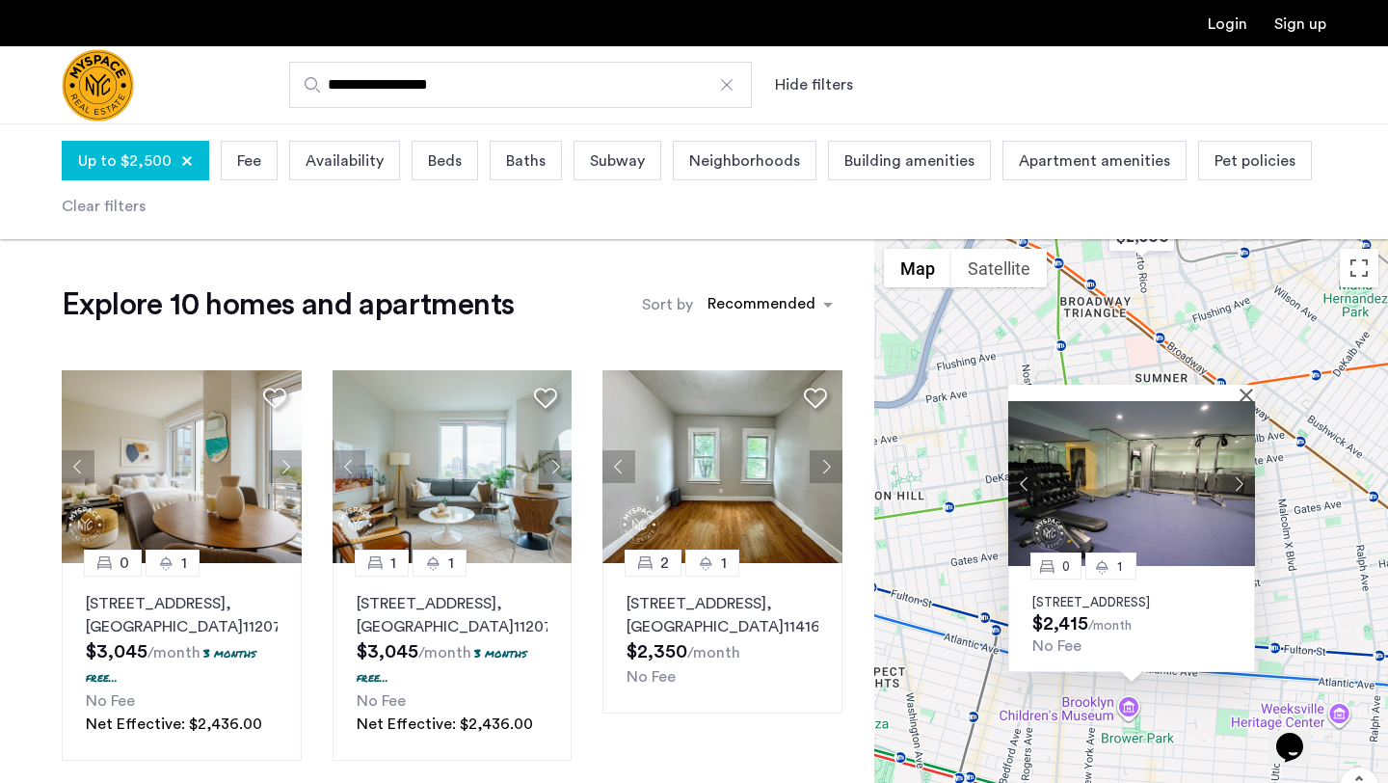
click at [1110, 595] on p "31 Brooklyn Ave, Unit 1G, Brooklyn, NY 11216" at bounding box center [1131, 602] width 199 height 15
click at [1247, 401] on img at bounding box center [1131, 483] width 247 height 165
click at [1247, 388] on button "Close" at bounding box center [1250, 394] width 13 height 13
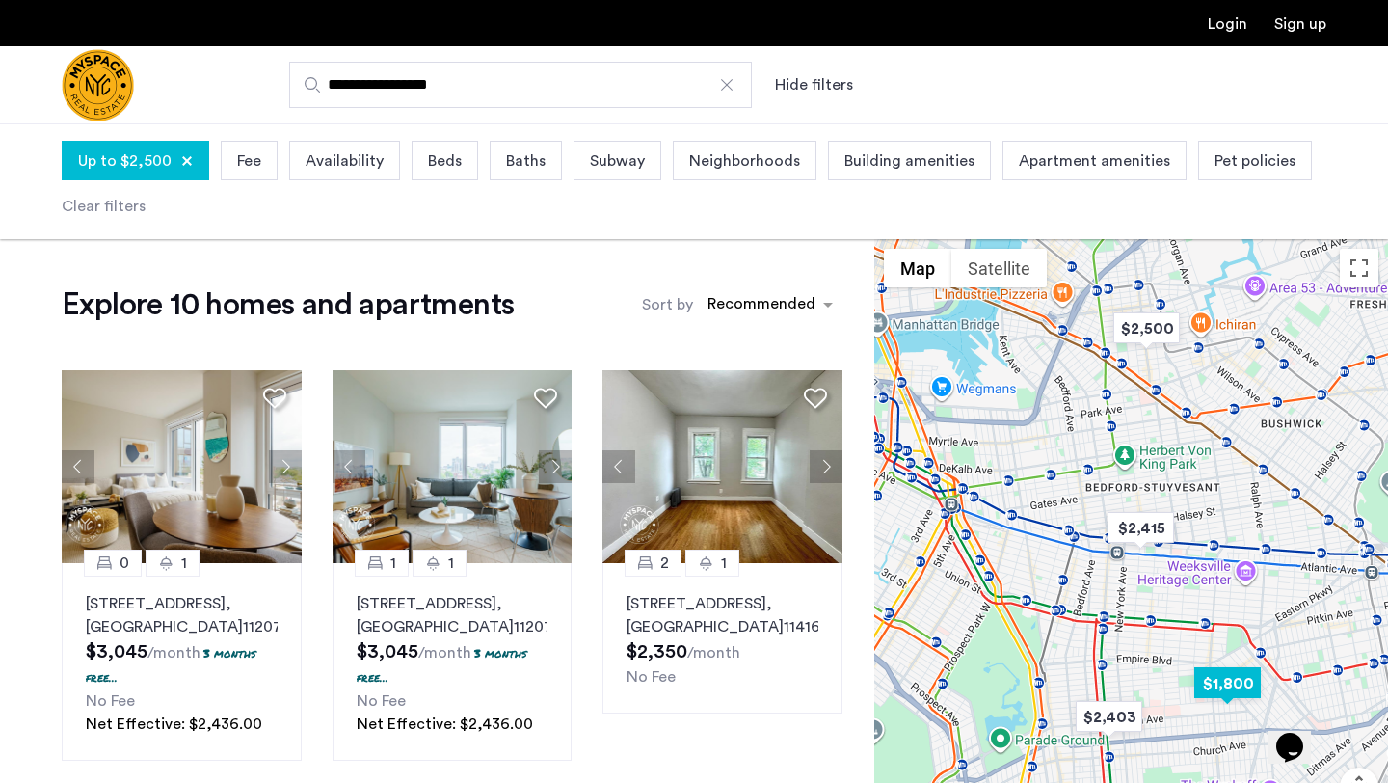
click at [1208, 682] on img "$1,800" at bounding box center [1228, 682] width 82 height 43
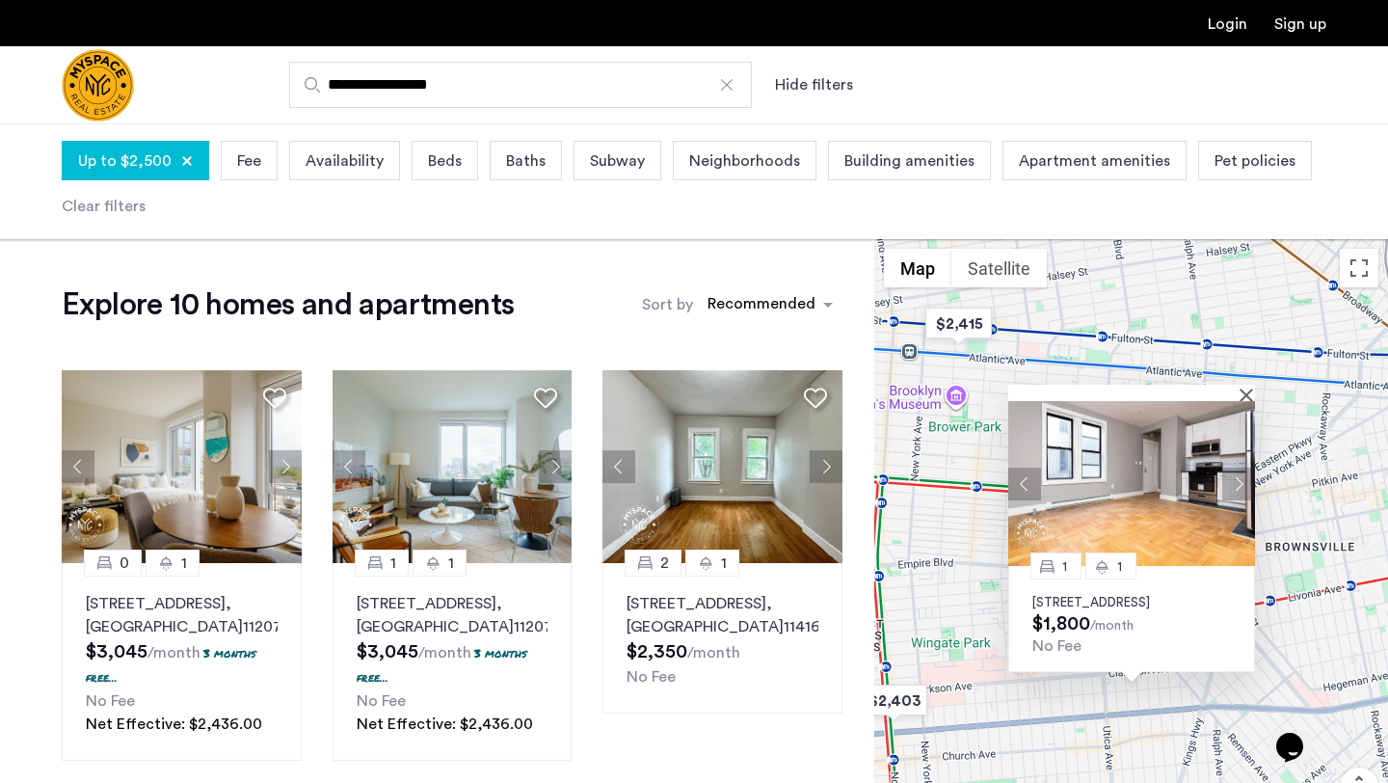
click at [1239, 468] on button "Next apartment" at bounding box center [1238, 484] width 33 height 33
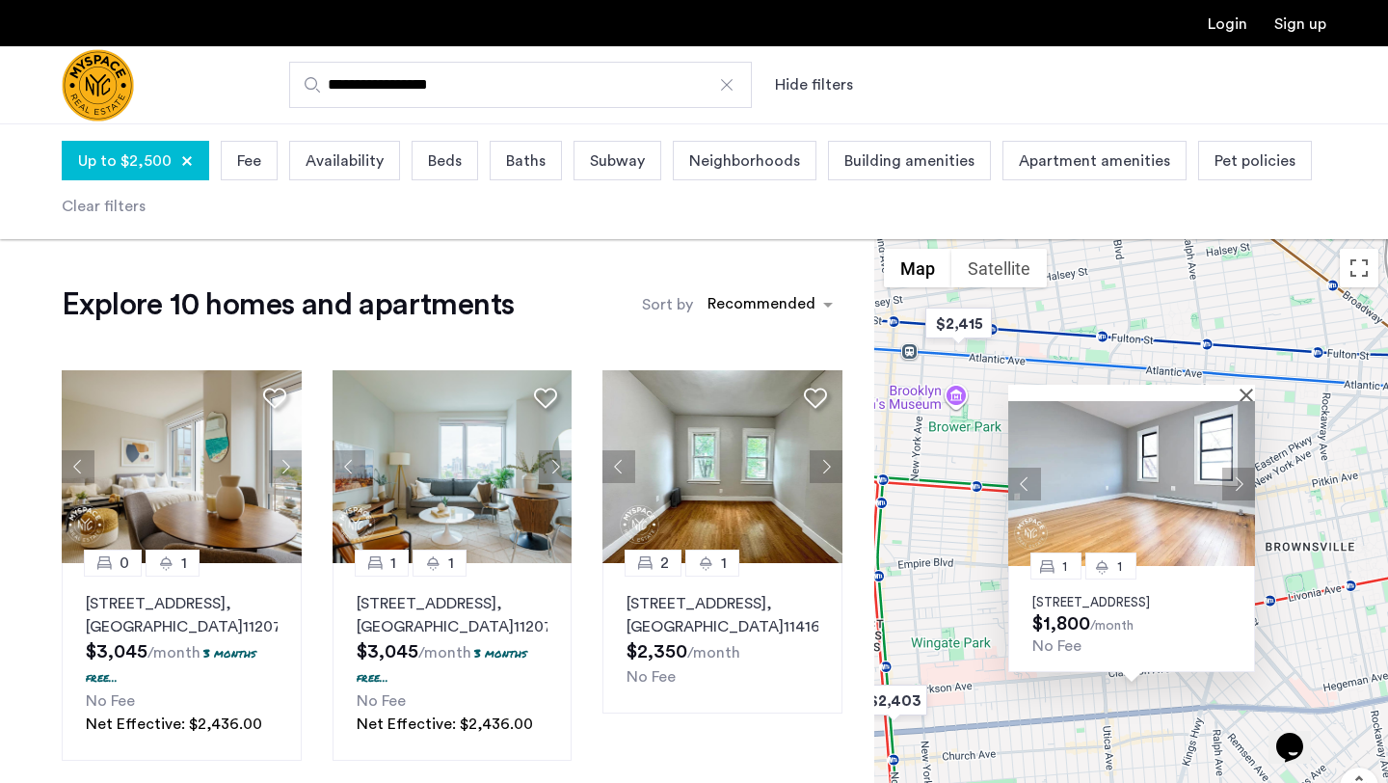
click at [1239, 468] on button "Next apartment" at bounding box center [1238, 484] width 33 height 33
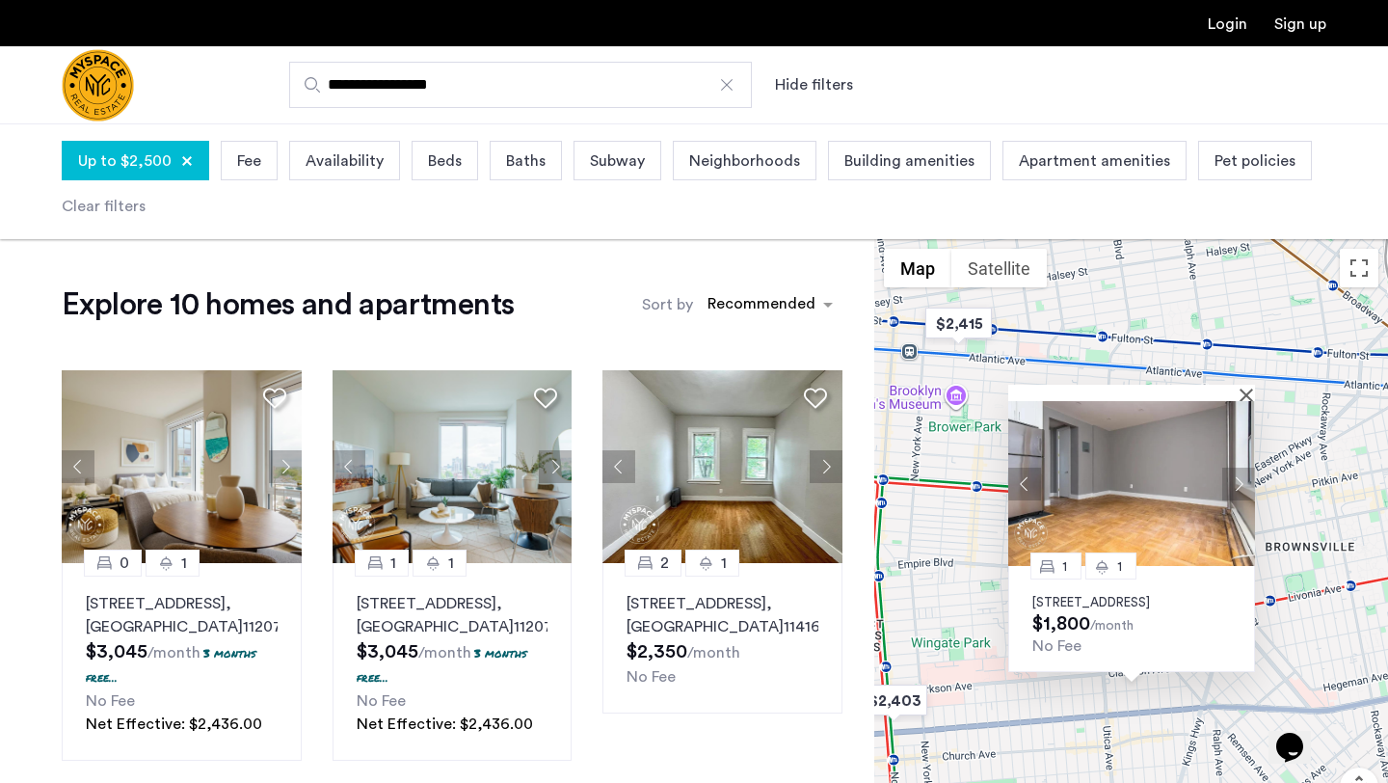
click at [1240, 468] on button "Next apartment" at bounding box center [1238, 484] width 33 height 33
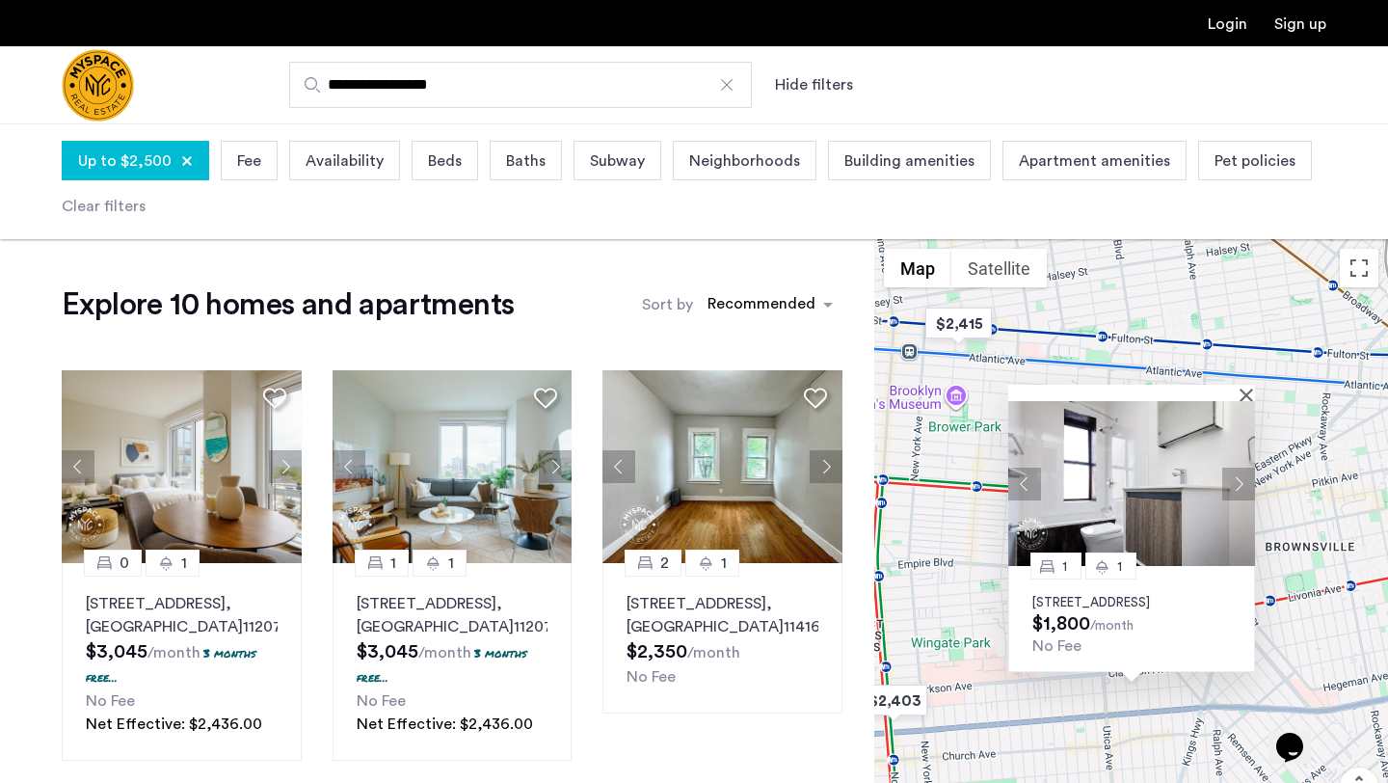
click at [1240, 468] on button "Next apartment" at bounding box center [1238, 484] width 33 height 33
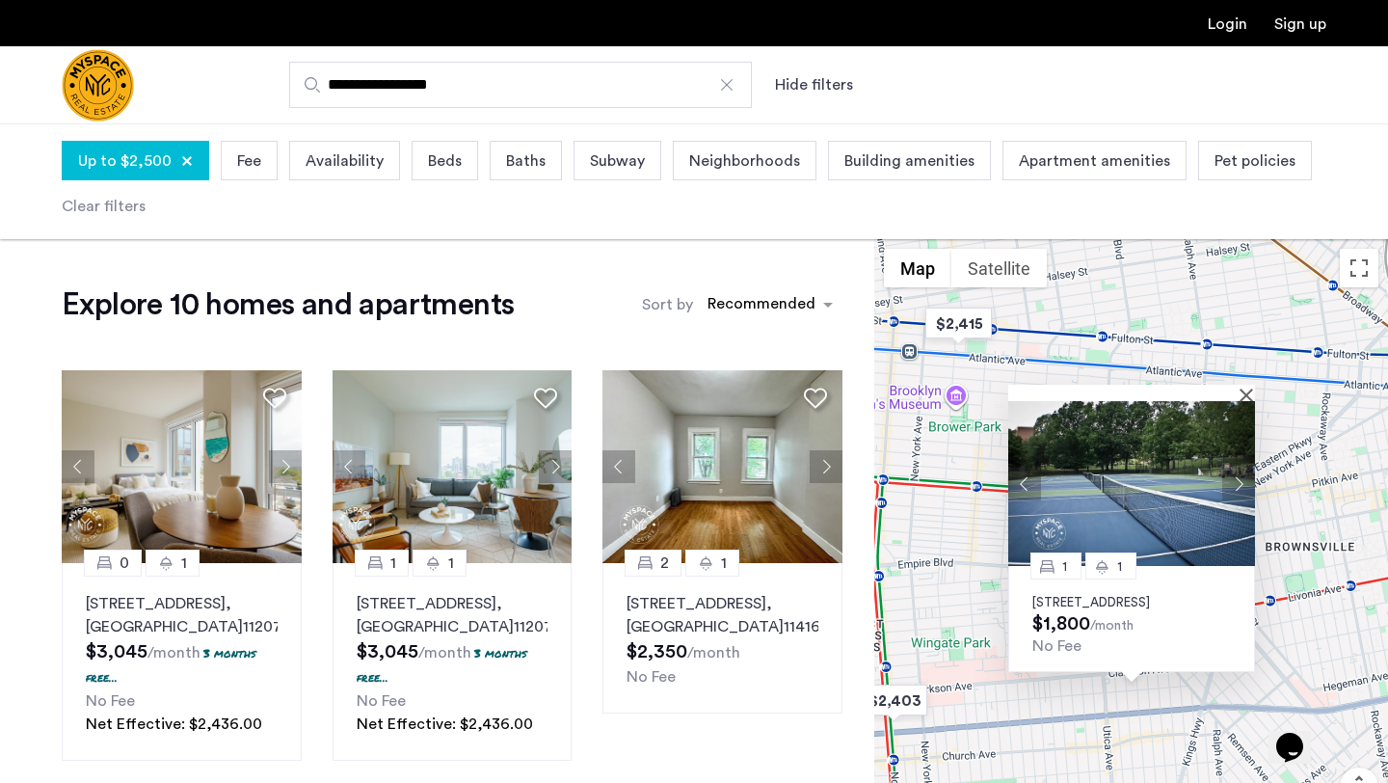
click at [1241, 468] on button "Next apartment" at bounding box center [1238, 484] width 33 height 33
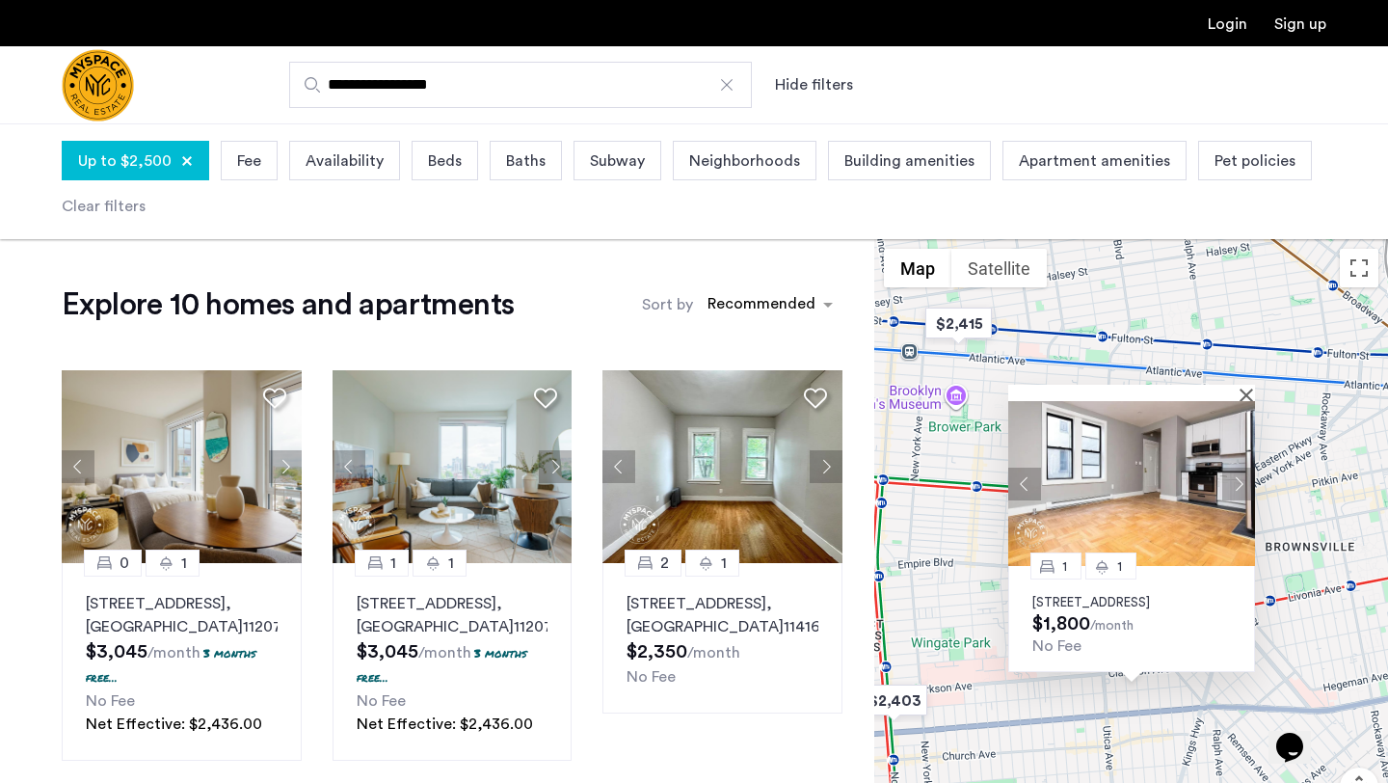
click at [1242, 468] on button "Next apartment" at bounding box center [1238, 484] width 33 height 33
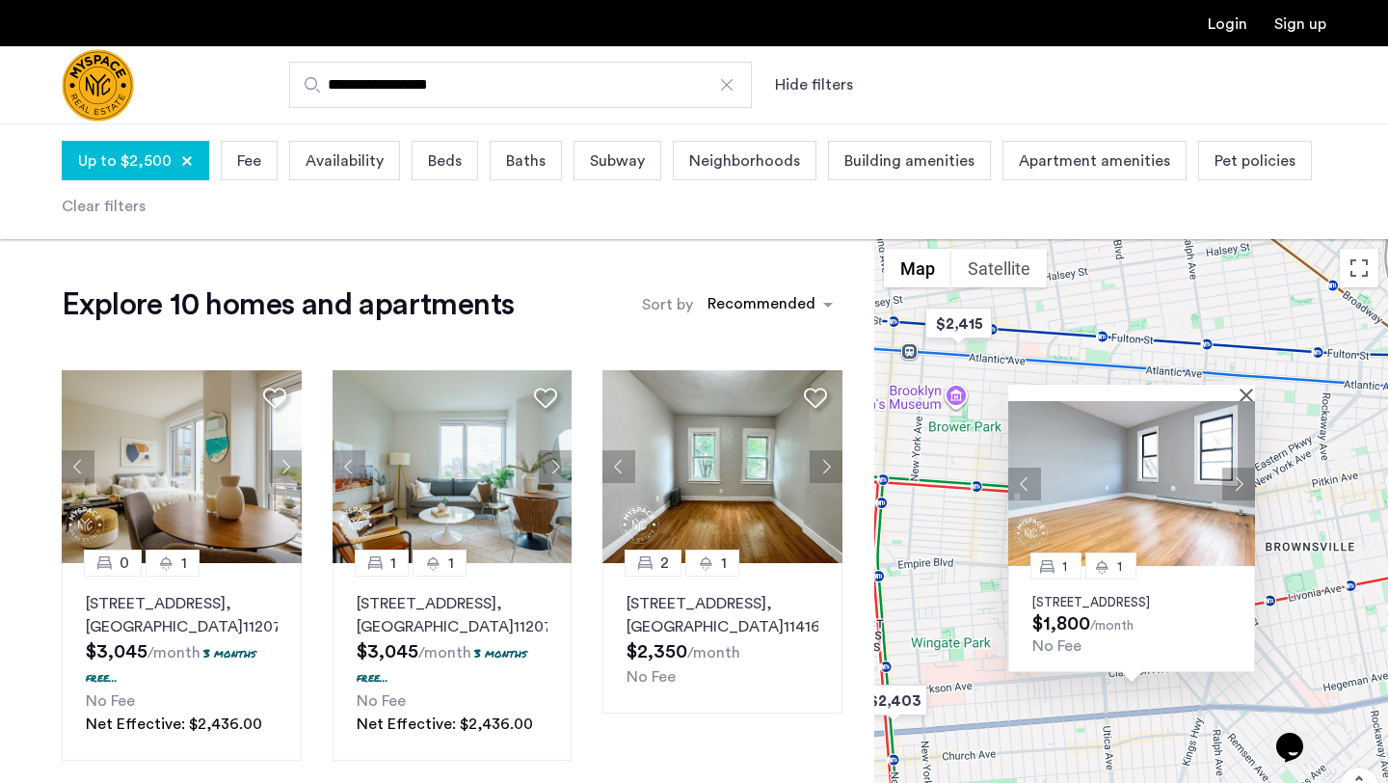
click at [1243, 468] on button "Next apartment" at bounding box center [1238, 484] width 33 height 33
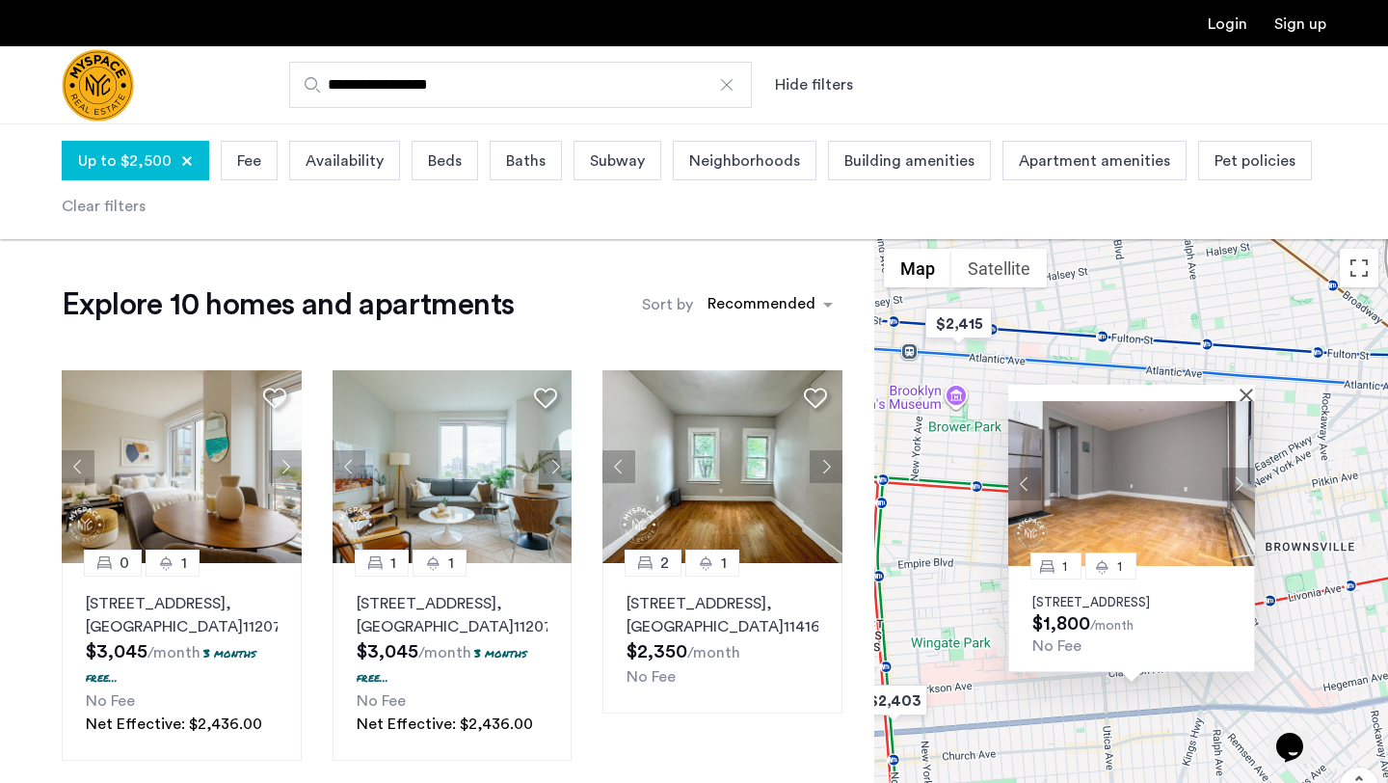
click at [1243, 468] on button "Next apartment" at bounding box center [1238, 484] width 33 height 33
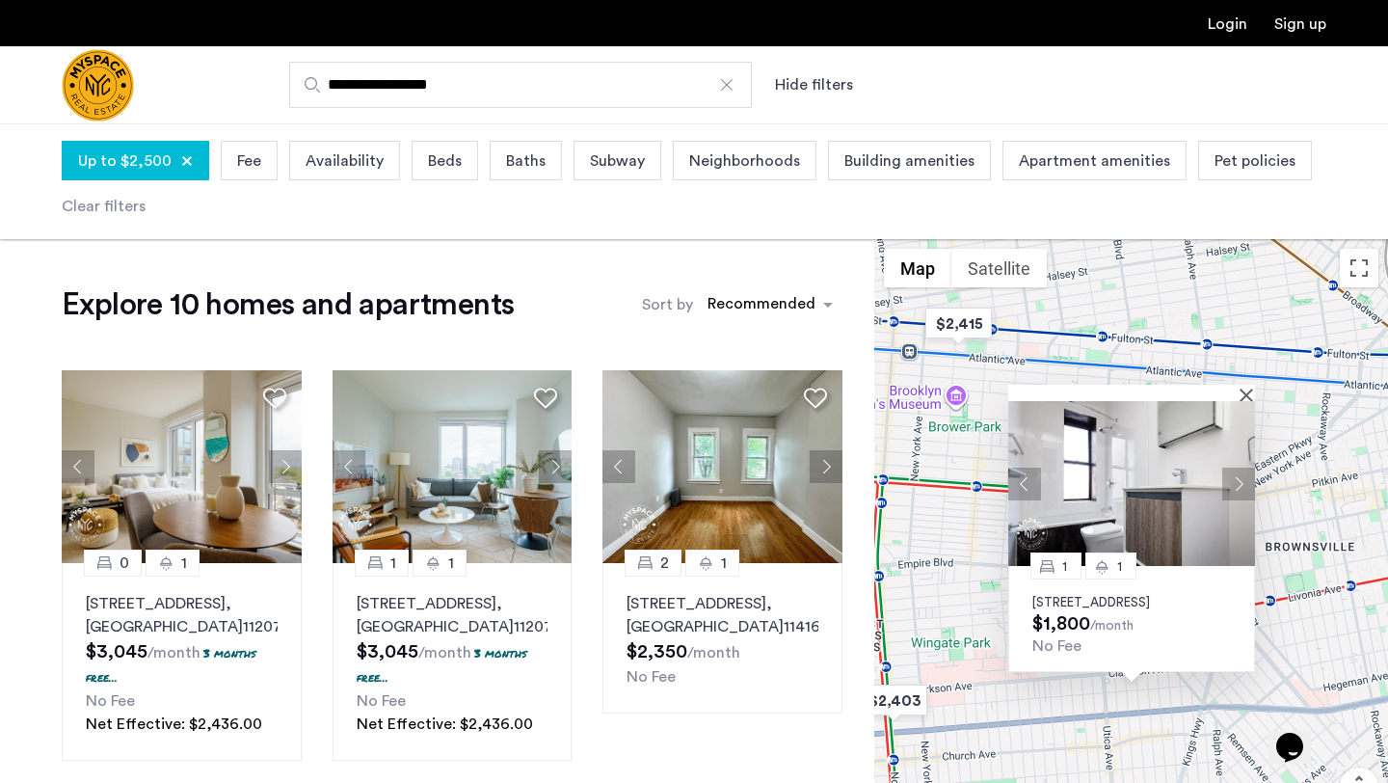
click at [1244, 468] on button "Next apartment" at bounding box center [1238, 484] width 33 height 33
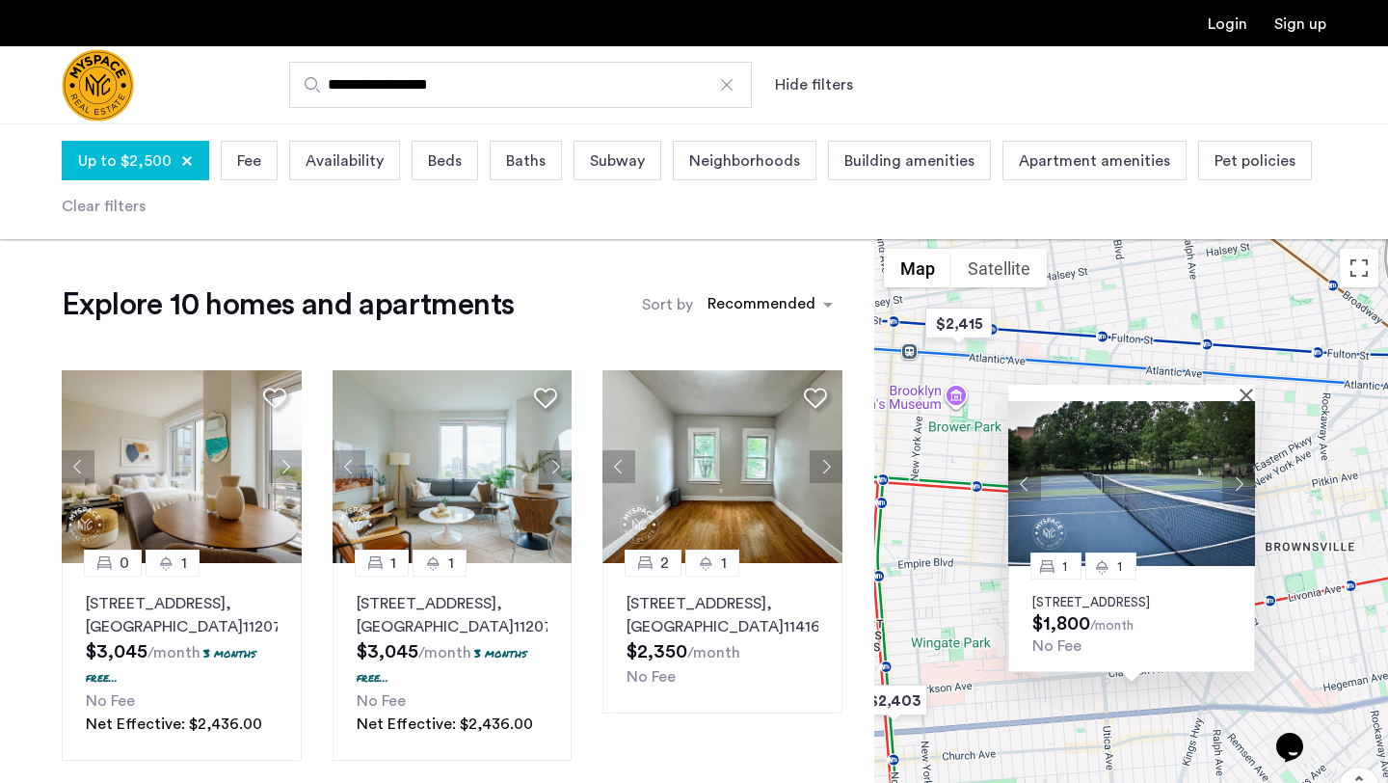
click at [1244, 468] on button "Next apartment" at bounding box center [1238, 484] width 33 height 33
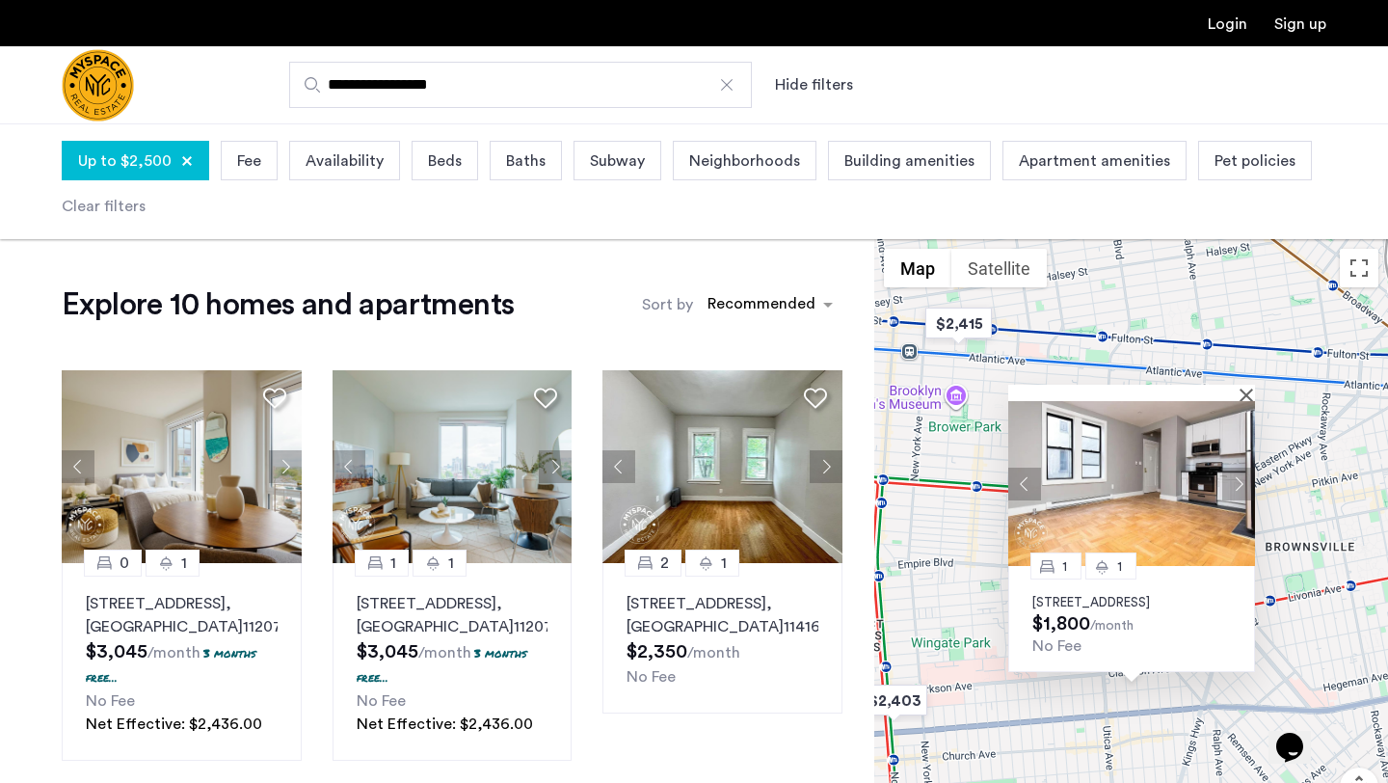
click at [1245, 468] on button "Next apartment" at bounding box center [1238, 484] width 33 height 33
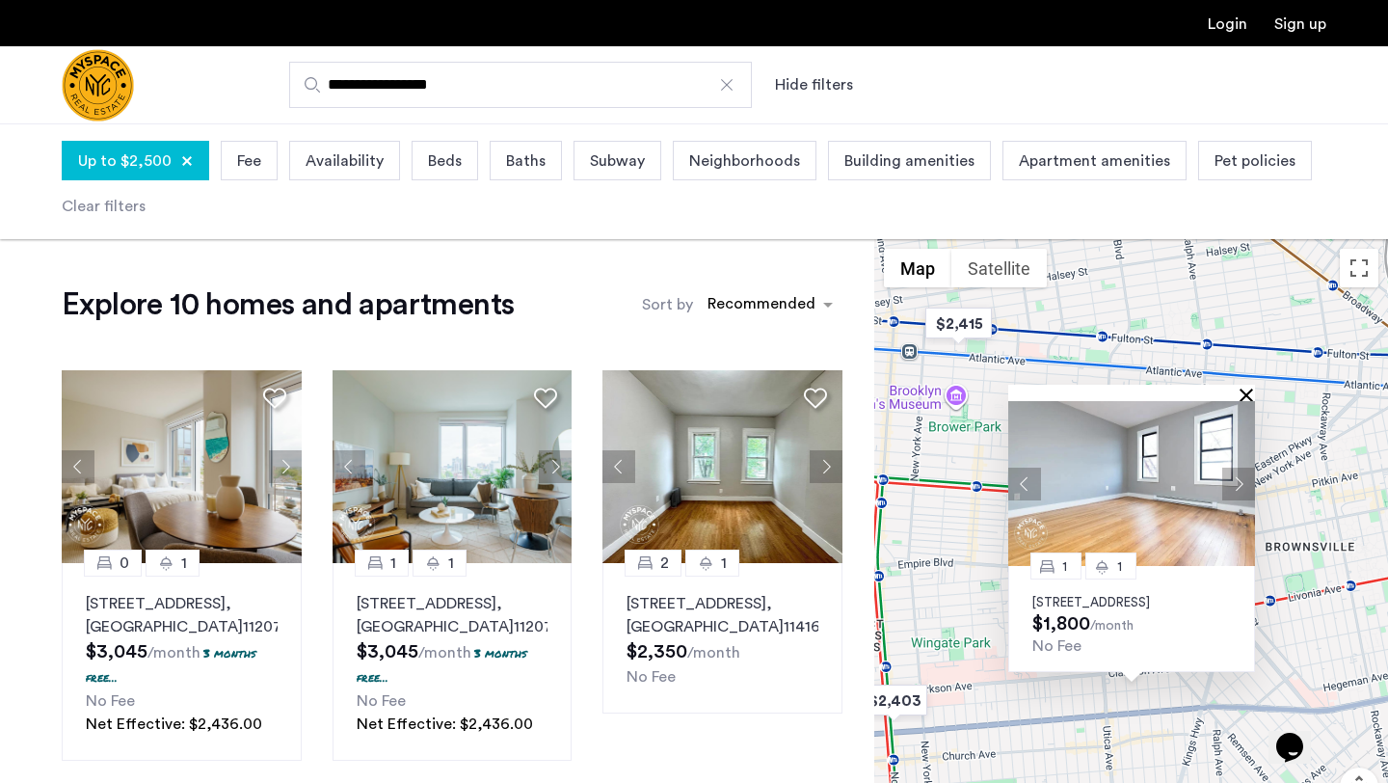
click at [1249, 388] on button "Close" at bounding box center [1250, 394] width 13 height 13
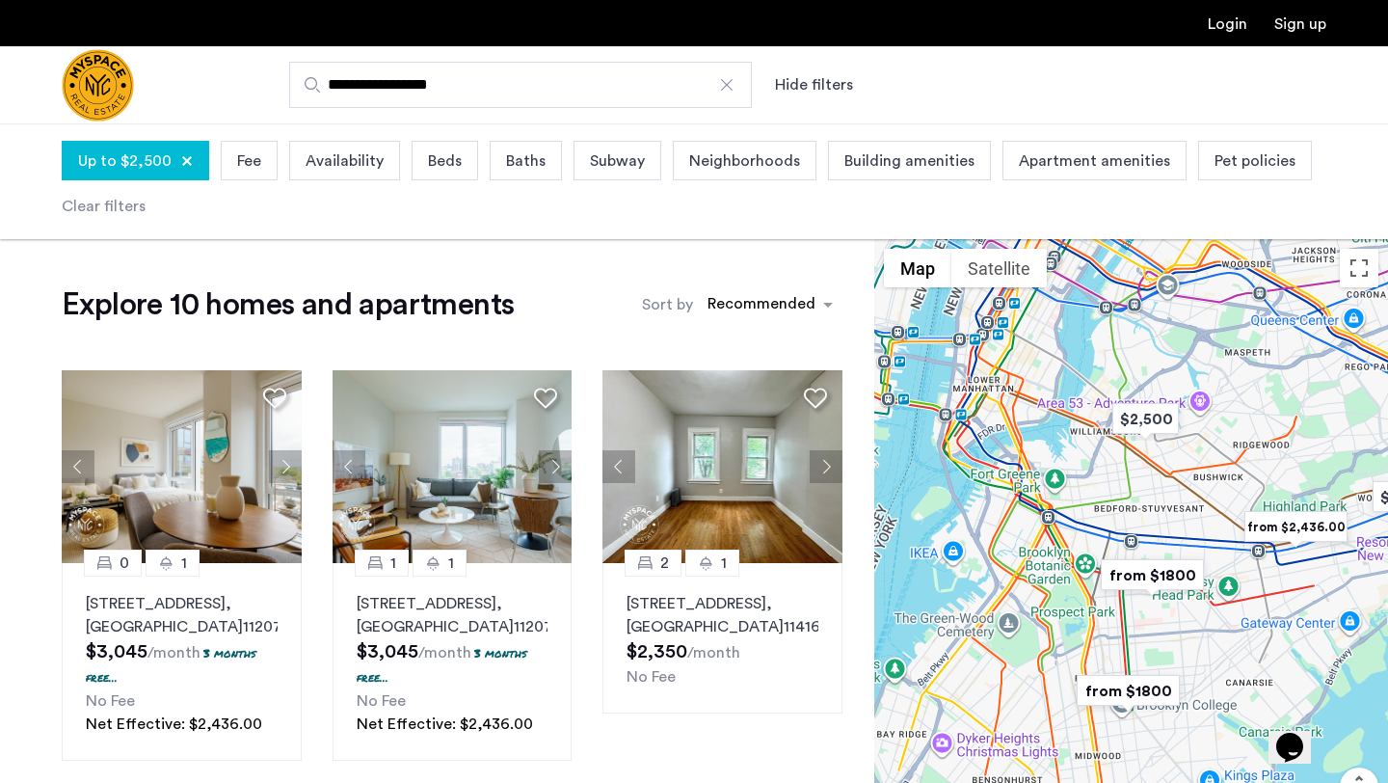
drag, startPoint x: 983, startPoint y: 502, endPoint x: 1125, endPoint y: 540, distance: 146.6
click at [1125, 540] on div at bounding box center [1131, 568] width 514 height 659
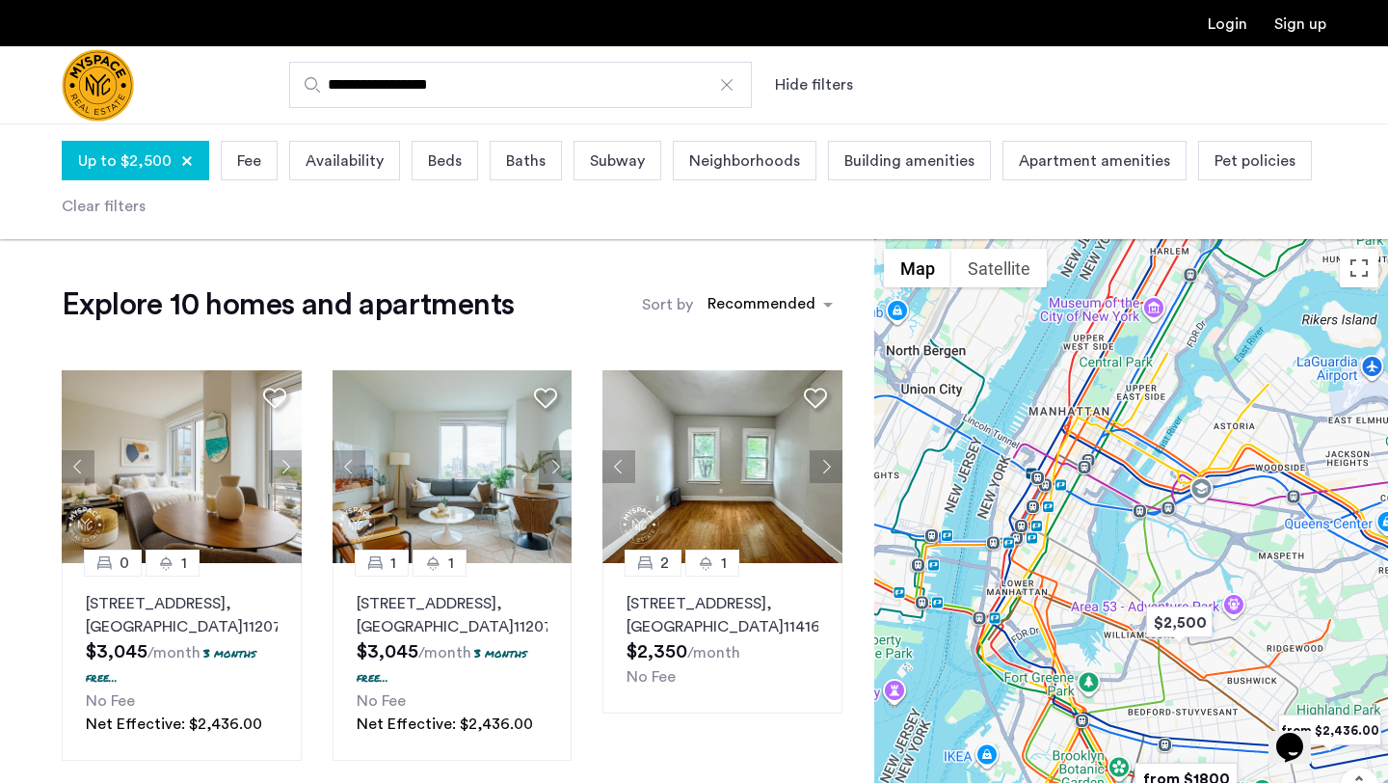
drag, startPoint x: 1089, startPoint y: 463, endPoint x: 1064, endPoint y: 653, distance: 191.6
click at [1064, 653] on div at bounding box center [1131, 568] width 514 height 659
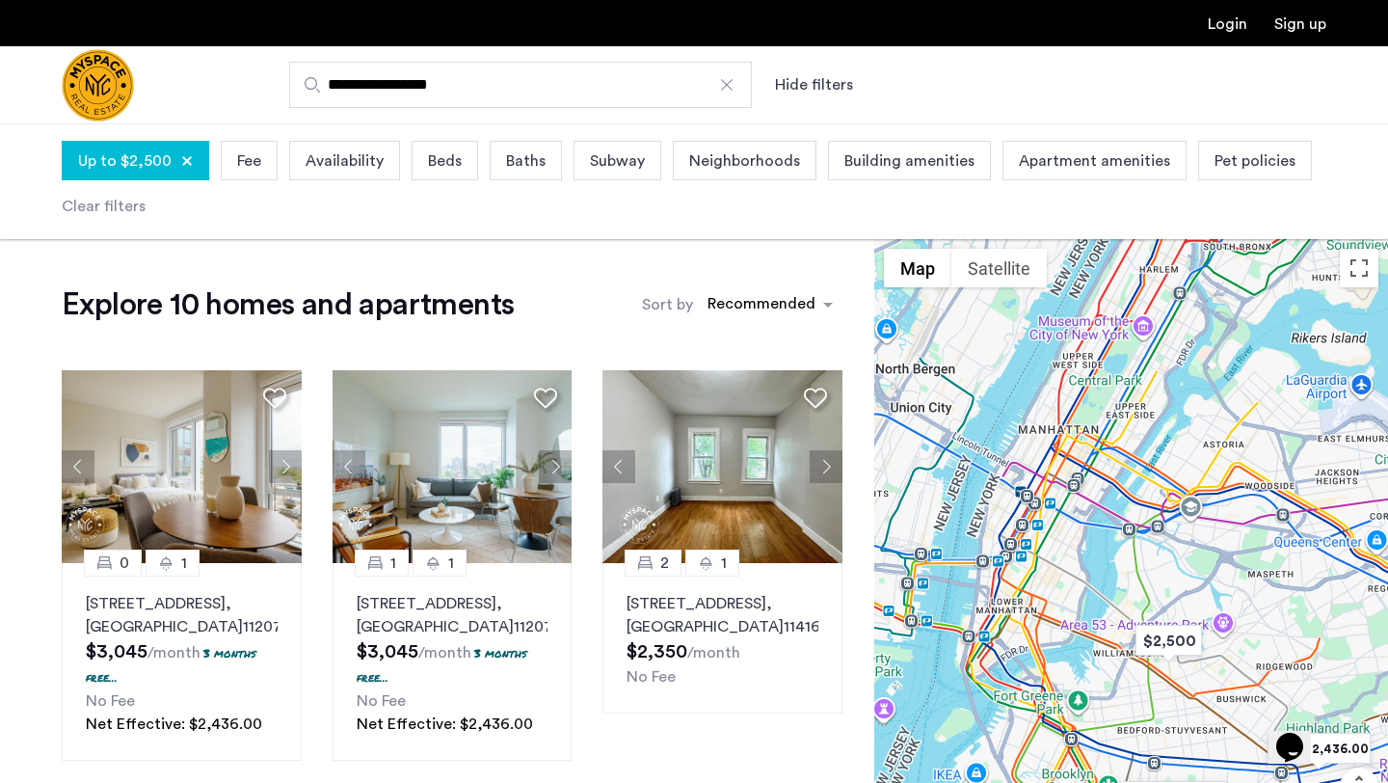
drag, startPoint x: 1070, startPoint y: 647, endPoint x: 1014, endPoint y: 464, distance: 191.5
click at [1014, 464] on div at bounding box center [1131, 568] width 514 height 659
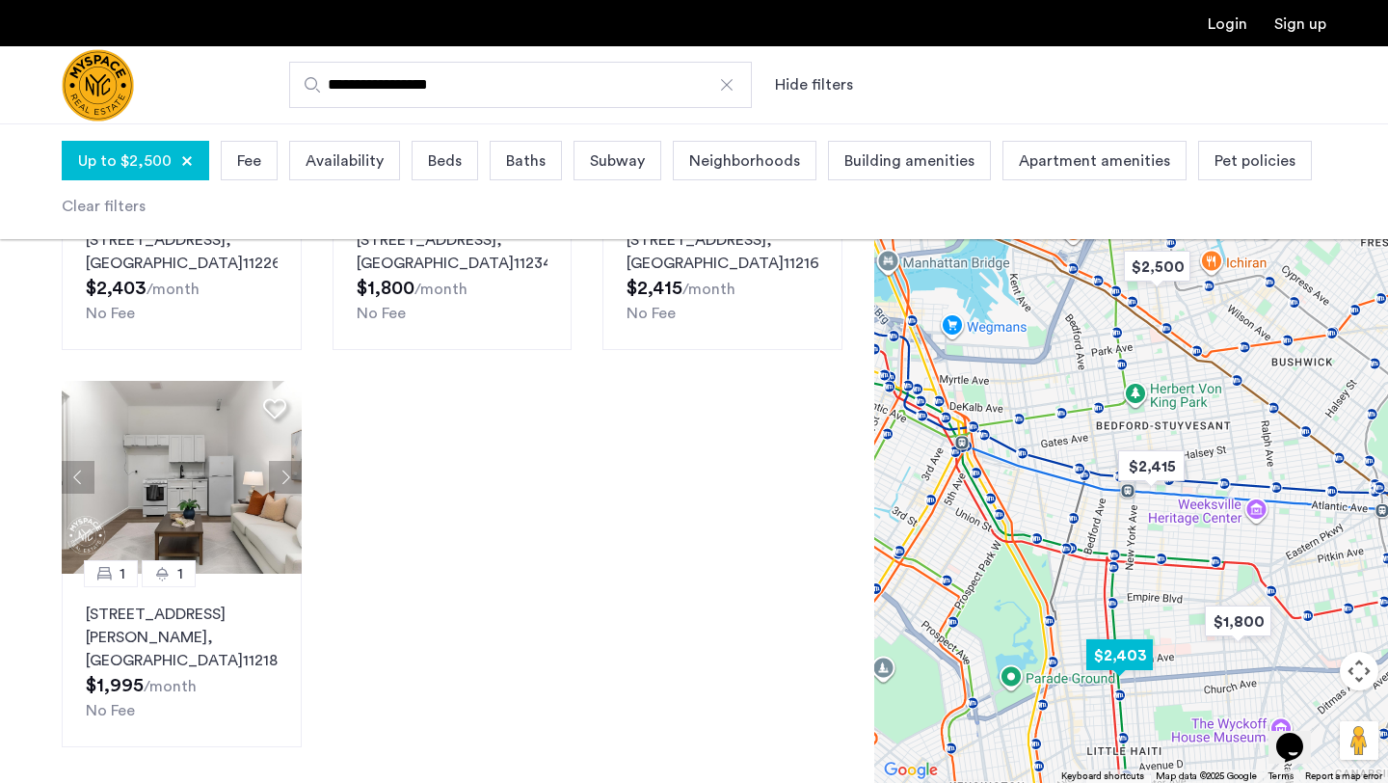
scroll to position [1207, 0]
click at [289, 493] on button "Next apartment" at bounding box center [285, 476] width 33 height 33
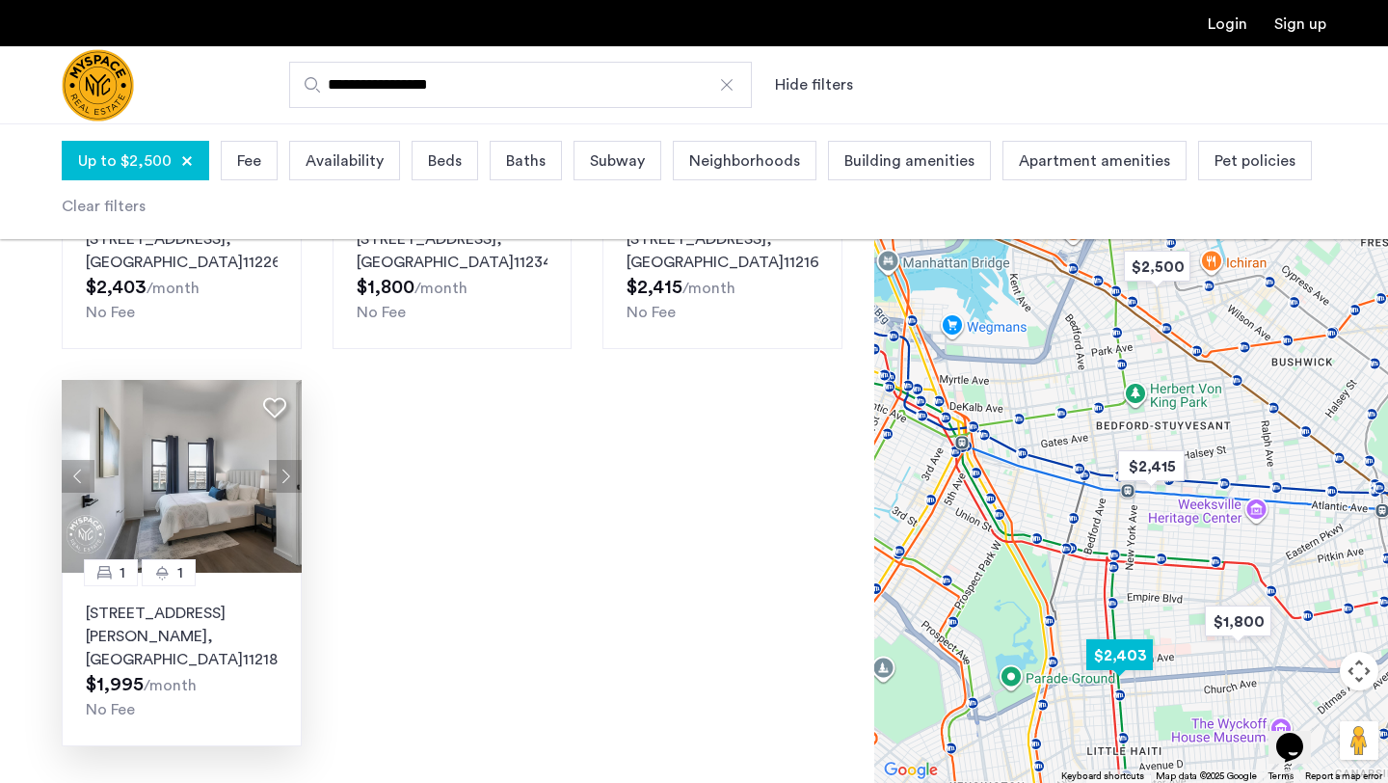
click at [289, 493] on button "Next apartment" at bounding box center [285, 476] width 33 height 33
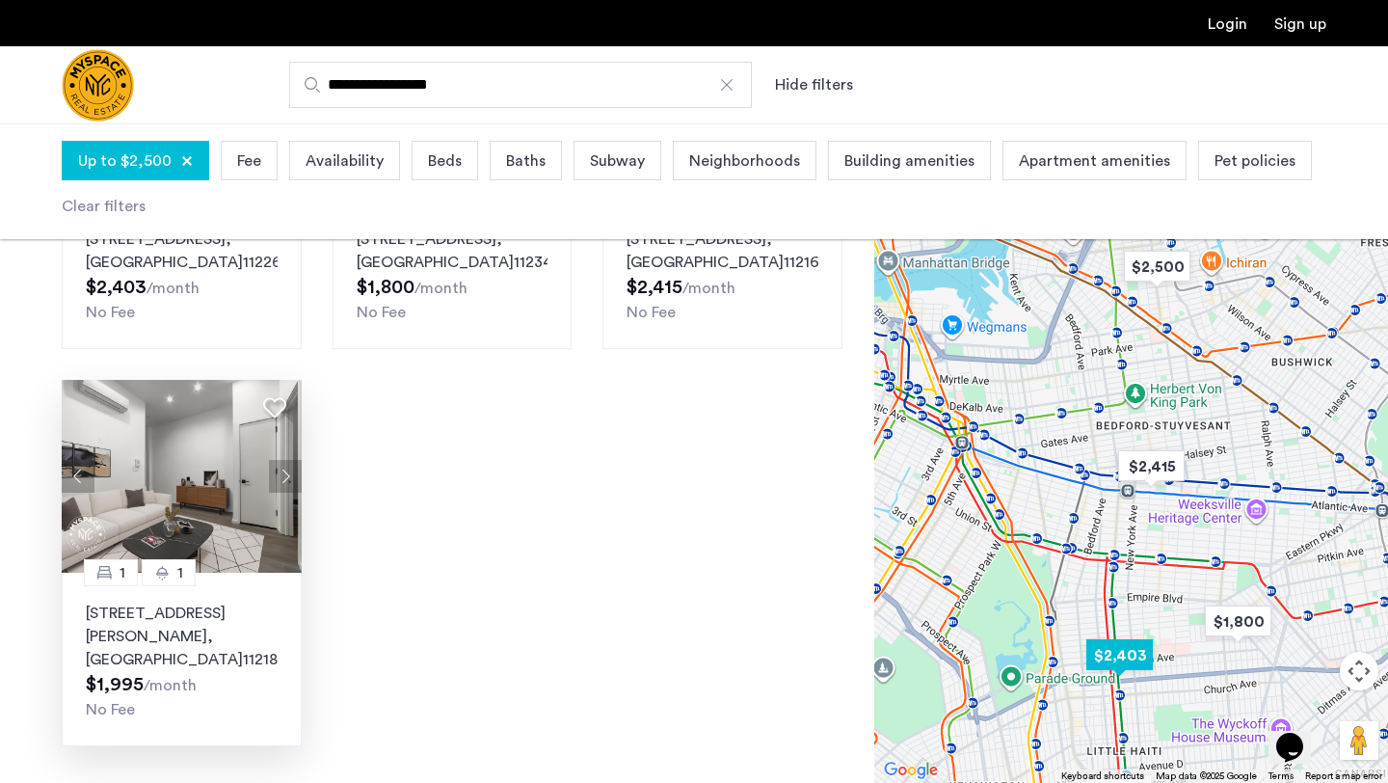
click at [290, 493] on button "Next apartment" at bounding box center [285, 476] width 33 height 33
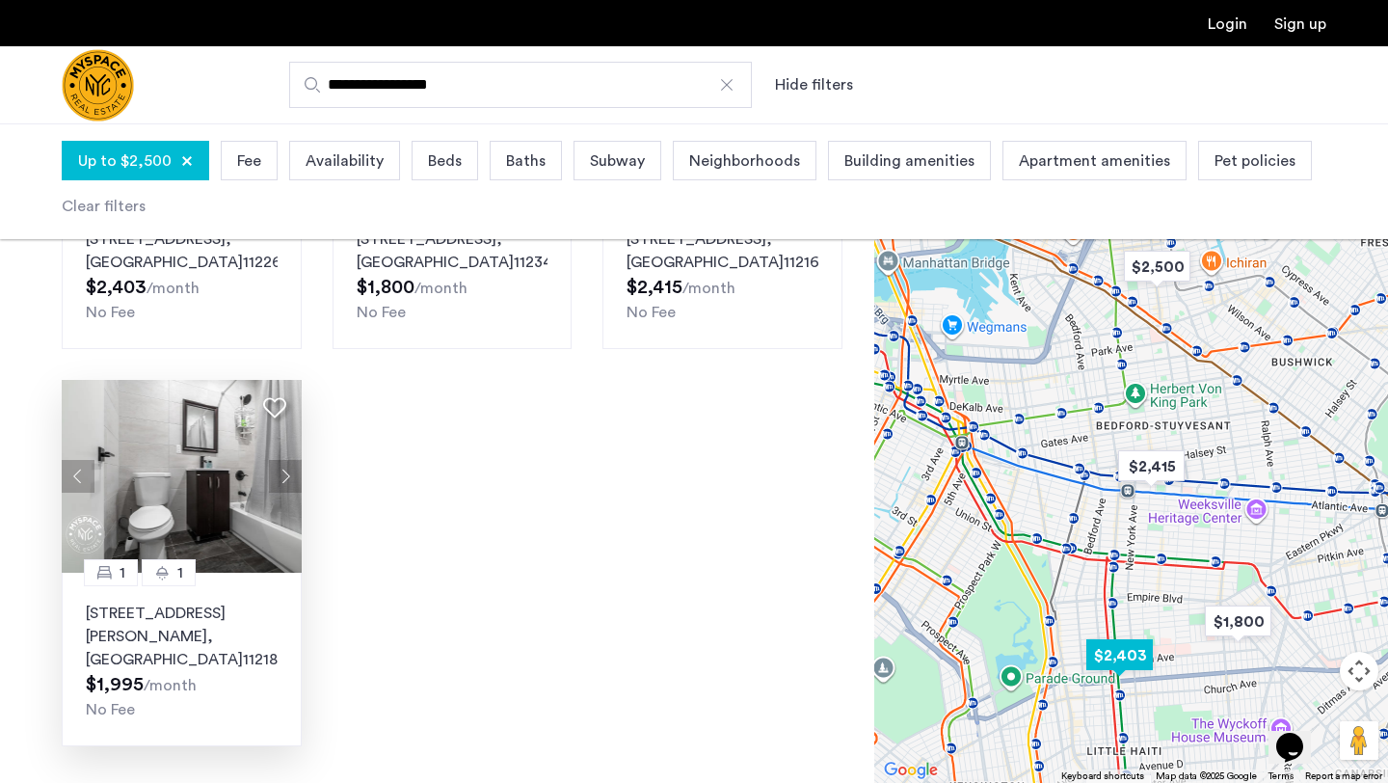
click at [291, 493] on button "Next apartment" at bounding box center [285, 476] width 33 height 33
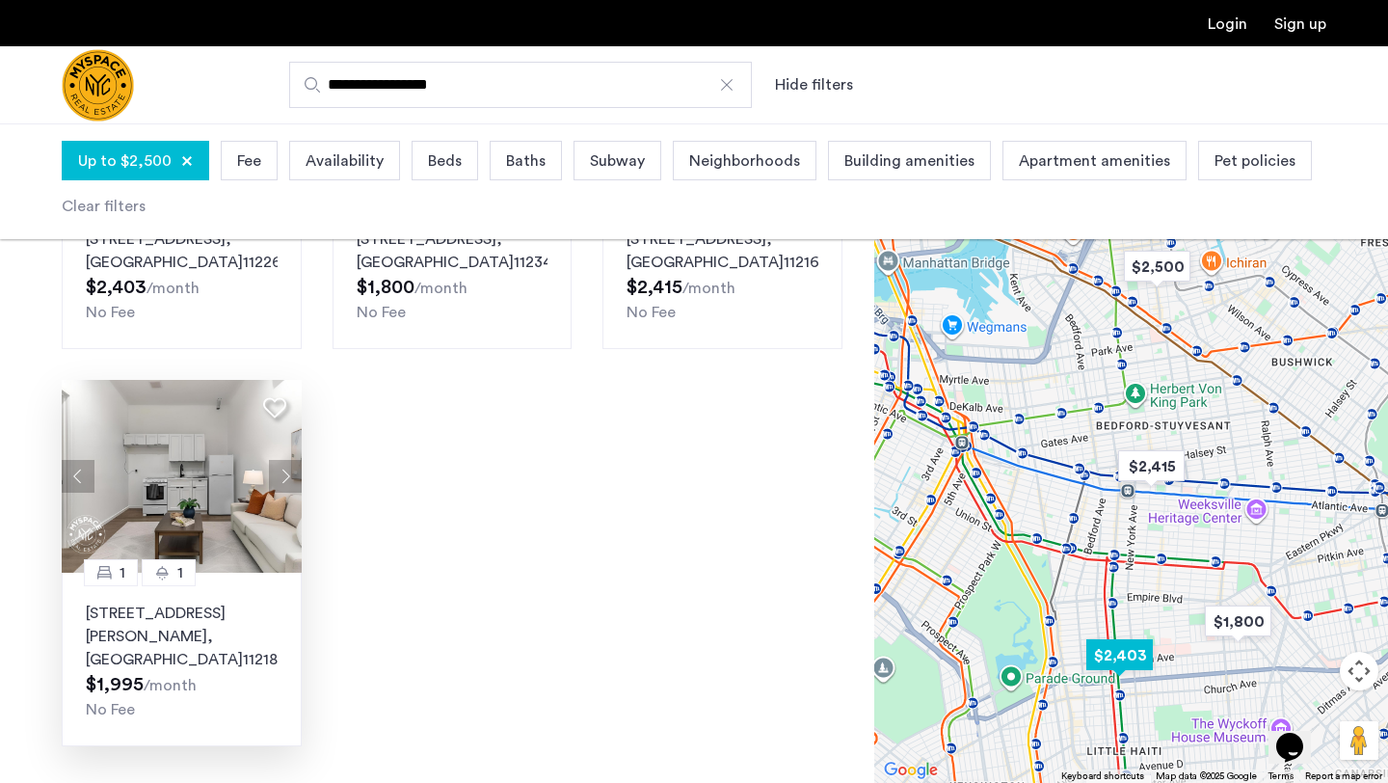
click at [293, 493] on button "Next apartment" at bounding box center [285, 476] width 33 height 33
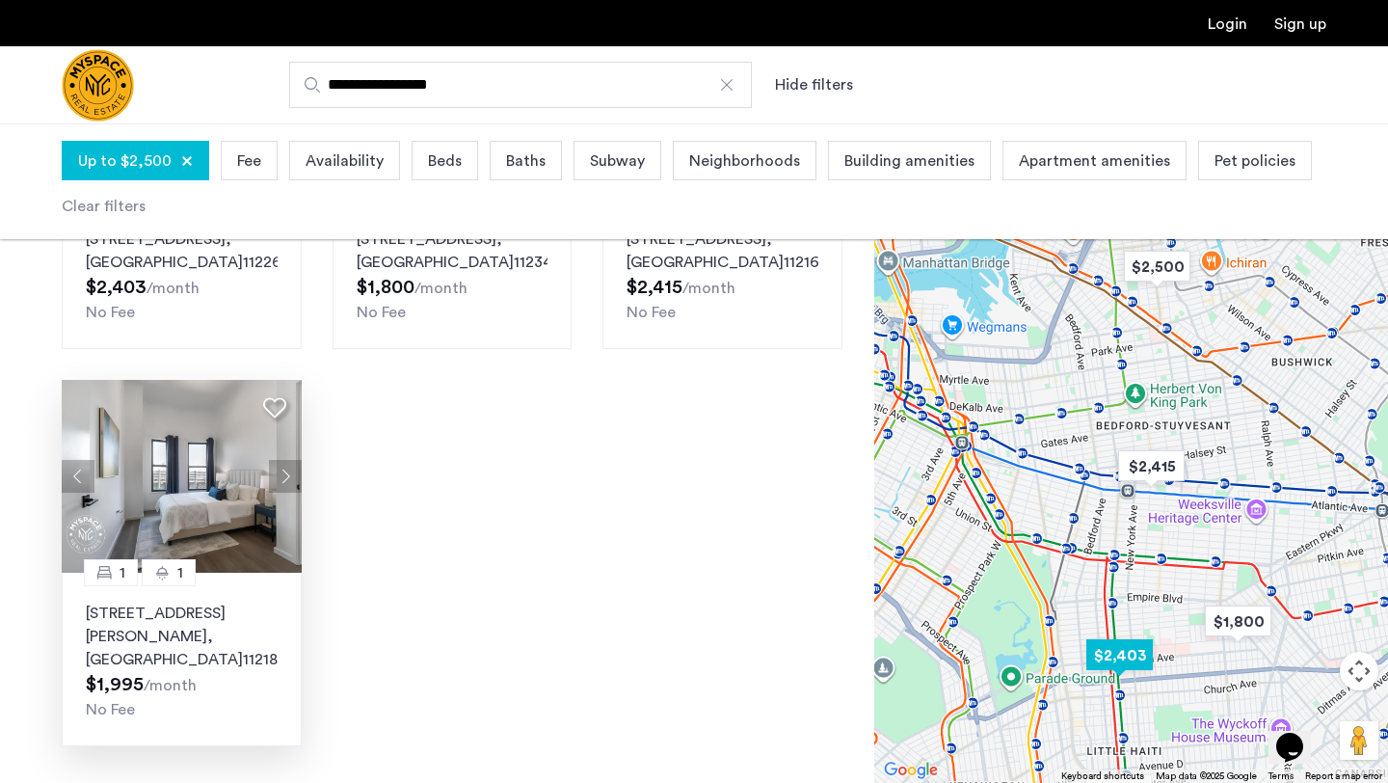
click at [294, 493] on button "Next apartment" at bounding box center [285, 476] width 33 height 33
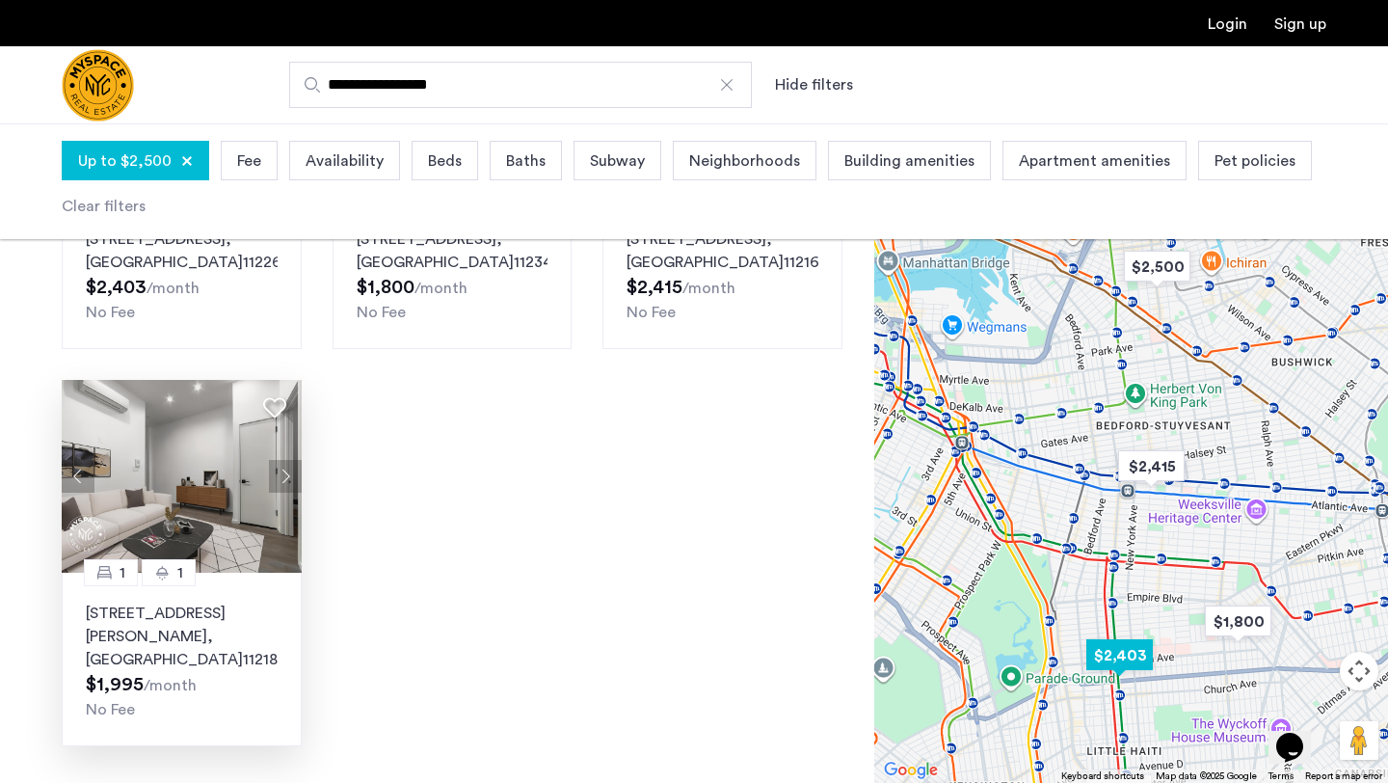
click at [294, 493] on button "Next apartment" at bounding box center [285, 476] width 33 height 33
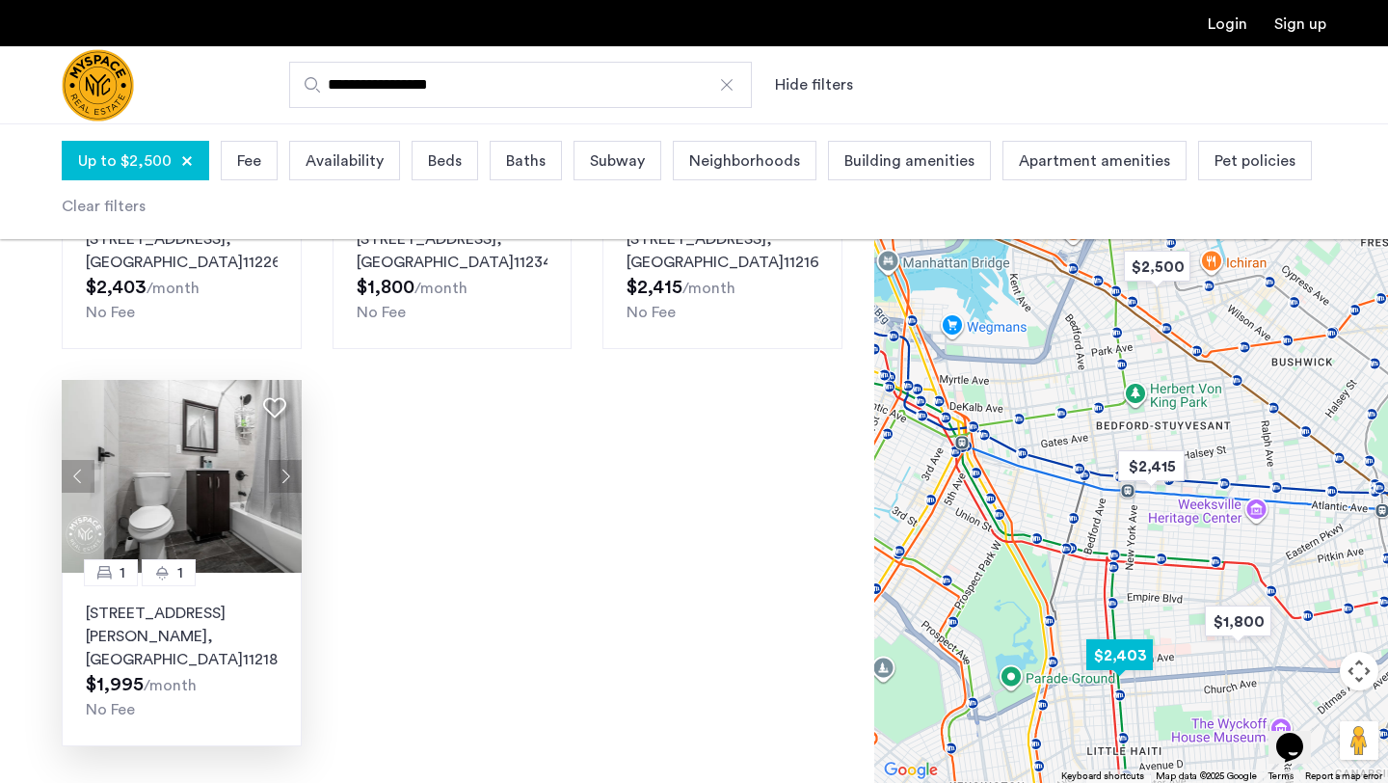
click at [217, 573] on img at bounding box center [182, 476] width 240 height 193
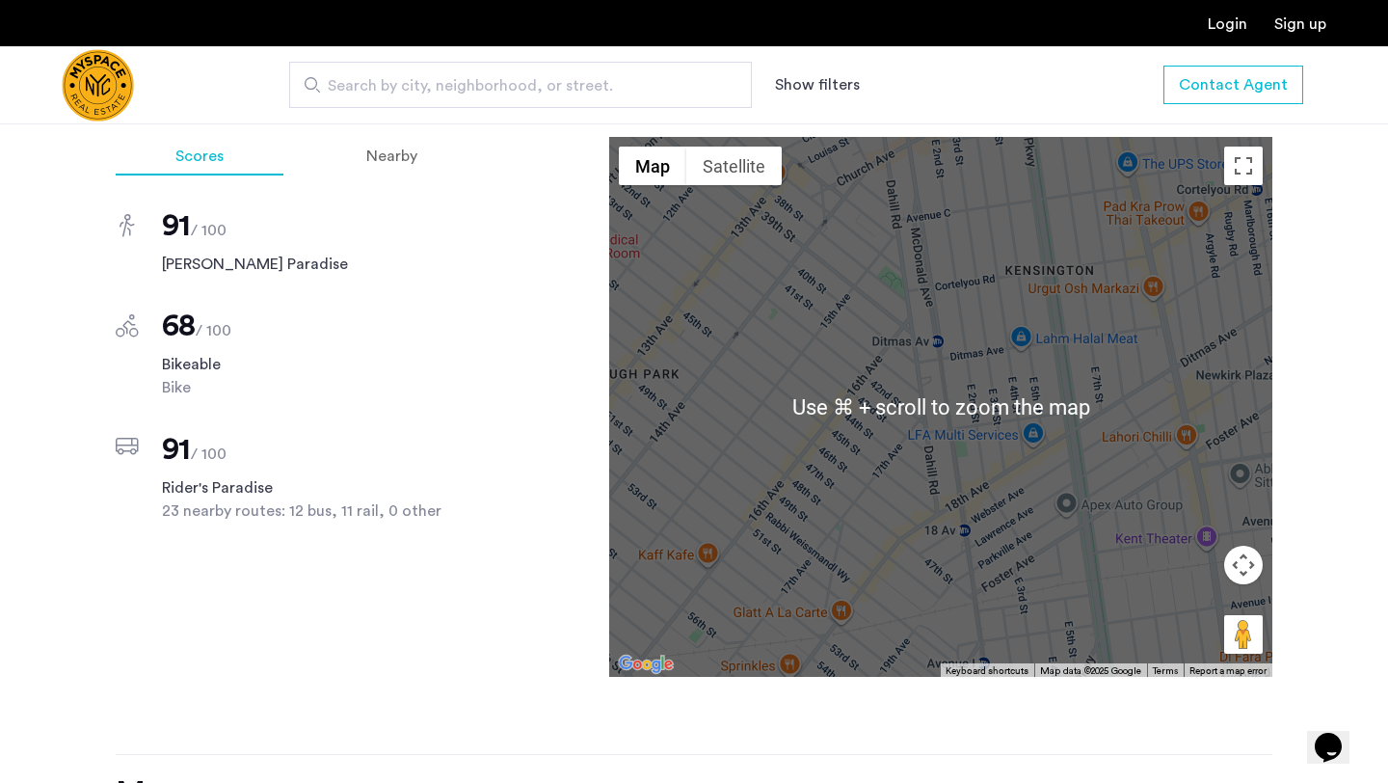
scroll to position [1283, 0]
